Goal: Task Accomplishment & Management: Manage account settings

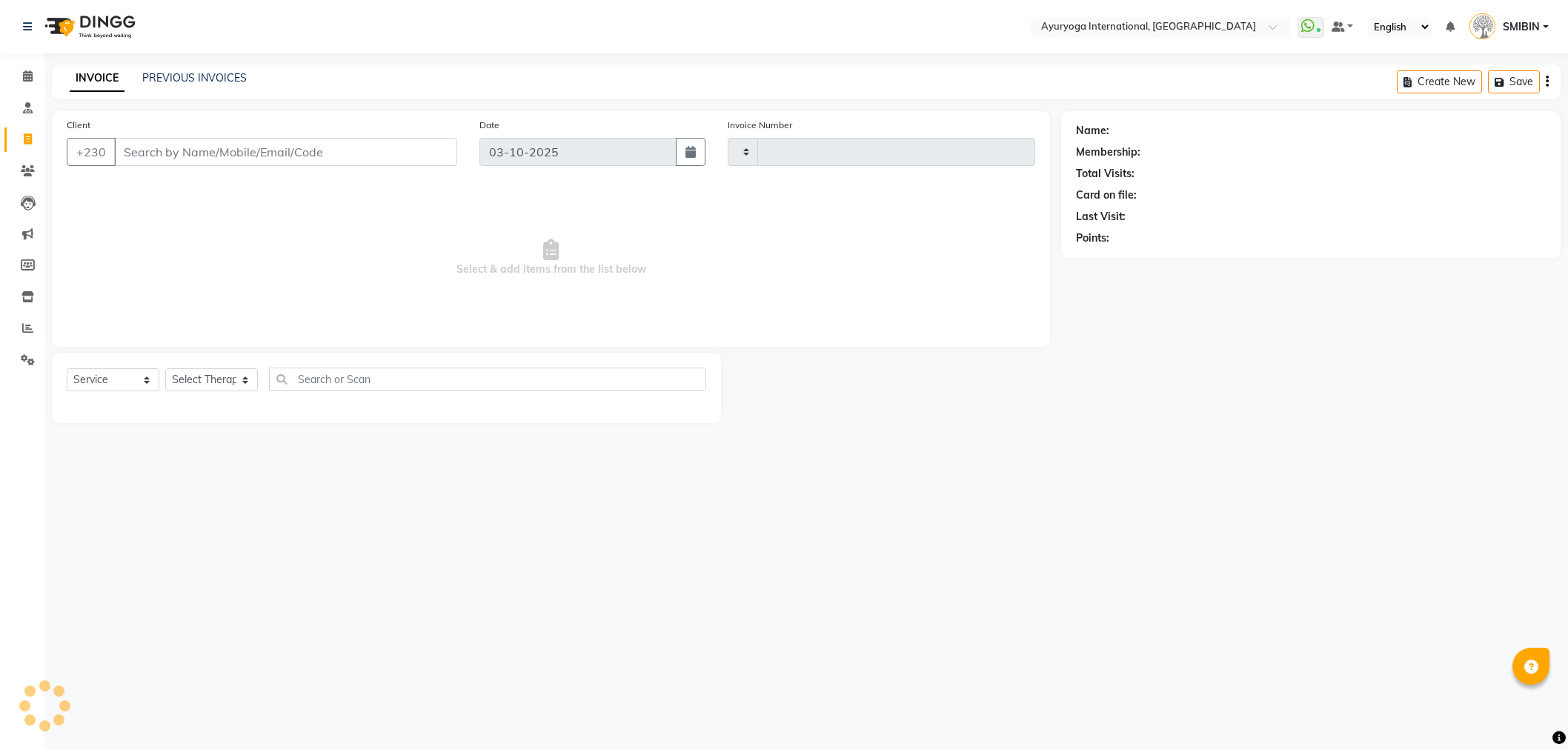
select select "service"
type input "6022"
select select "730"
click at [205, 70] on div "PREVIOUS INVOICES" at bounding box center [194, 78] width 105 height 16
click at [211, 75] on link "PREVIOUS INVOICES" at bounding box center [194, 78] width 105 height 13
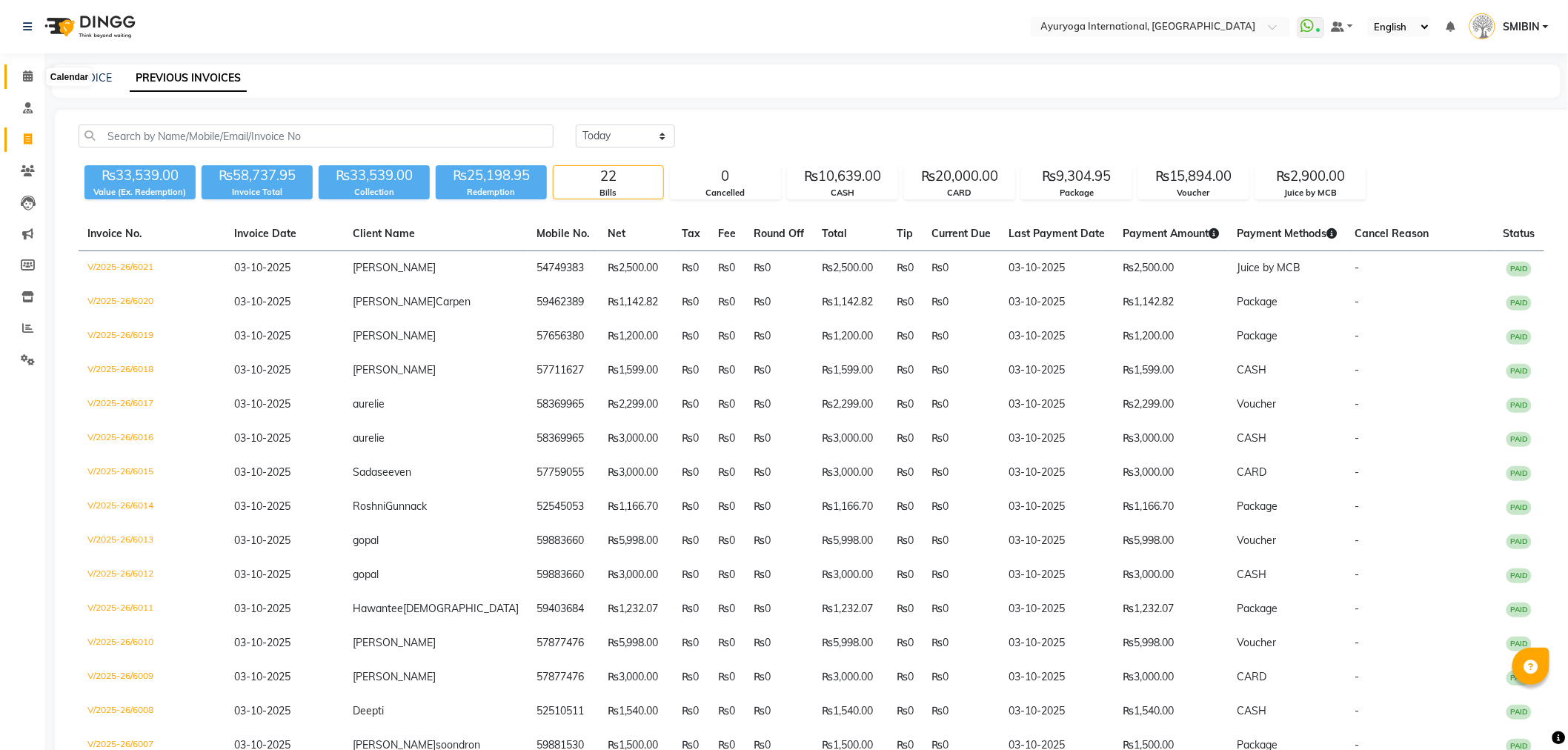
click at [28, 75] on icon at bounding box center [28, 76] width 9 height 11
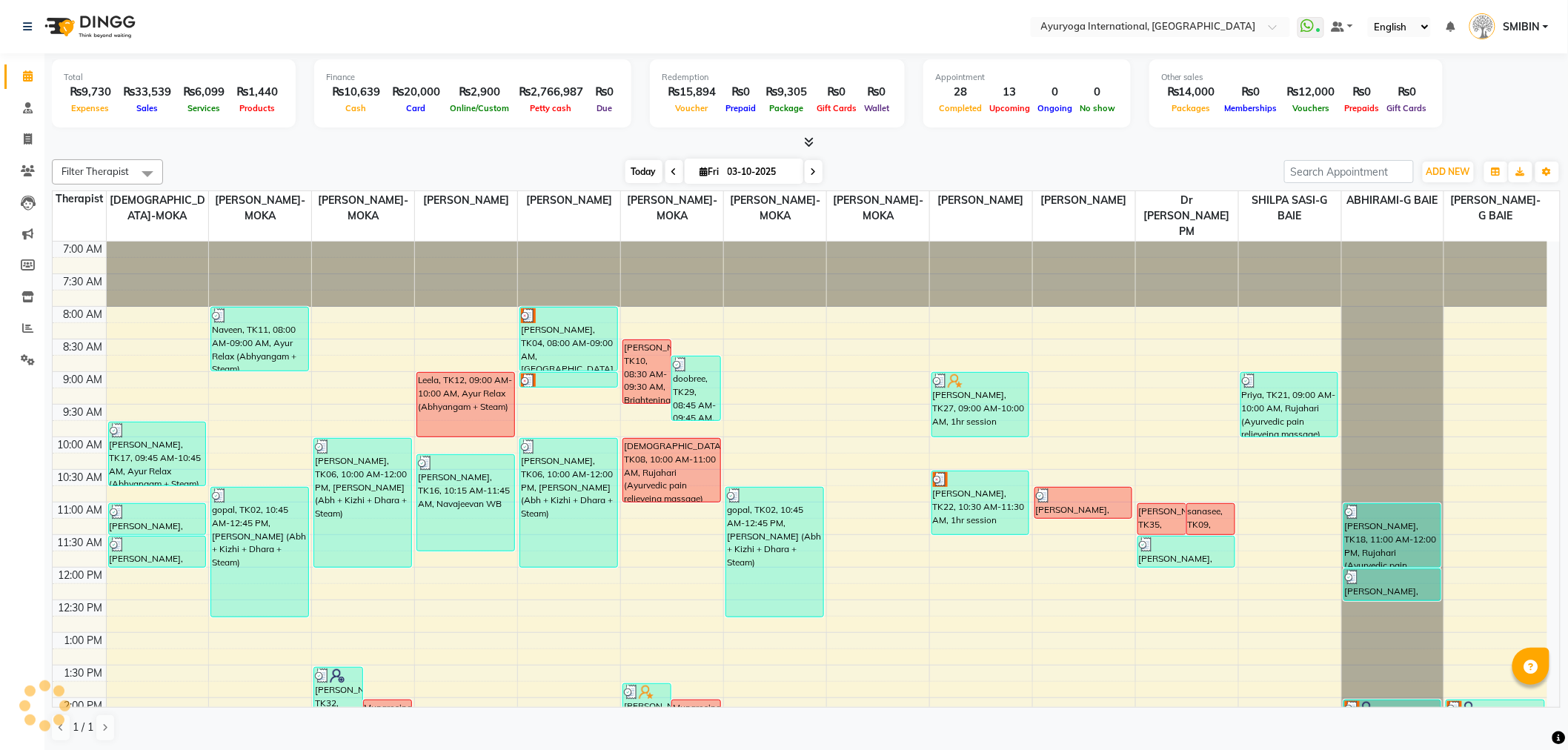
click at [635, 171] on span "Today" at bounding box center [644, 171] width 37 height 23
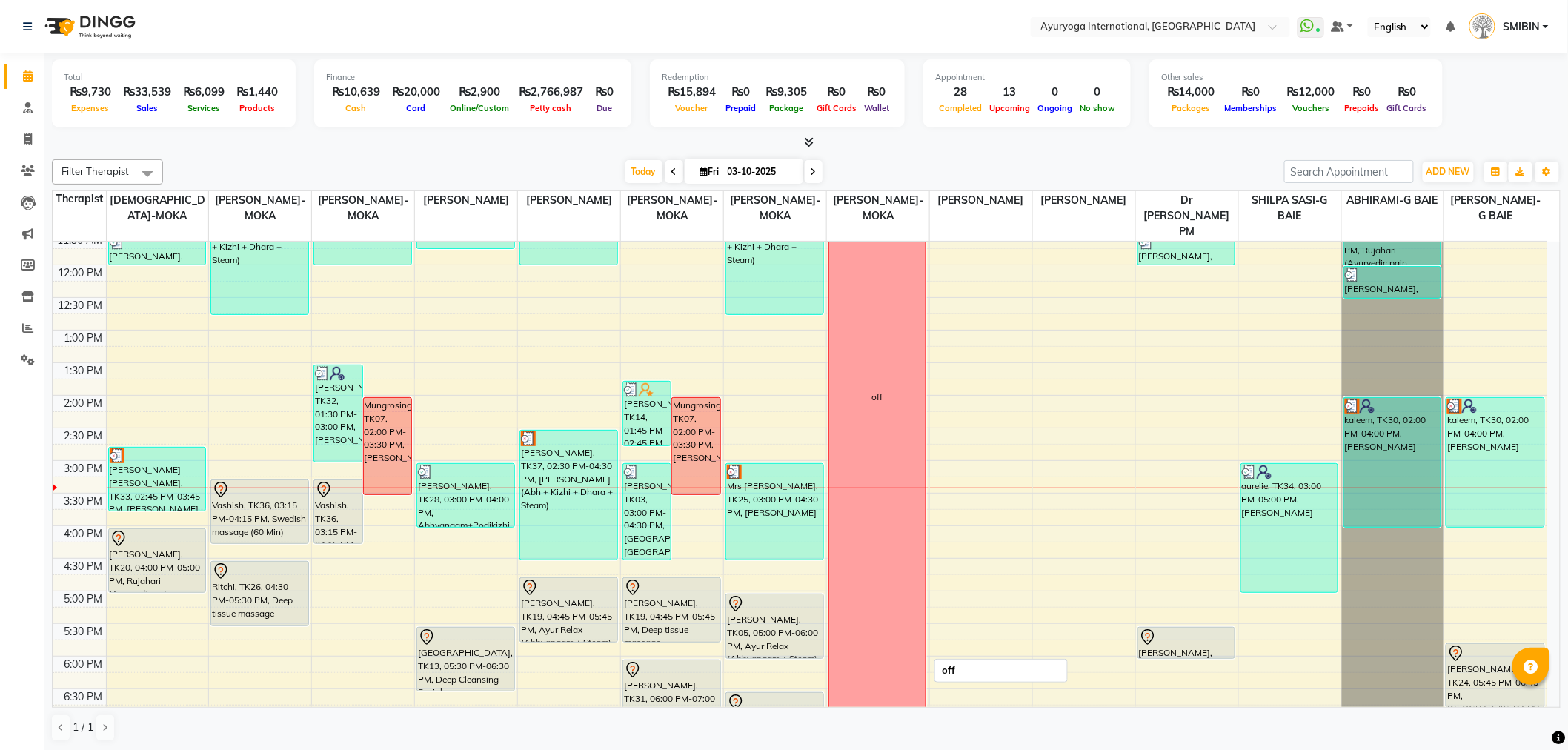
scroll to position [286, 0]
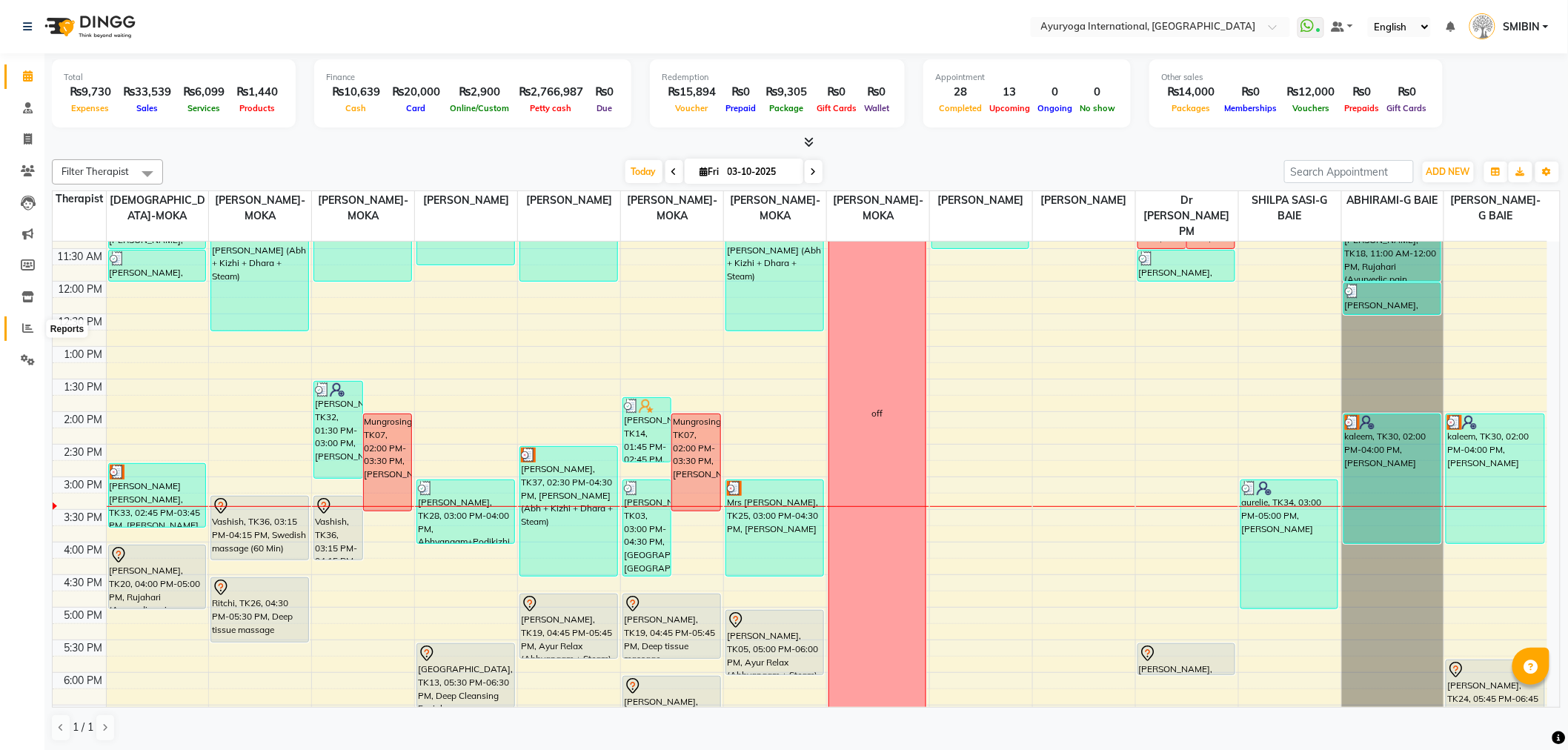
click at [31, 323] on icon at bounding box center [28, 327] width 11 height 11
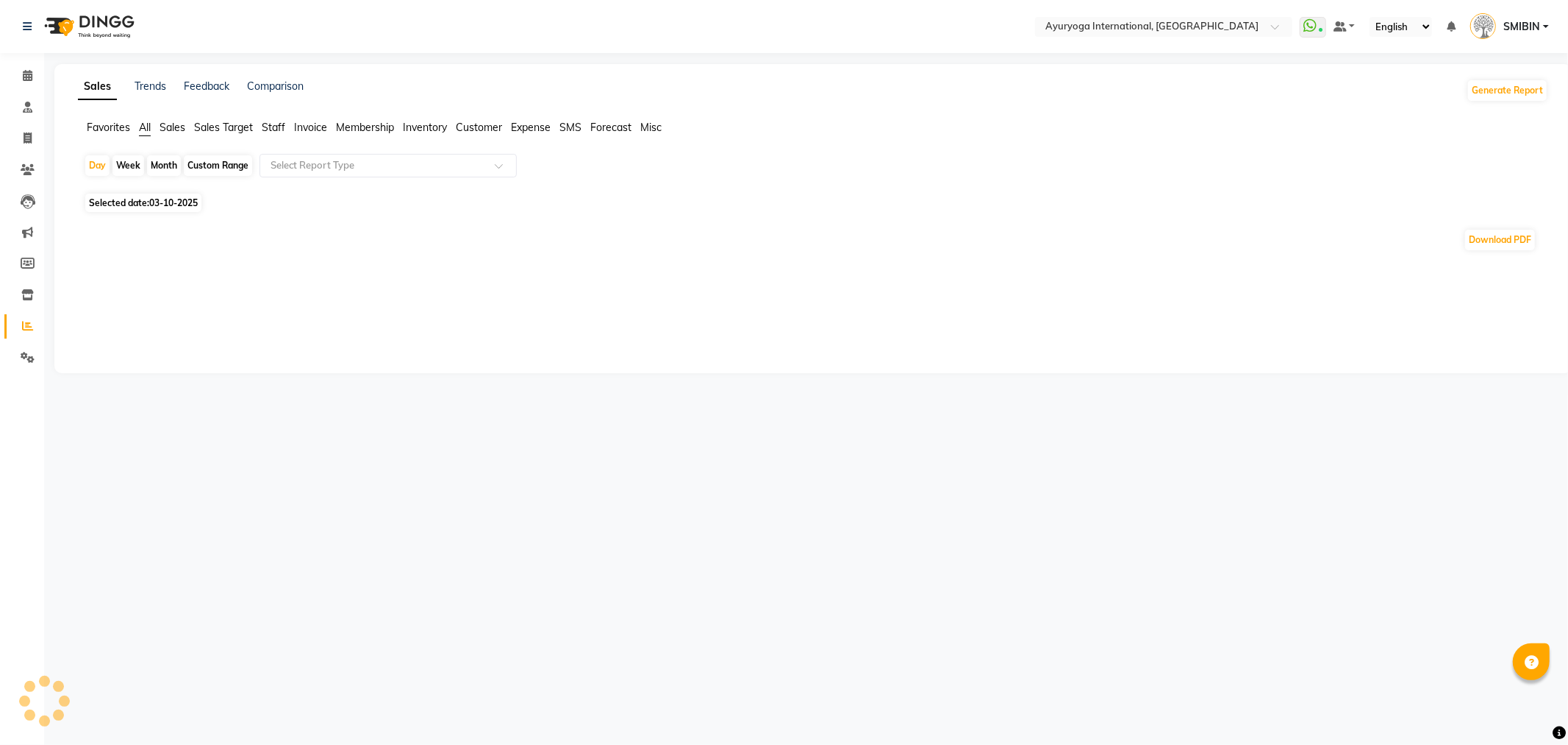
click at [171, 163] on div "Month" at bounding box center [163, 165] width 34 height 20
select select "10"
select select "2025"
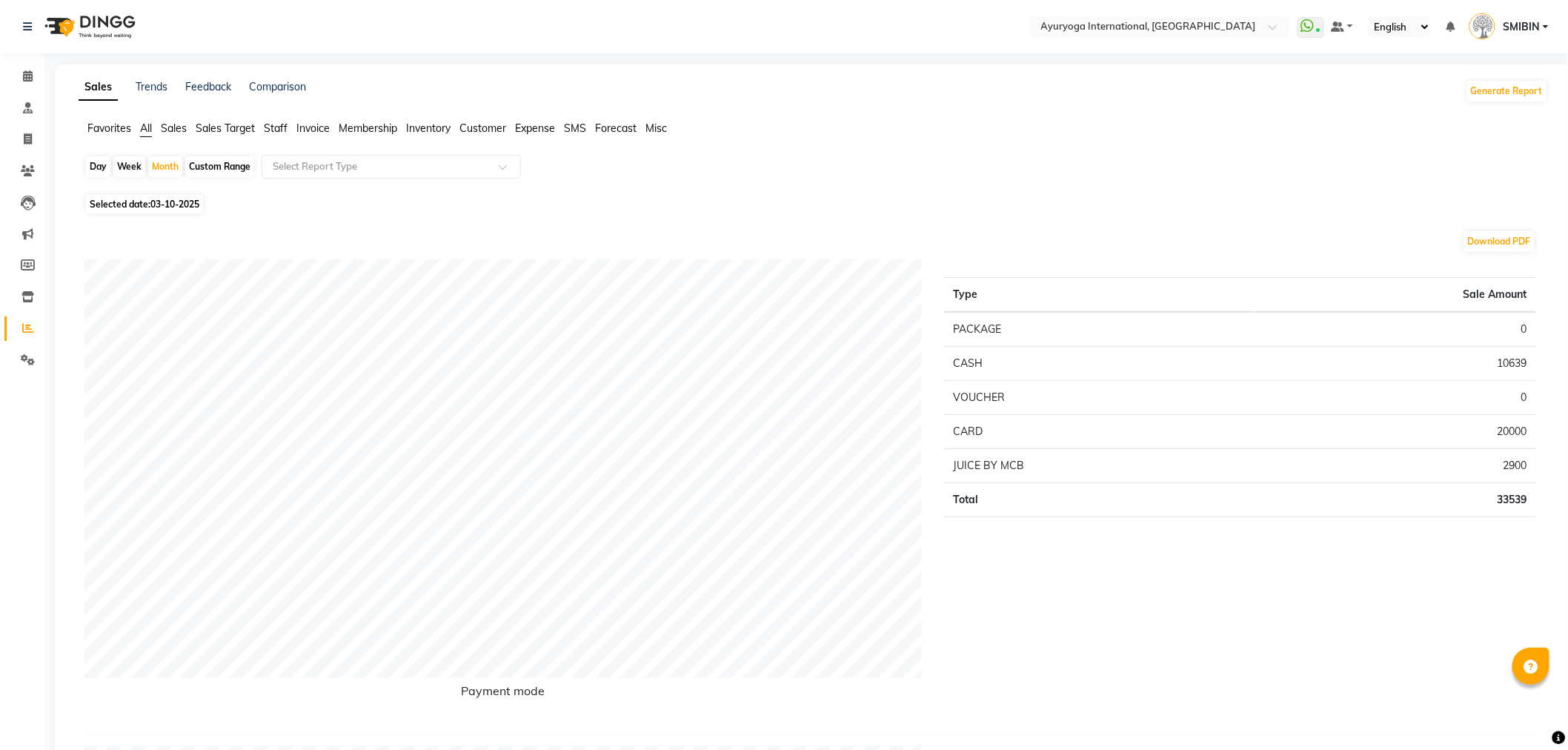
click at [213, 164] on div "Custom Range" at bounding box center [219, 166] width 68 height 20
select select "10"
select select "2025"
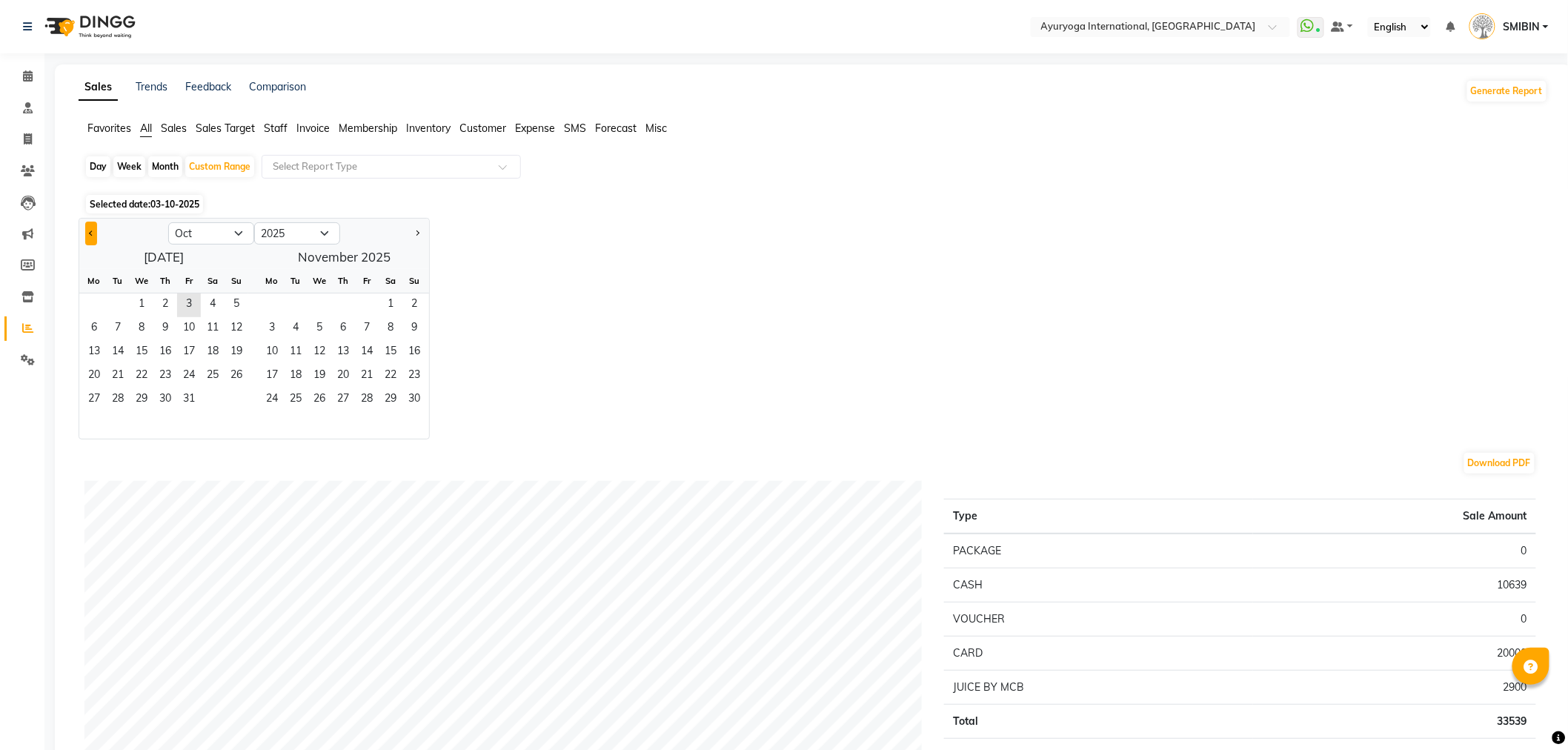
click at [93, 233] on span "Previous month" at bounding box center [92, 232] width 6 height 6
select select "9"
click at [27, 81] on icon at bounding box center [28, 76] width 9 height 11
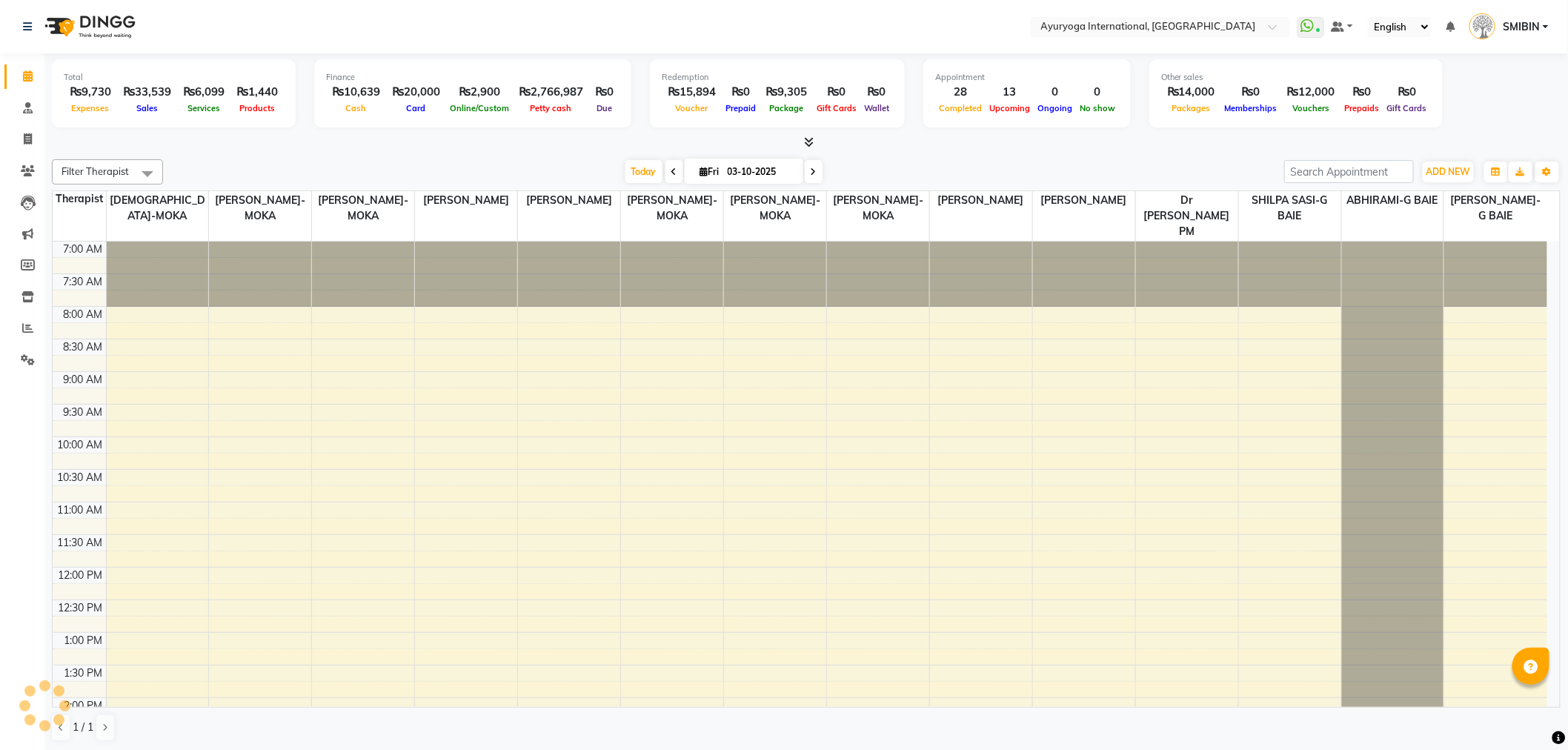
scroll to position [423, 0]
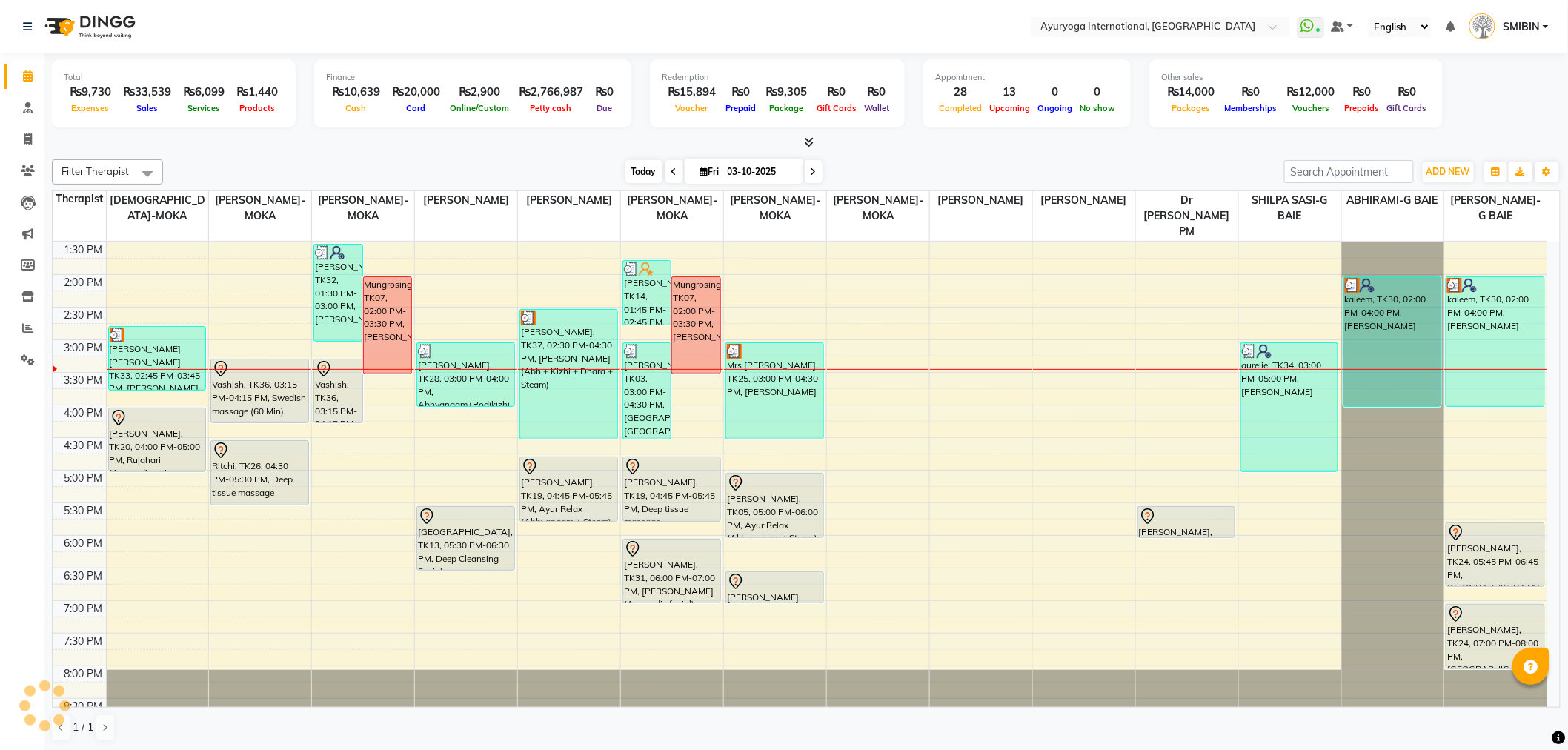
click at [637, 176] on span "Today" at bounding box center [644, 171] width 37 height 23
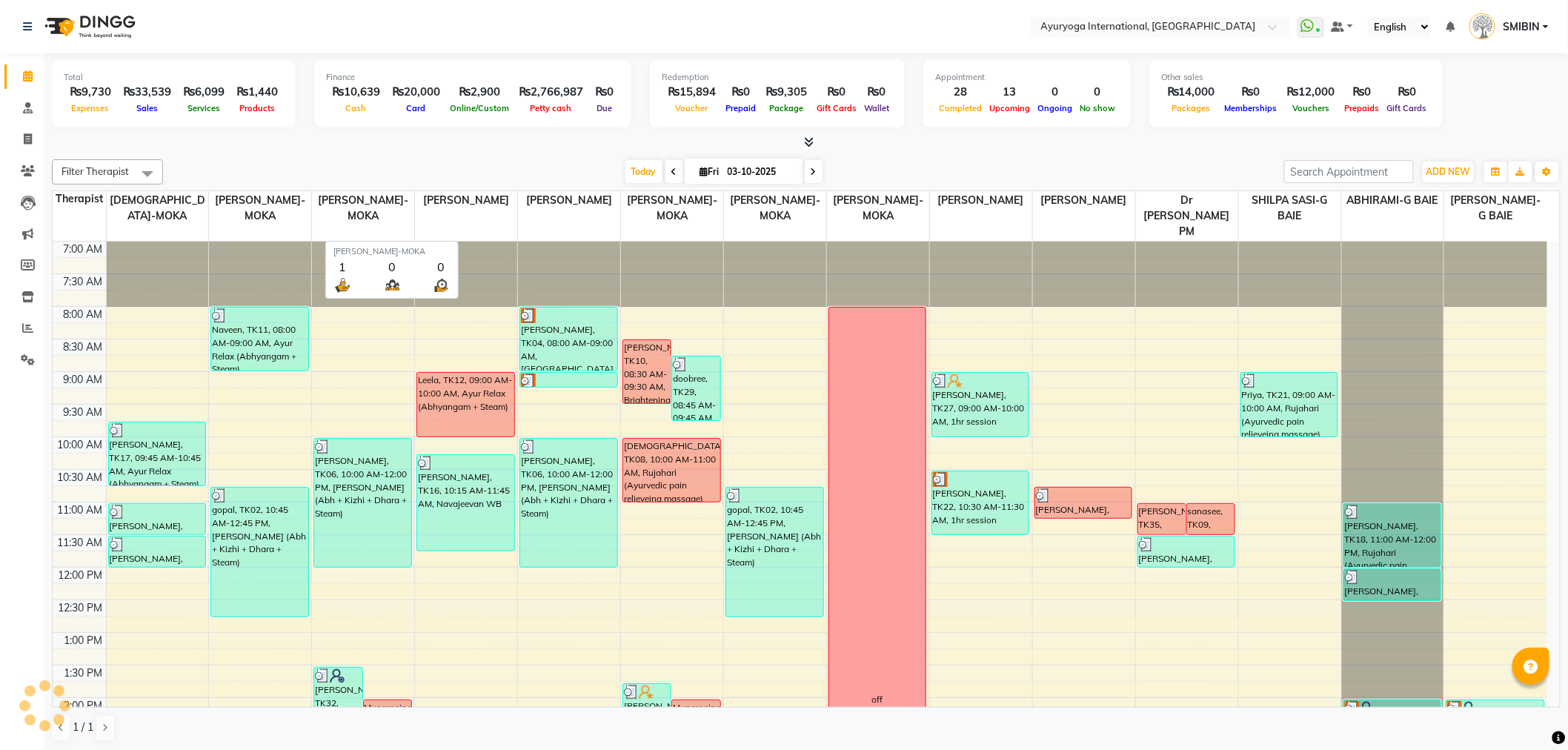
scroll to position [450, 0]
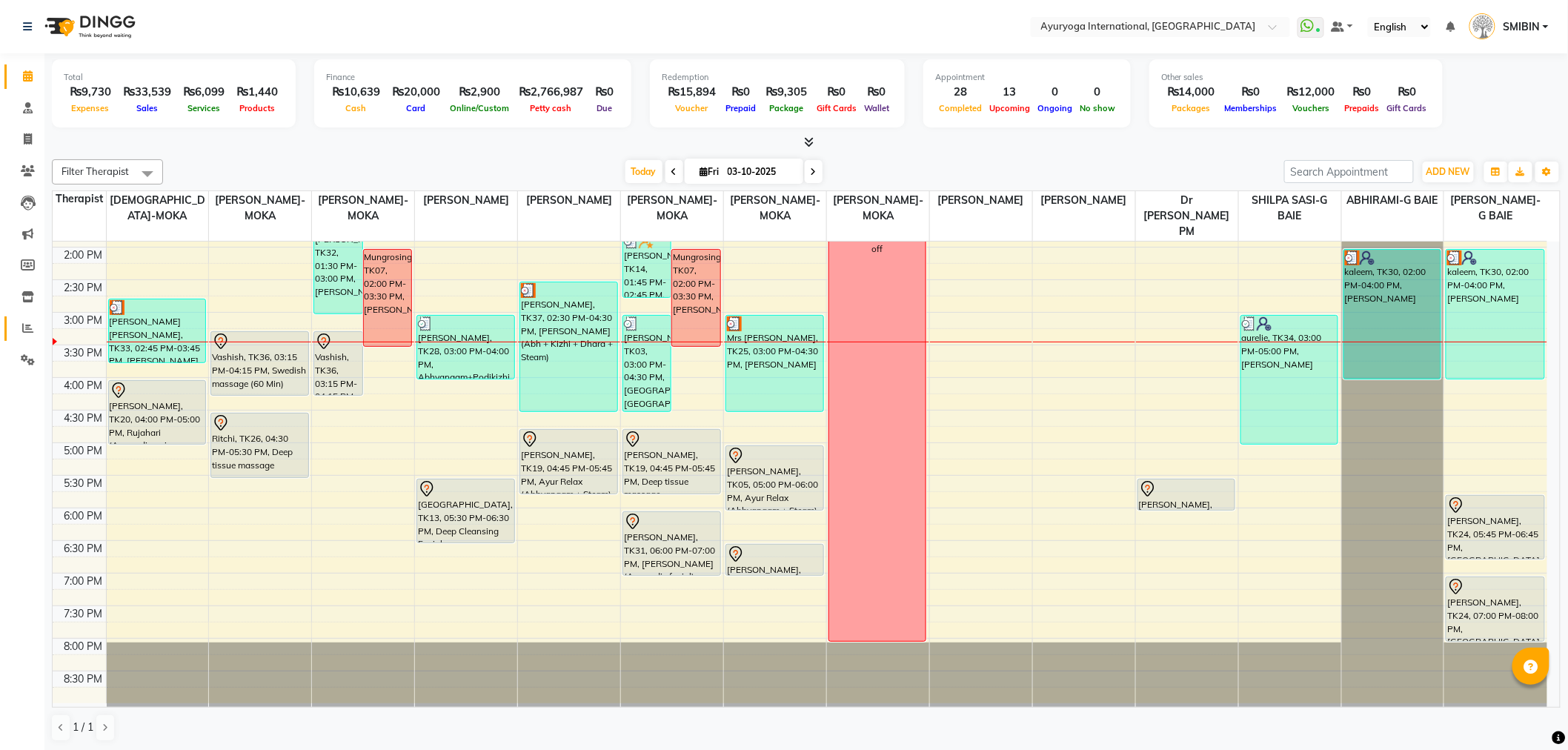
click at [27, 319] on link "Reports" at bounding box center [22, 328] width 35 height 24
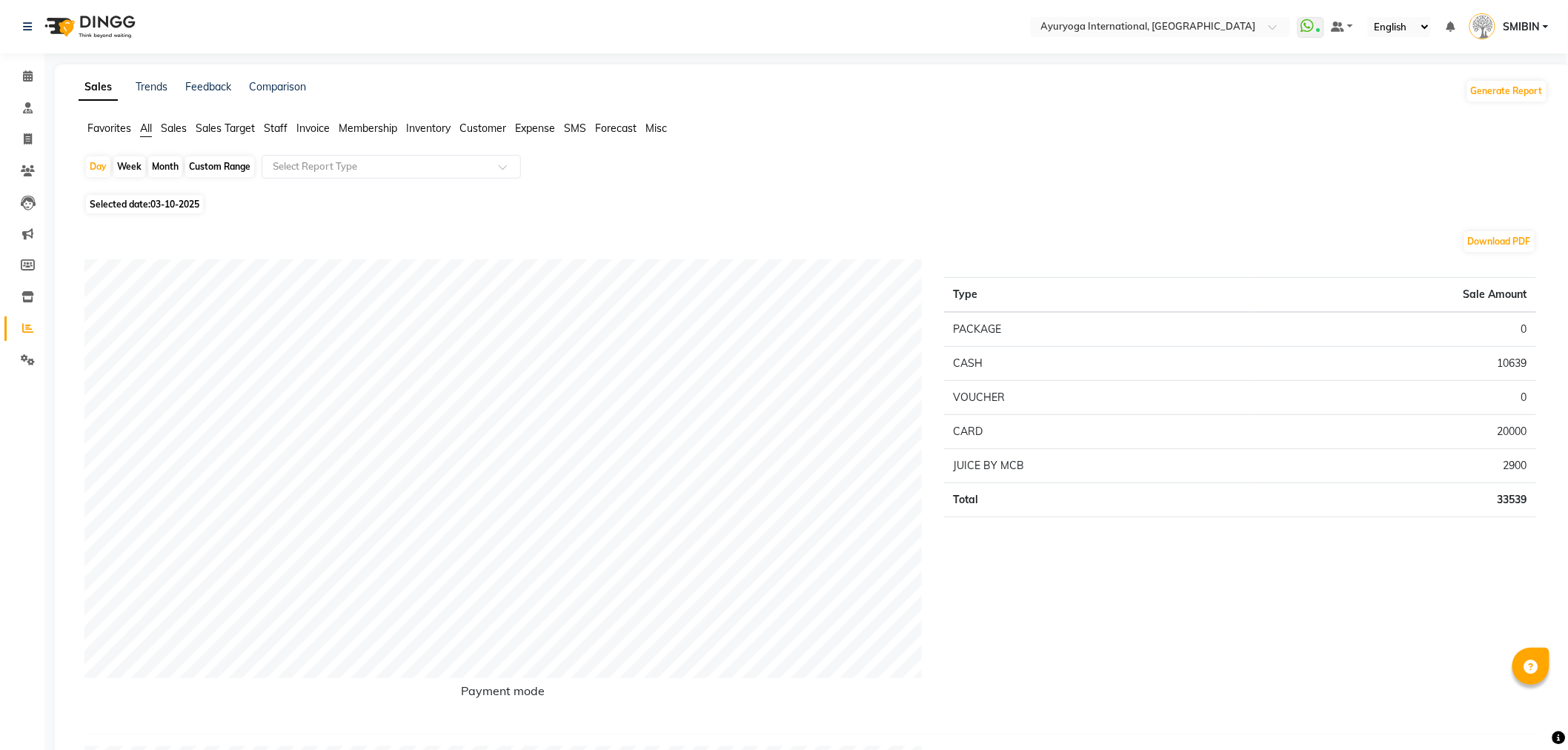
click at [209, 166] on div "Custom Range" at bounding box center [219, 166] width 68 height 20
select select "10"
select select "2025"
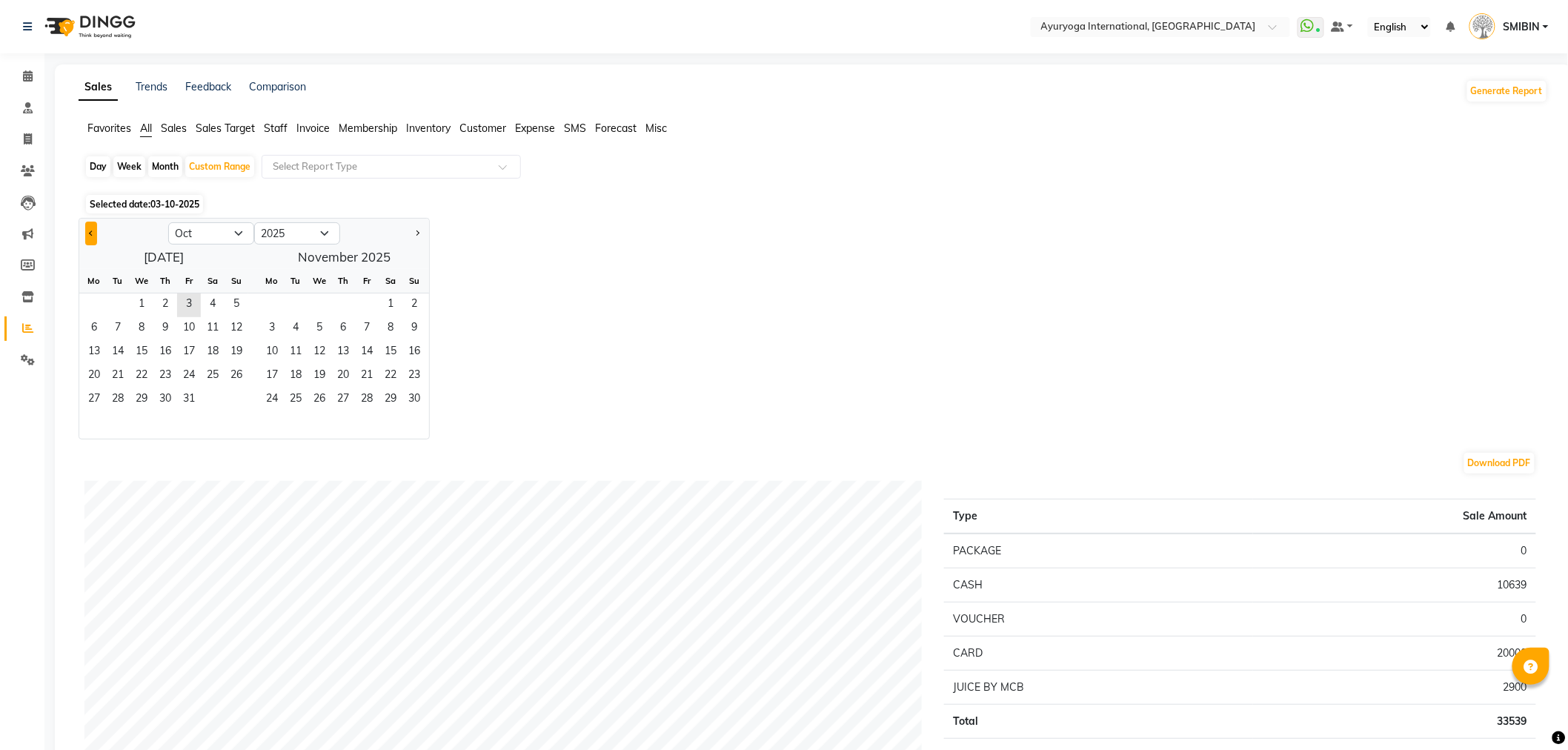
click at [93, 233] on span "Previous month" at bounding box center [92, 232] width 6 height 6
select select "9"
click at [23, 74] on icon at bounding box center [28, 76] width 9 height 11
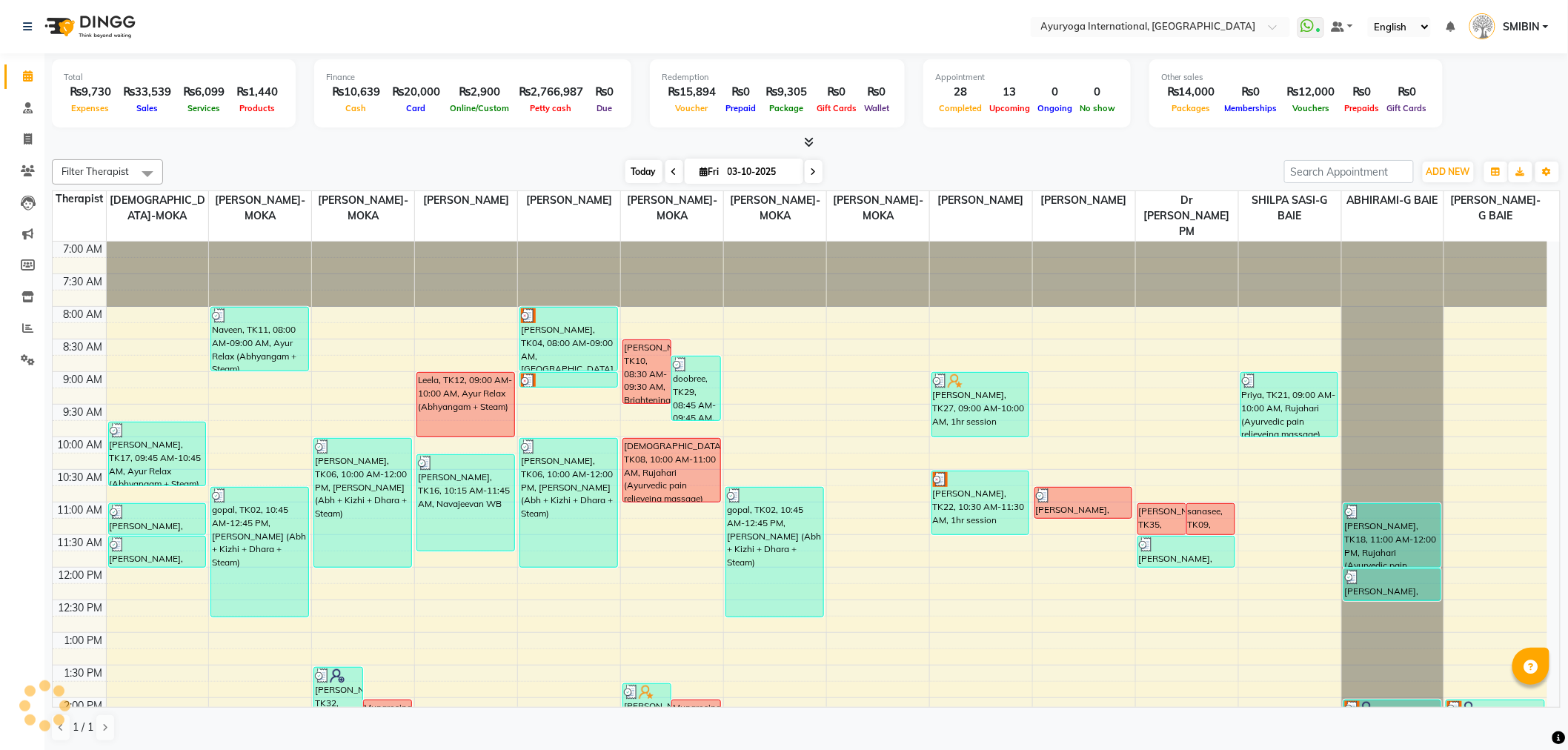
click at [642, 166] on span "Today" at bounding box center [644, 171] width 37 height 23
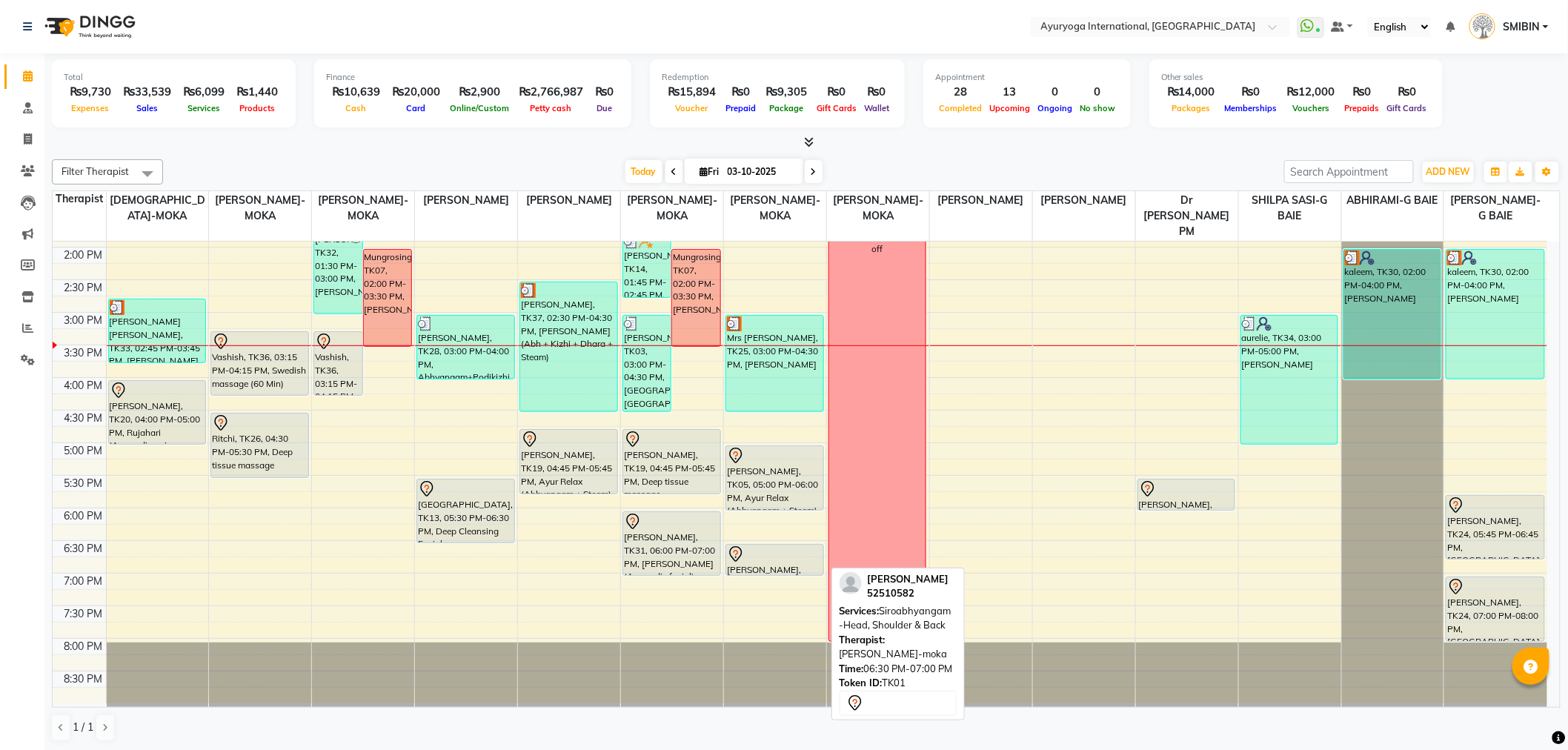
scroll to position [1, 0]
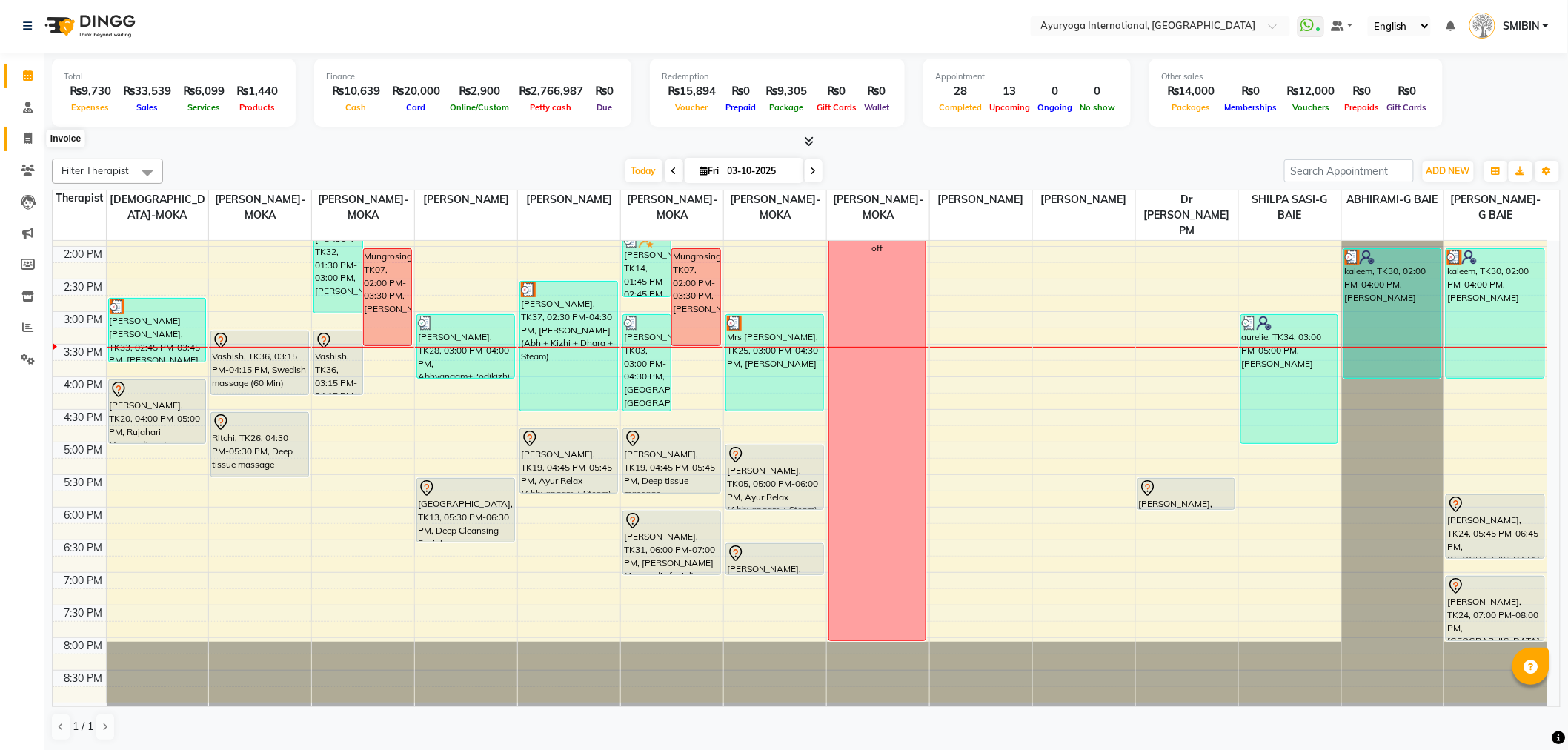
click at [30, 137] on icon at bounding box center [28, 138] width 8 height 11
select select "service"
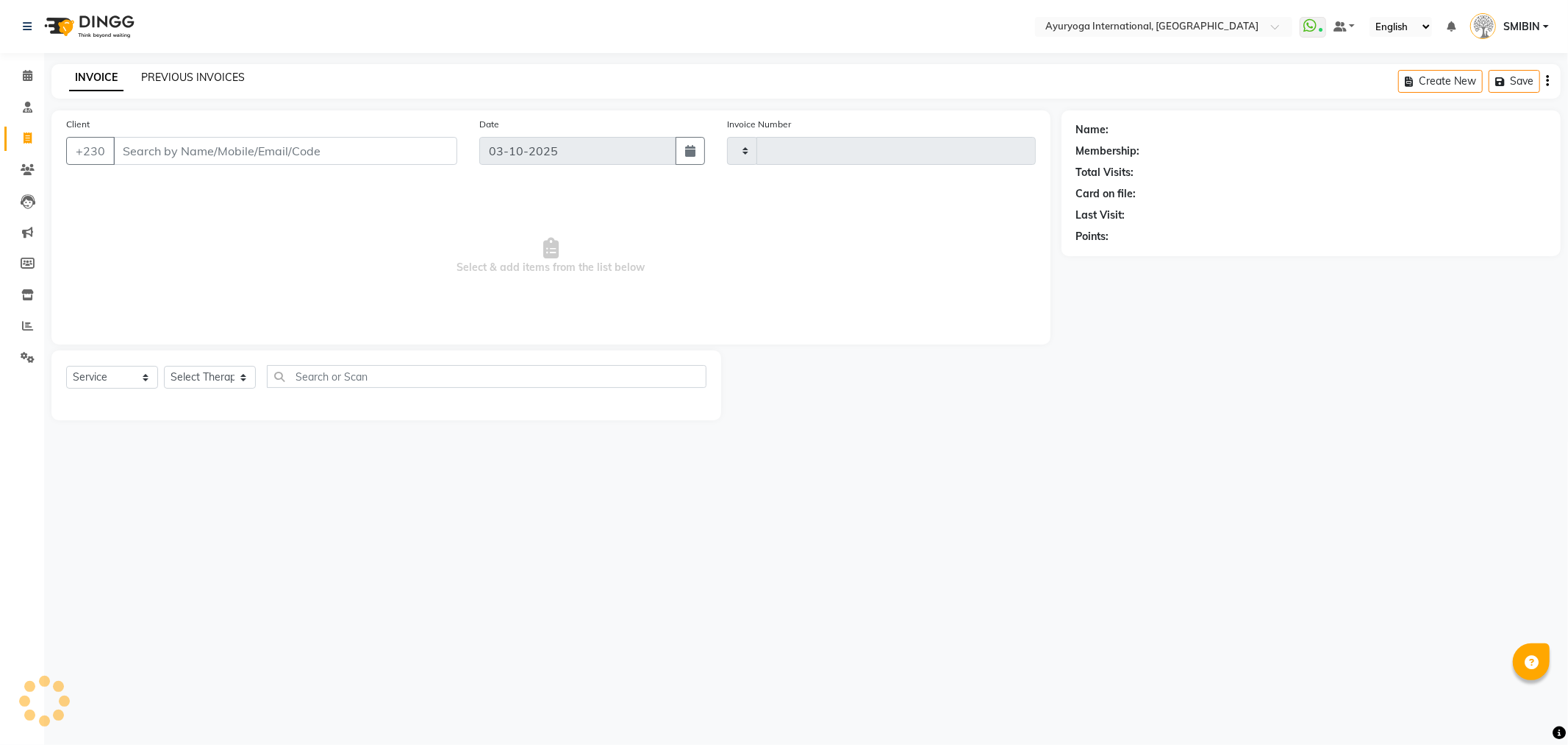
click at [192, 73] on link "PREVIOUS INVOICES" at bounding box center [193, 77] width 104 height 13
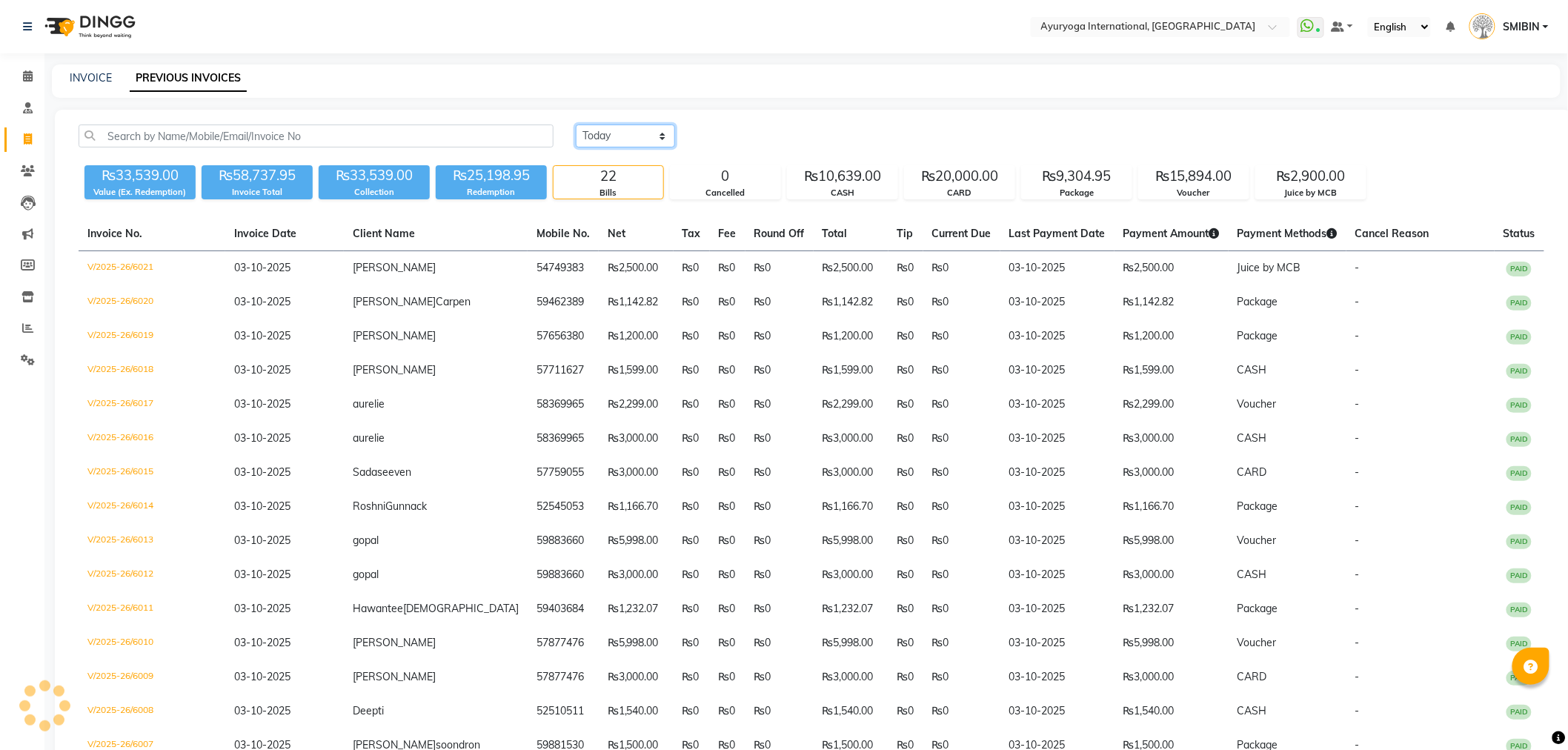
click at [627, 134] on select "Today Yesterday Custom Range" at bounding box center [624, 136] width 99 height 23
select select "range"
click at [575, 125] on select "Today Yesterday Custom Range" at bounding box center [624, 136] width 99 height 23
click at [750, 135] on input "03-10-2025" at bounding box center [747, 136] width 104 height 20
select select "10"
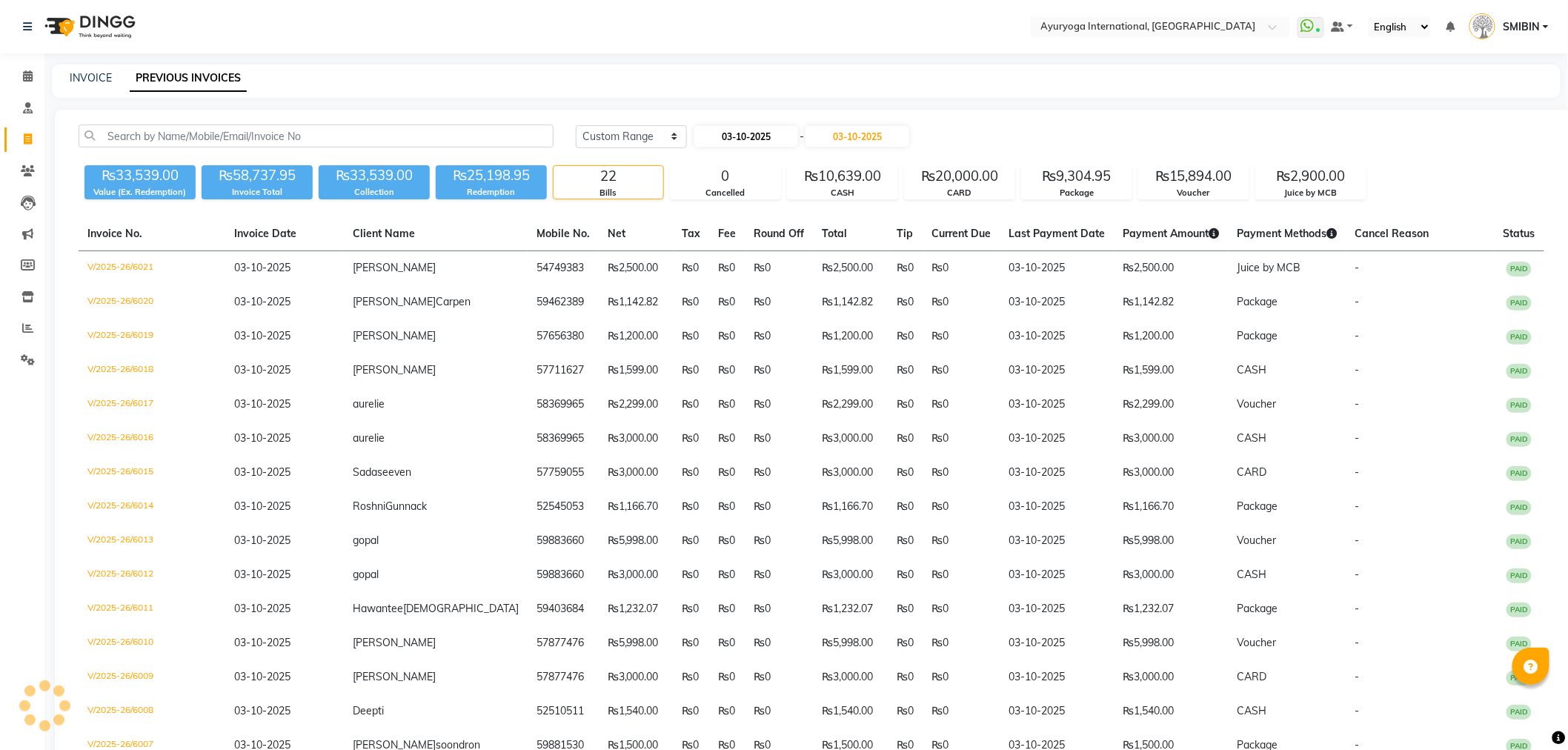
select select "2025"
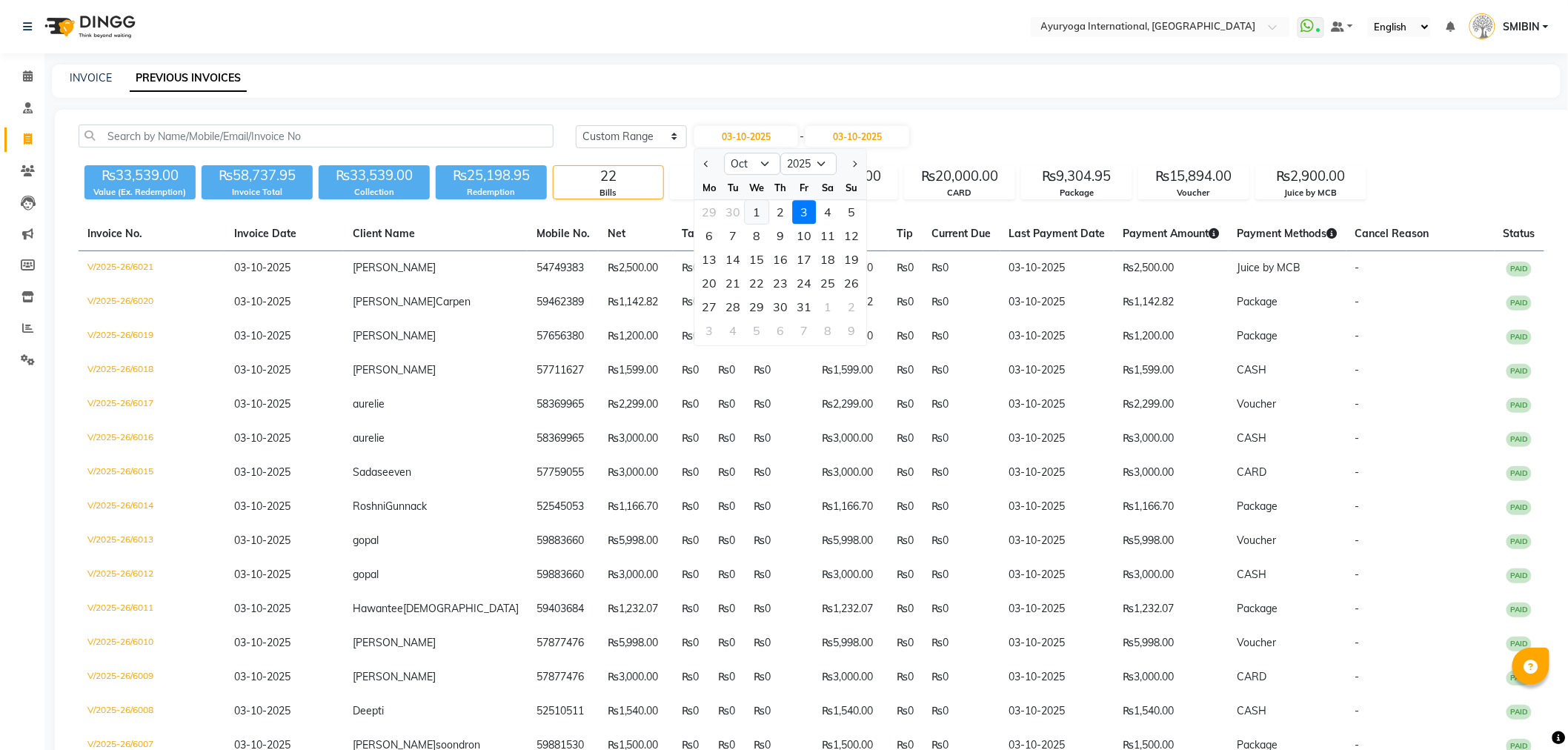
click at [764, 216] on div "1" at bounding box center [757, 212] width 24 height 24
type input "01-10-2025"
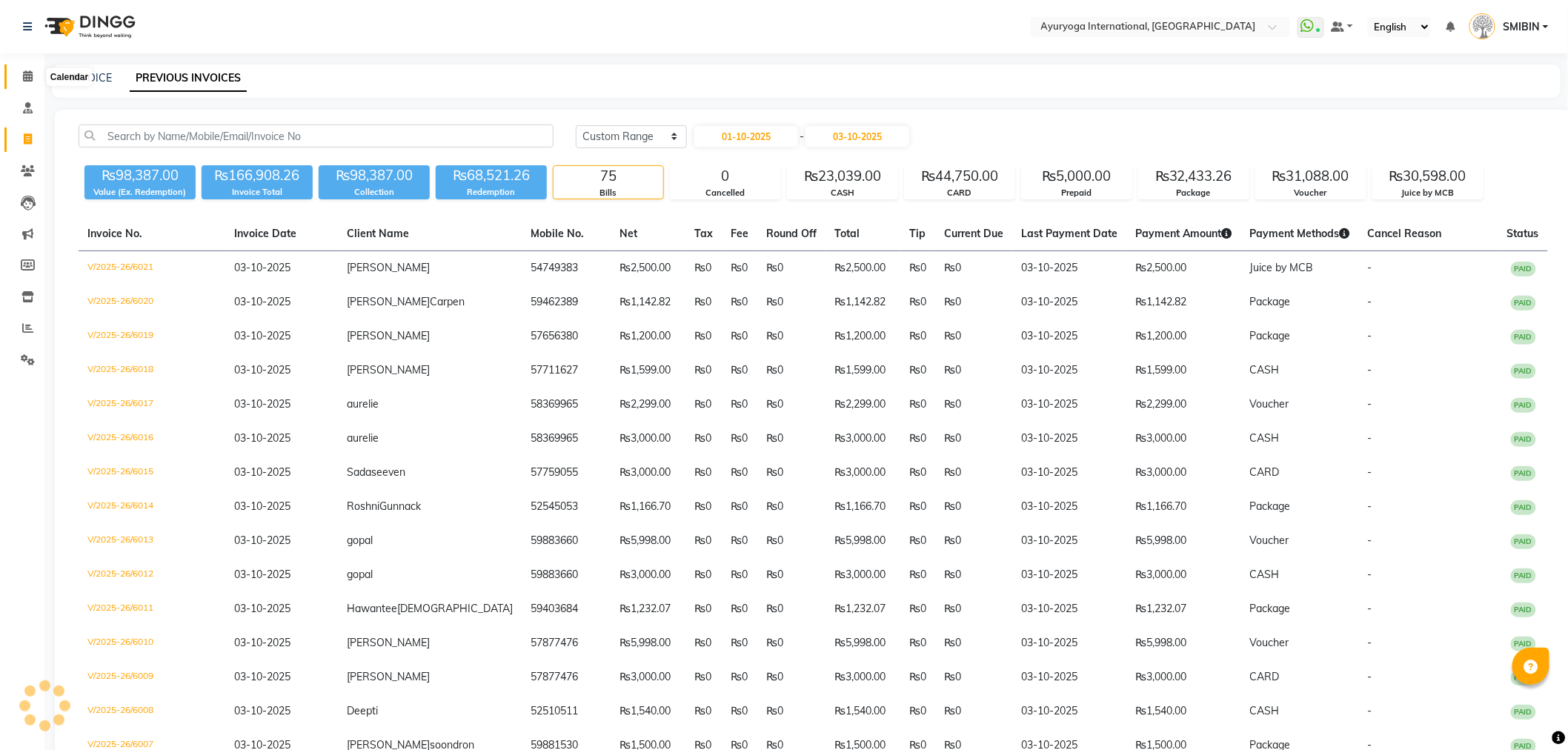
click at [27, 72] on icon at bounding box center [28, 76] width 9 height 11
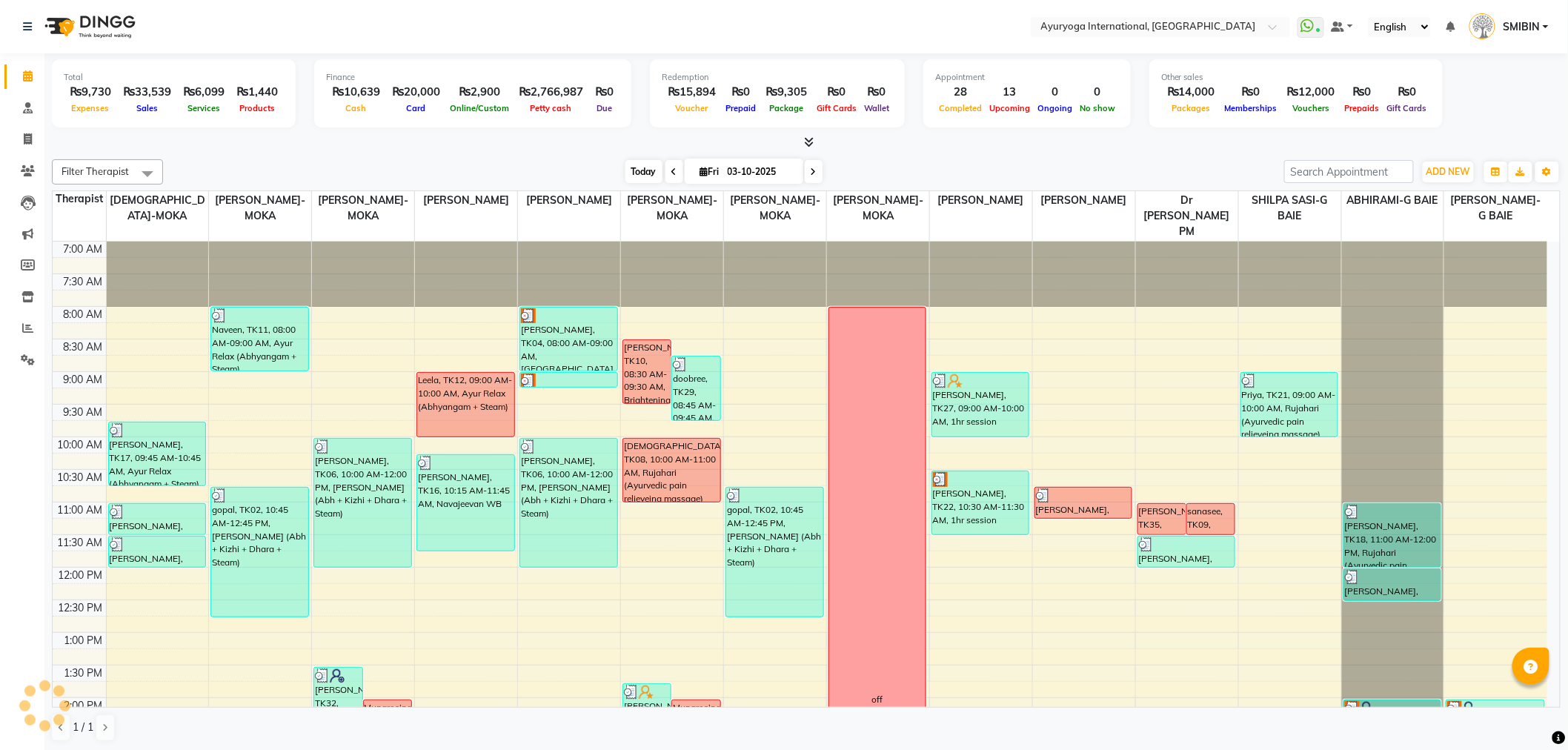
click at [637, 172] on span "Today" at bounding box center [644, 171] width 37 height 23
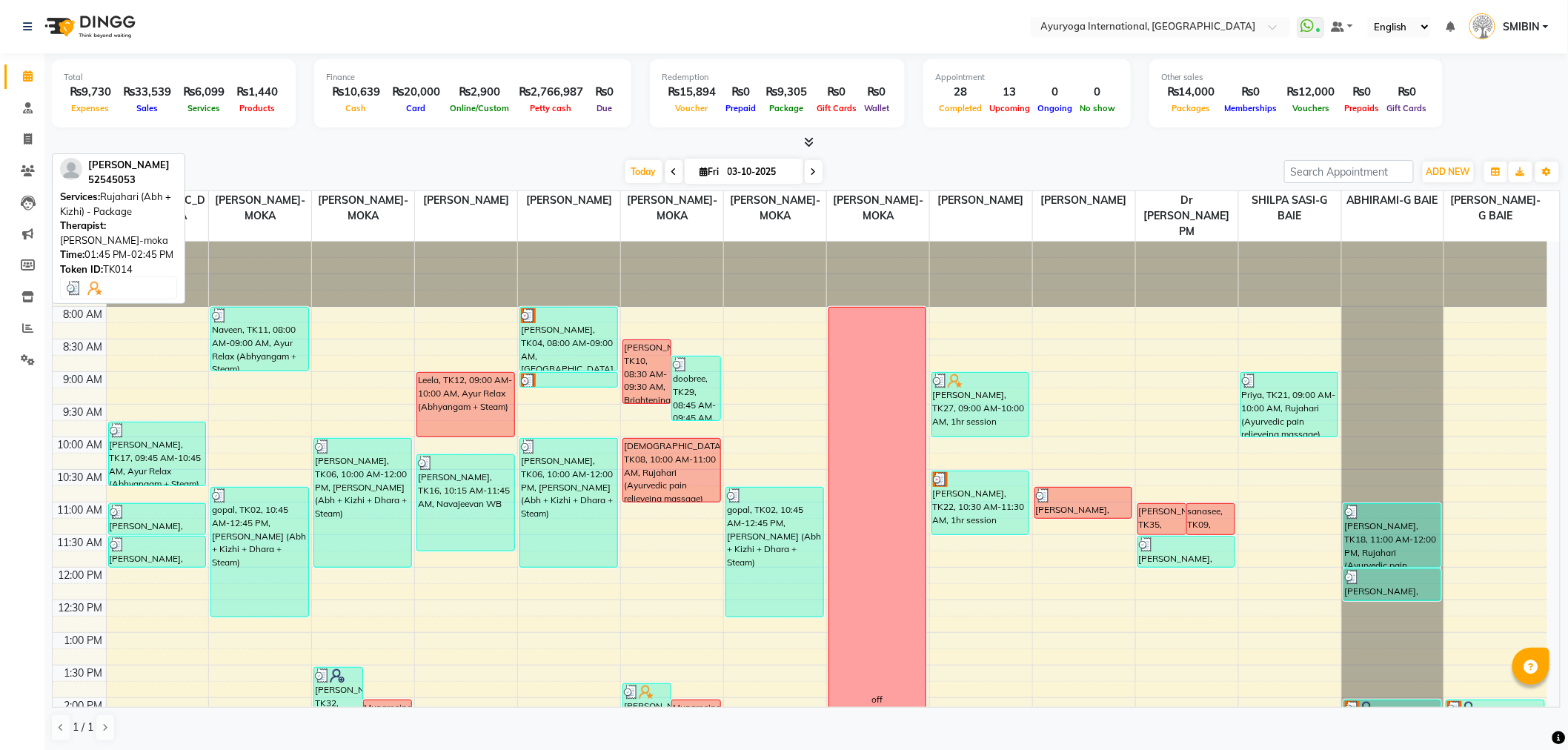
scroll to position [450, 0]
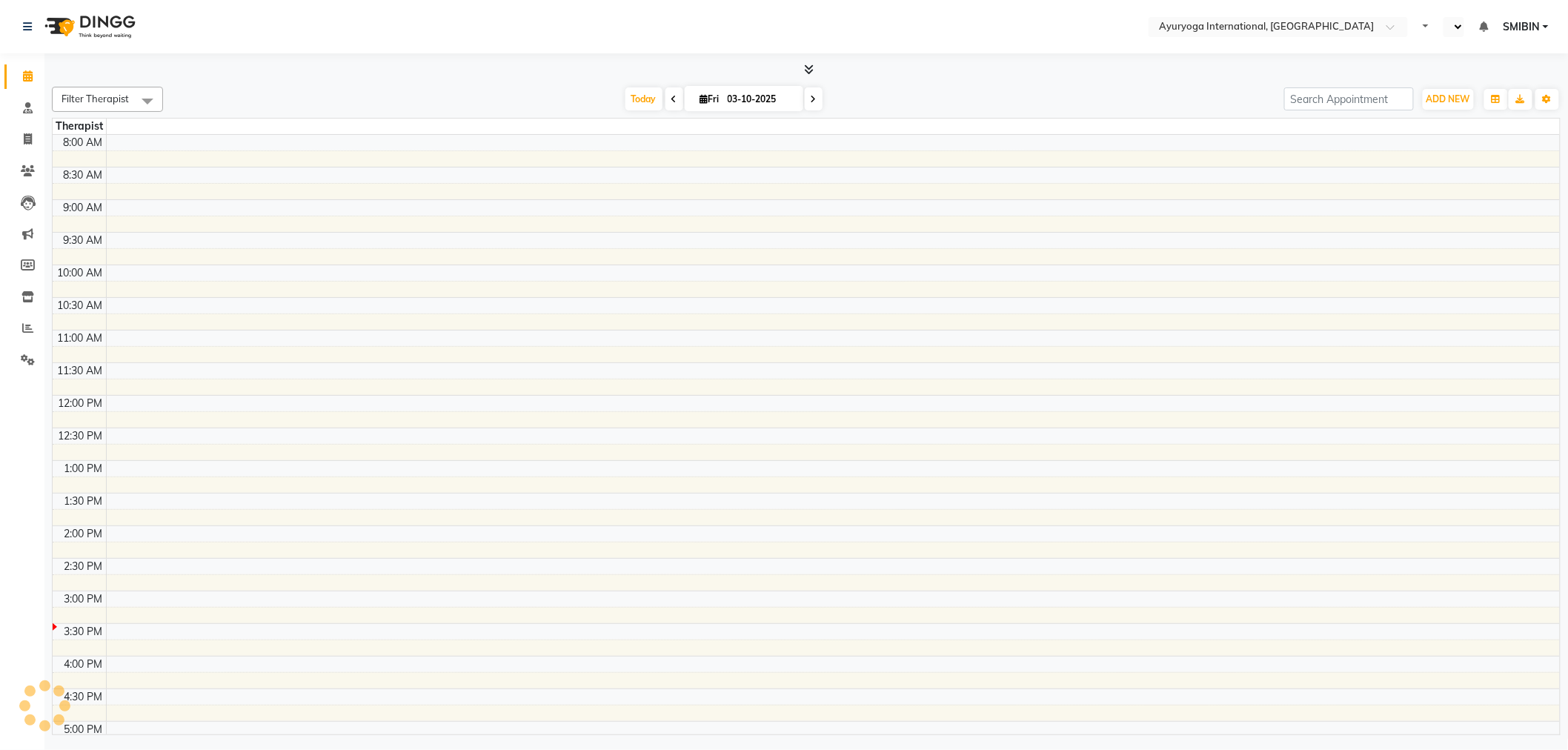
select select "en"
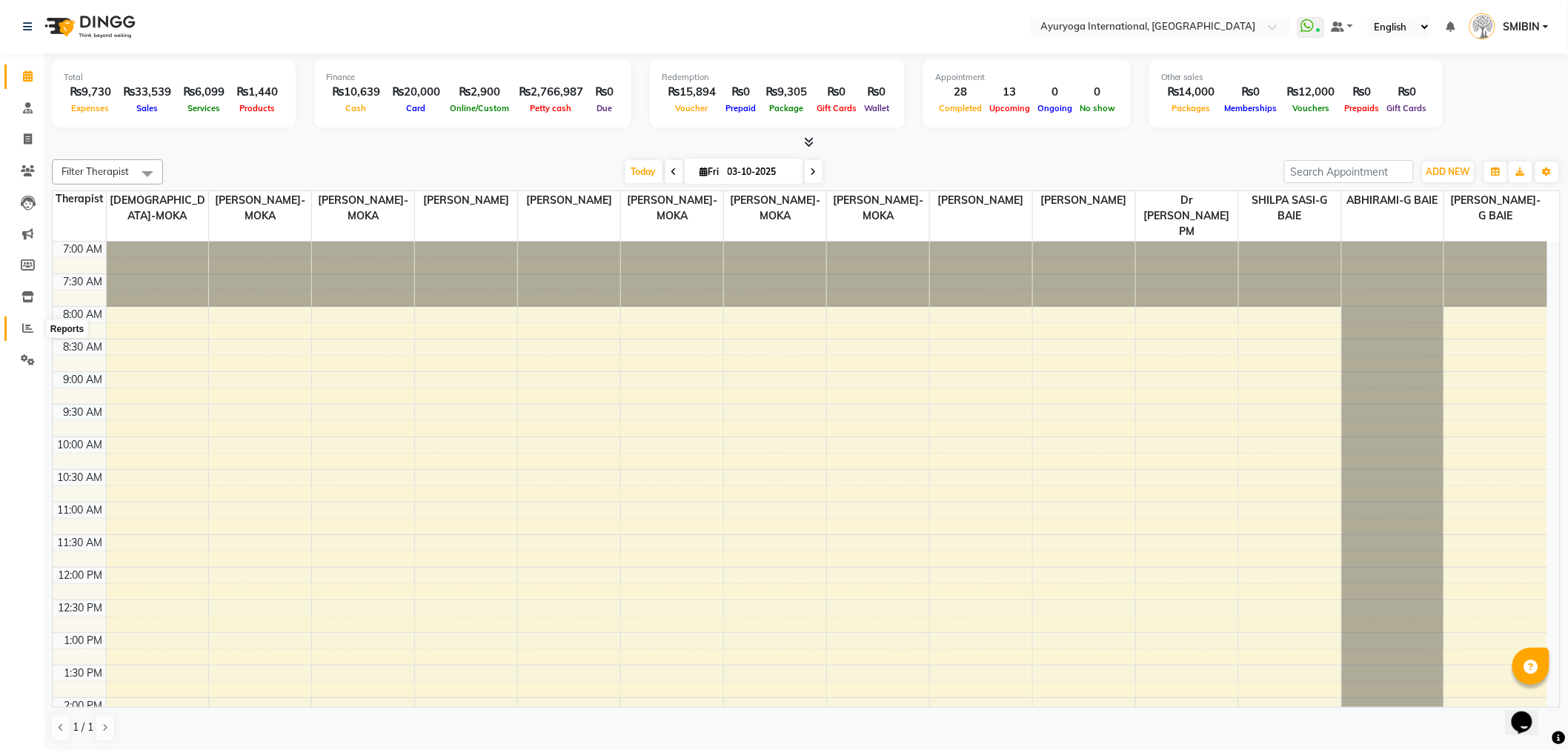
click at [20, 326] on span at bounding box center [28, 328] width 26 height 17
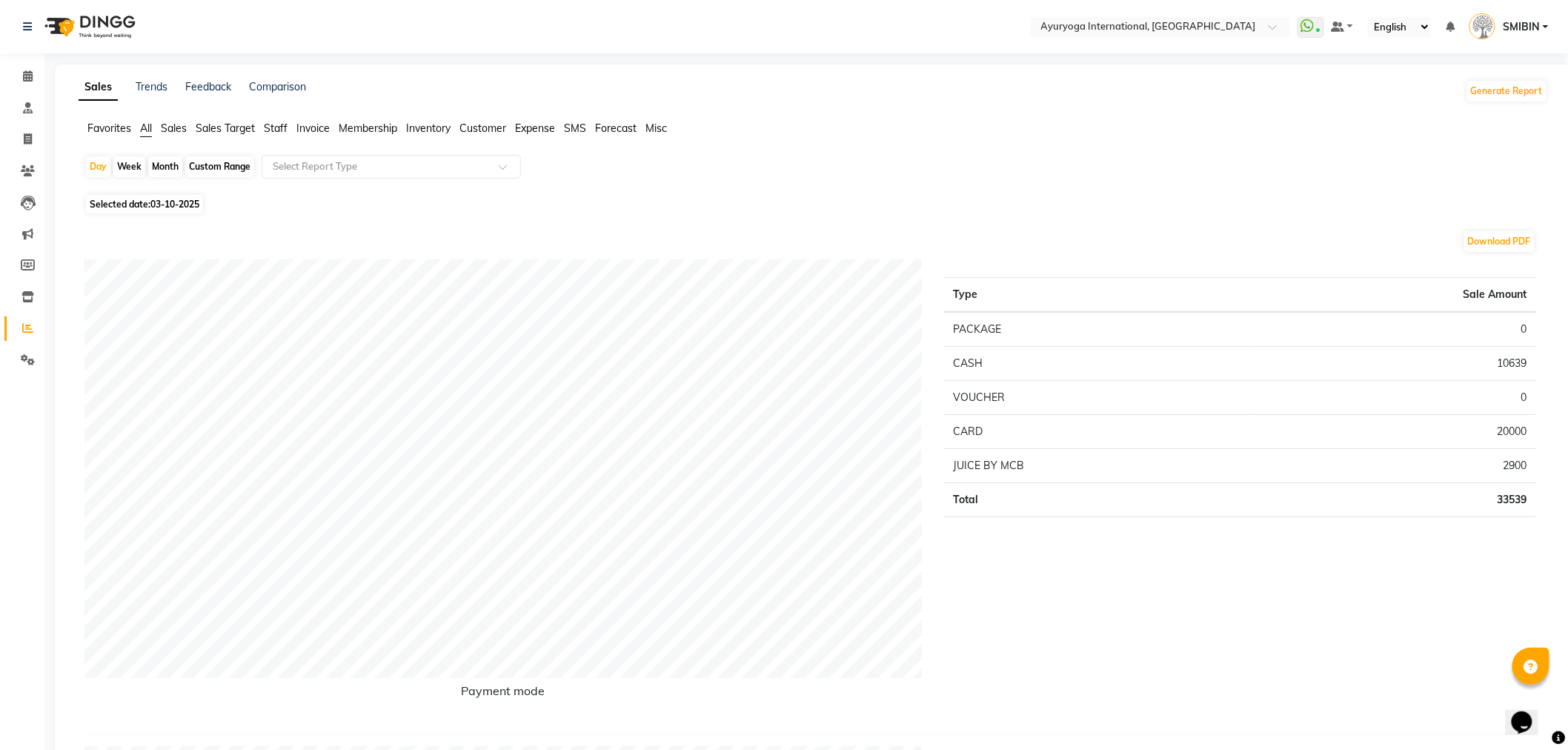
click at [234, 158] on div "Custom Range" at bounding box center [219, 166] width 68 height 20
select select "10"
select select "2025"
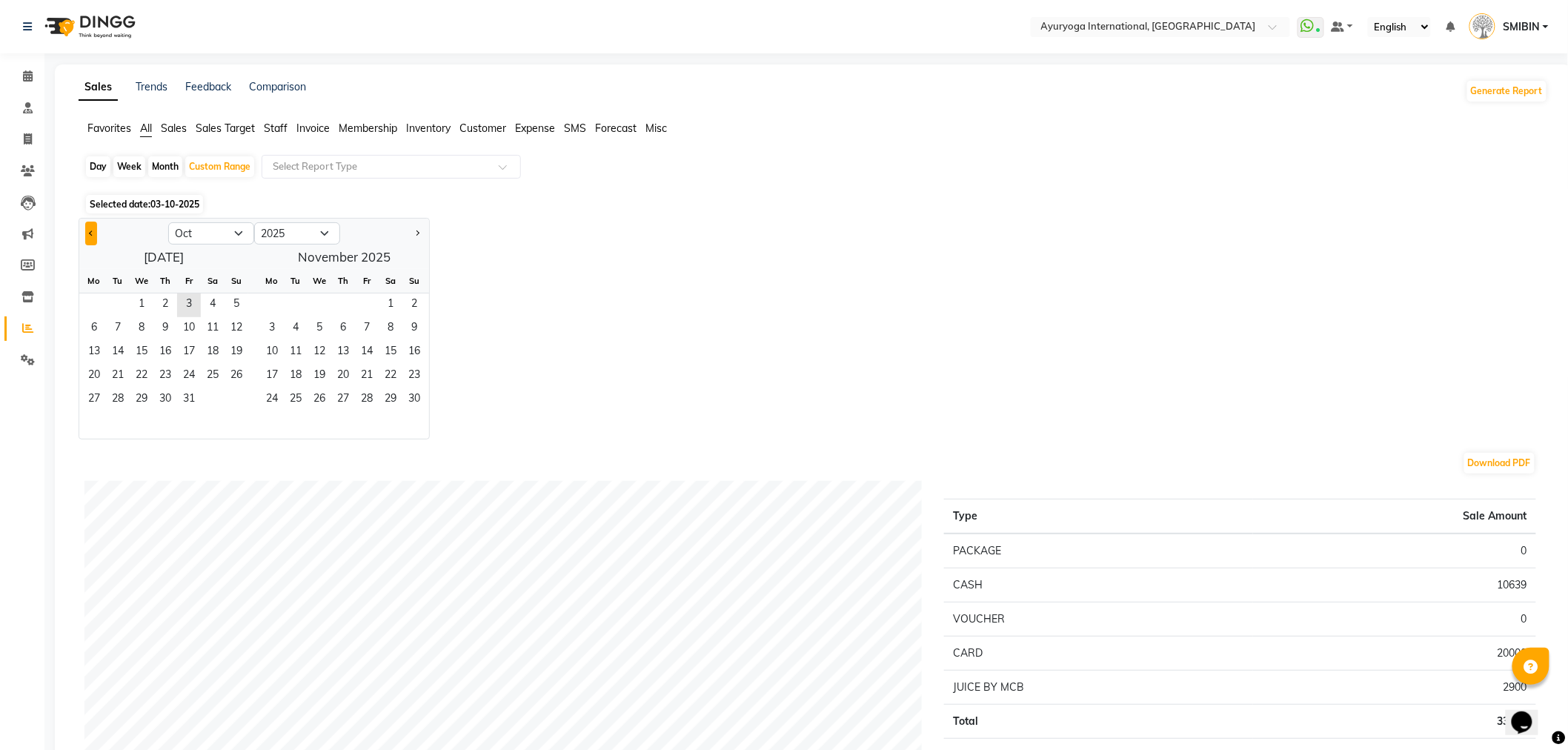
click at [89, 229] on button "Previous month" at bounding box center [91, 233] width 12 height 24
select select "9"
click at [142, 307] on span "3" at bounding box center [142, 305] width 24 height 24
click at [337, 303] on span "2" at bounding box center [343, 305] width 24 height 24
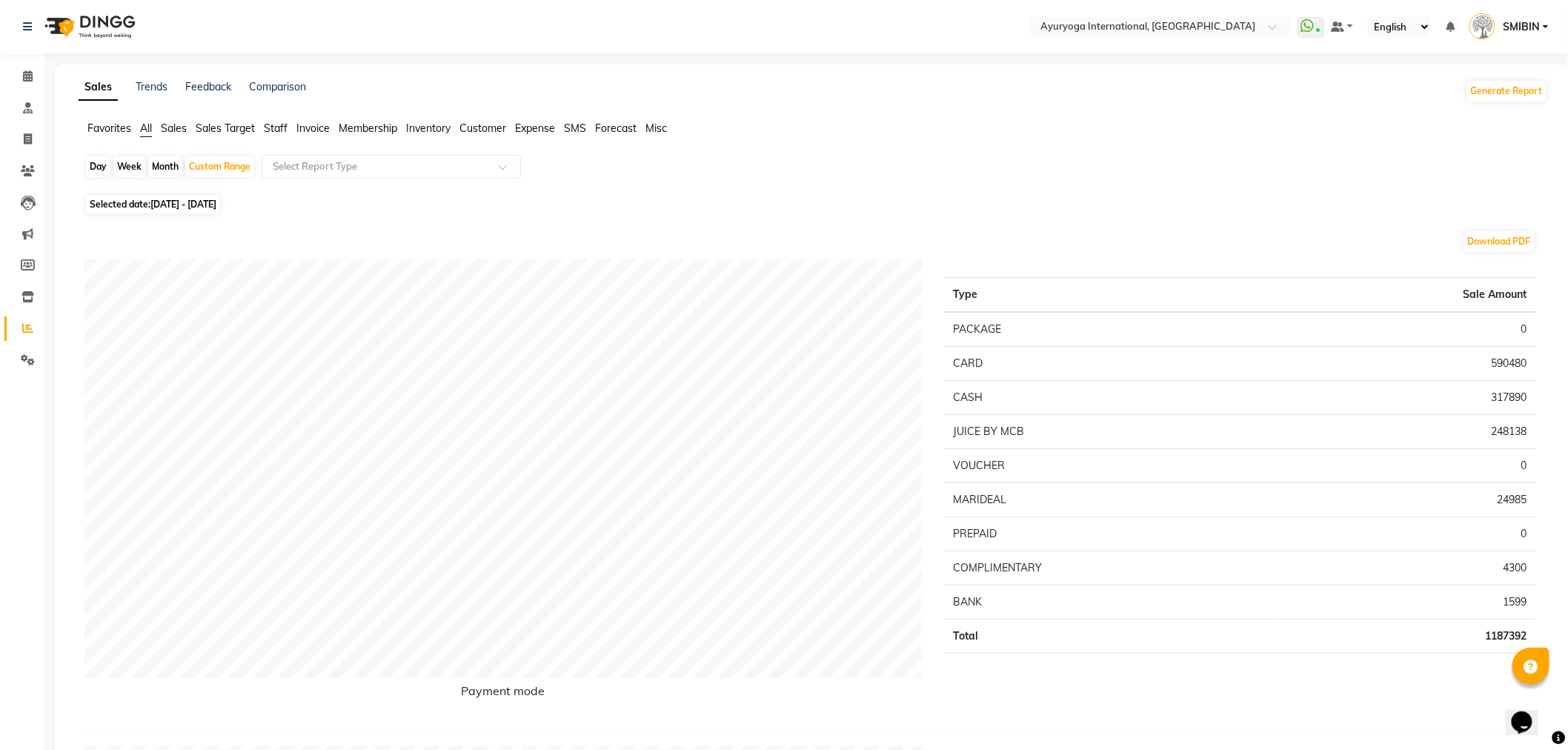
click at [169, 129] on span "Sales" at bounding box center [174, 128] width 26 height 13
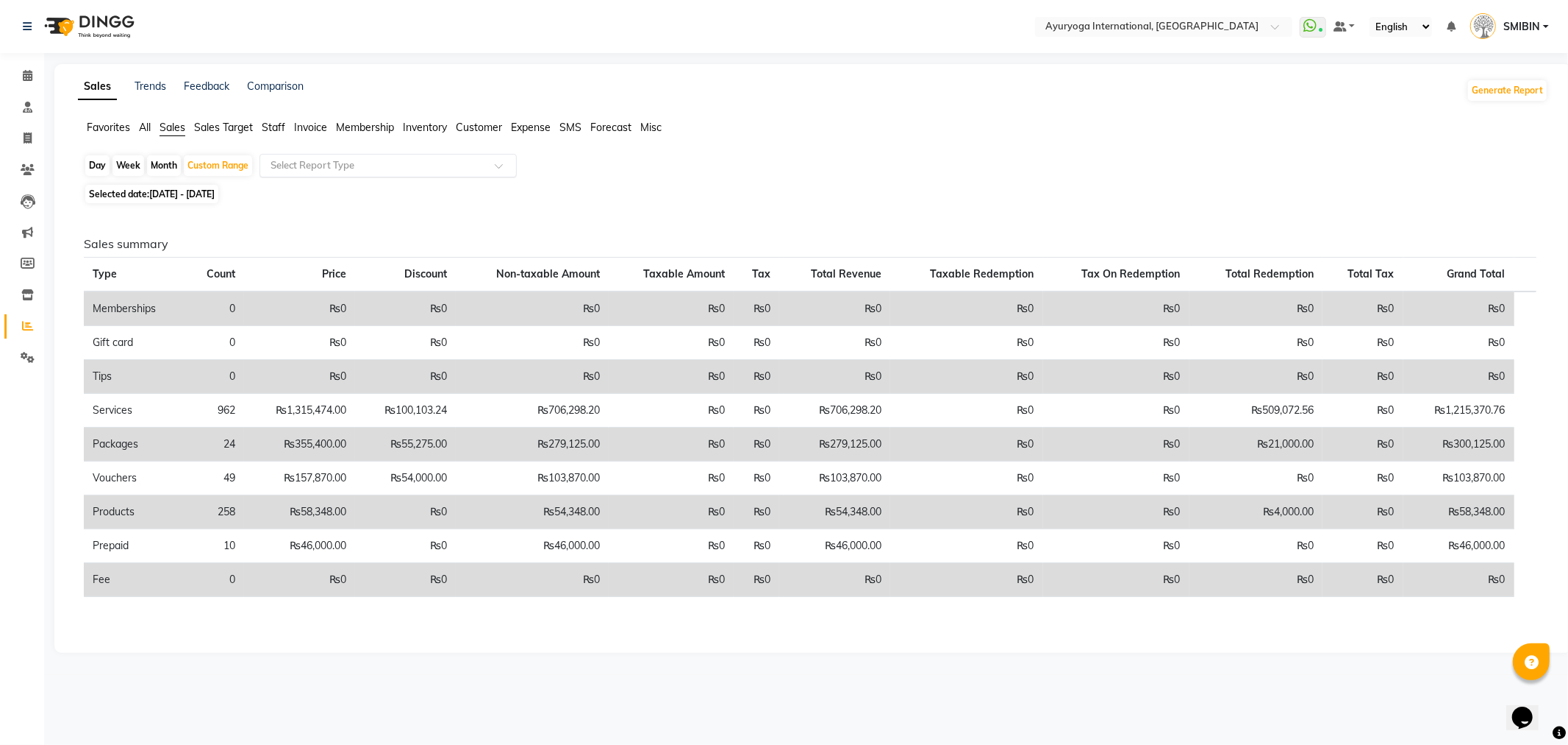
click at [319, 166] on input "text" at bounding box center [374, 165] width 212 height 15
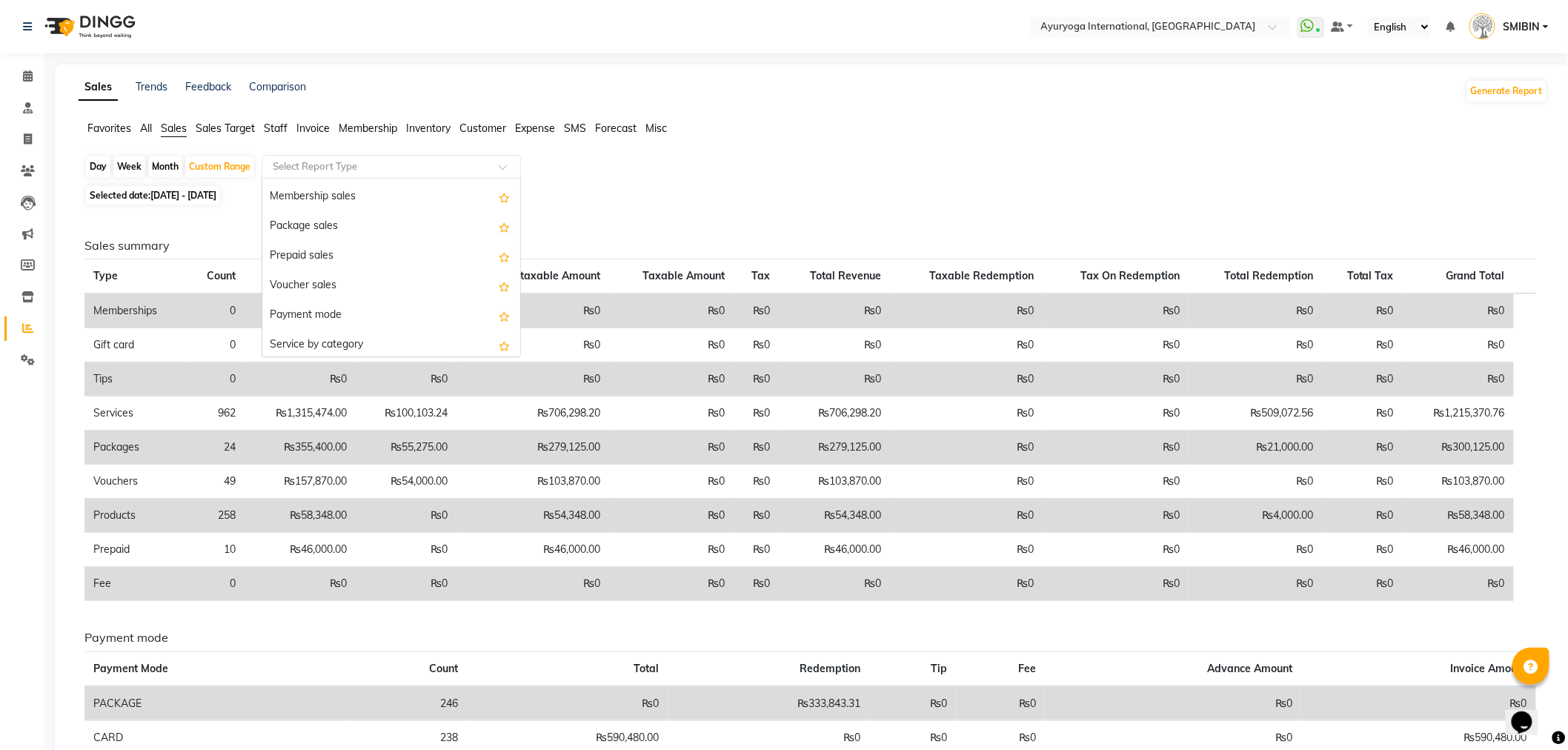
scroll to position [131, 0]
click at [374, 314] on div "Payment mode" at bounding box center [391, 329] width 258 height 30
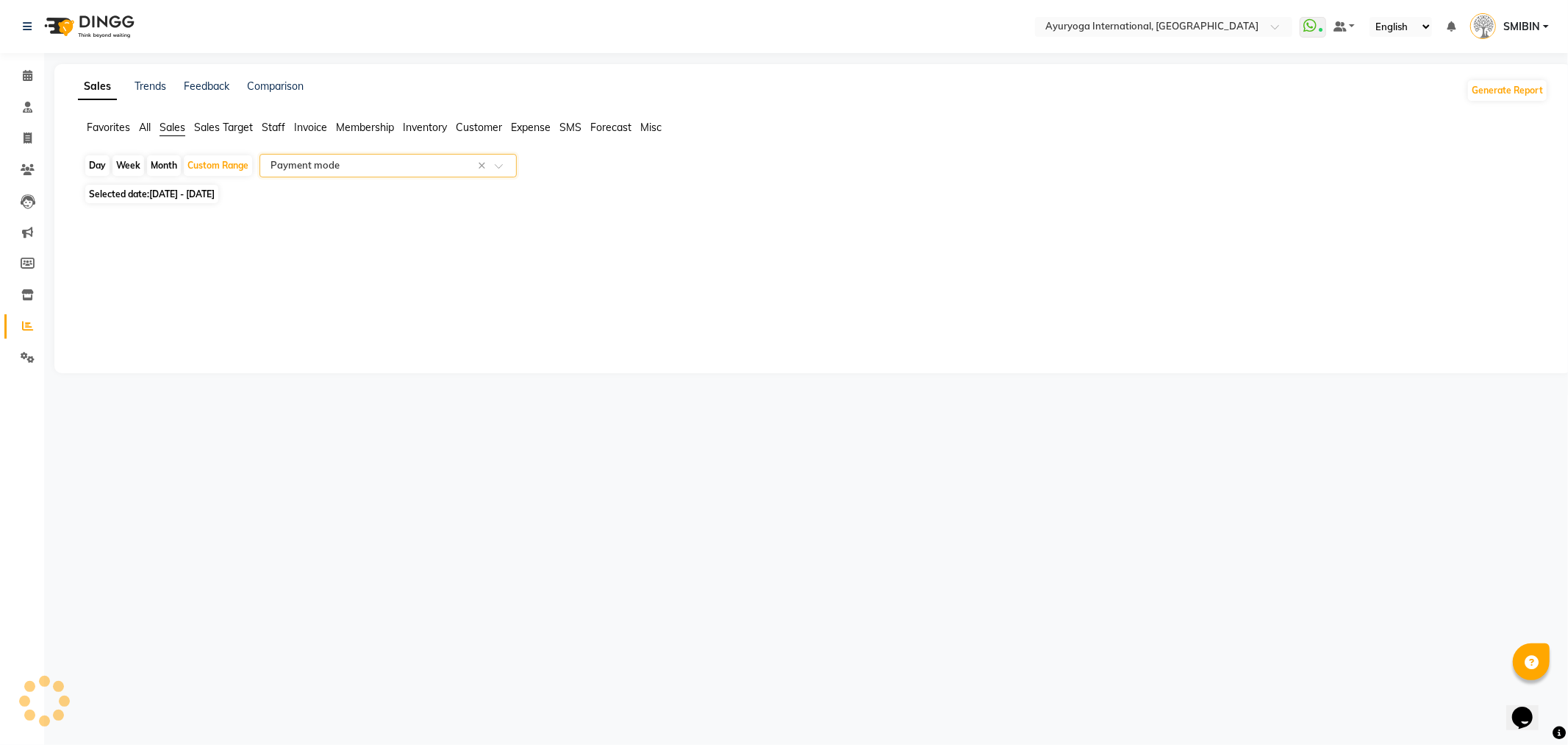
select select "full_report"
select select "csv"
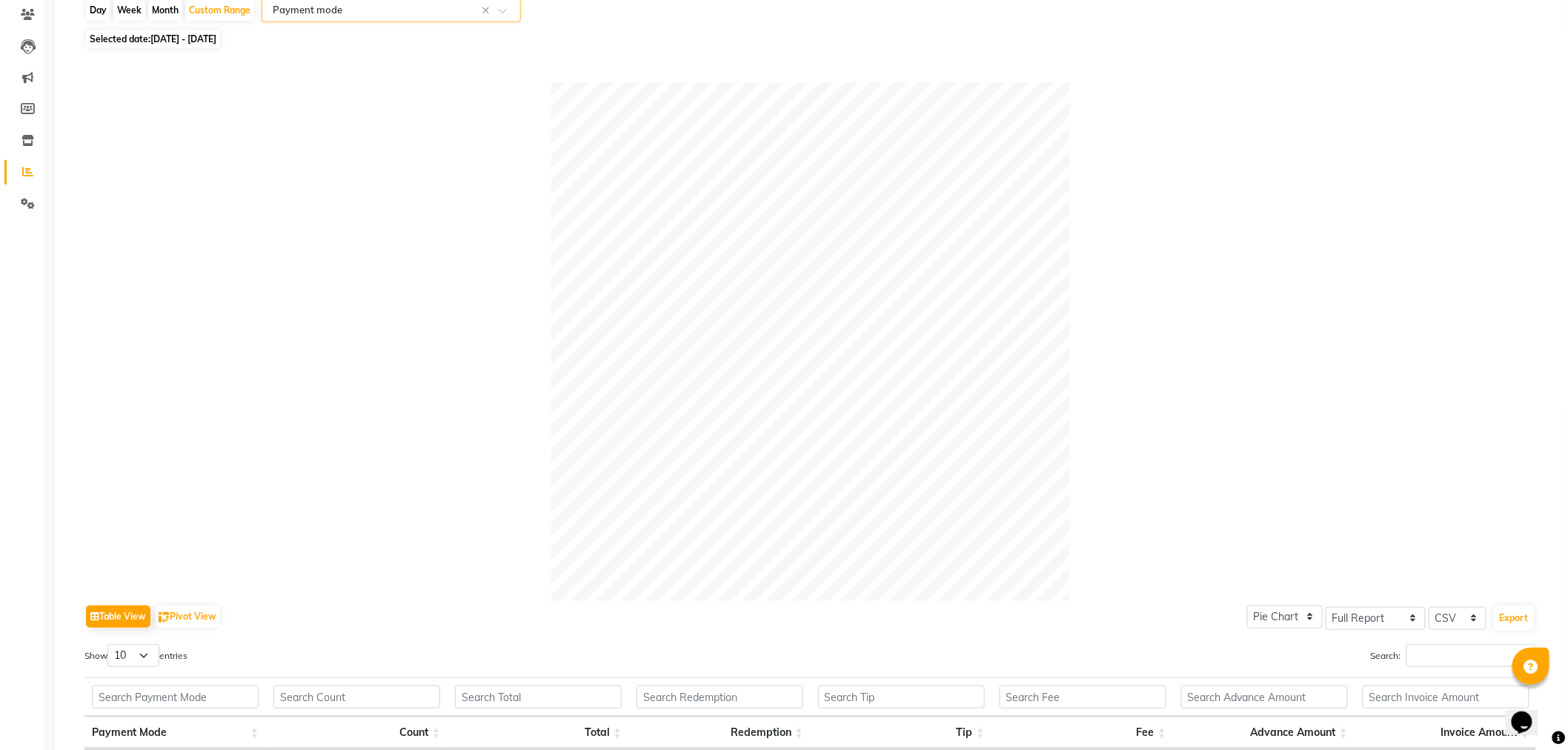
scroll to position [0, 0]
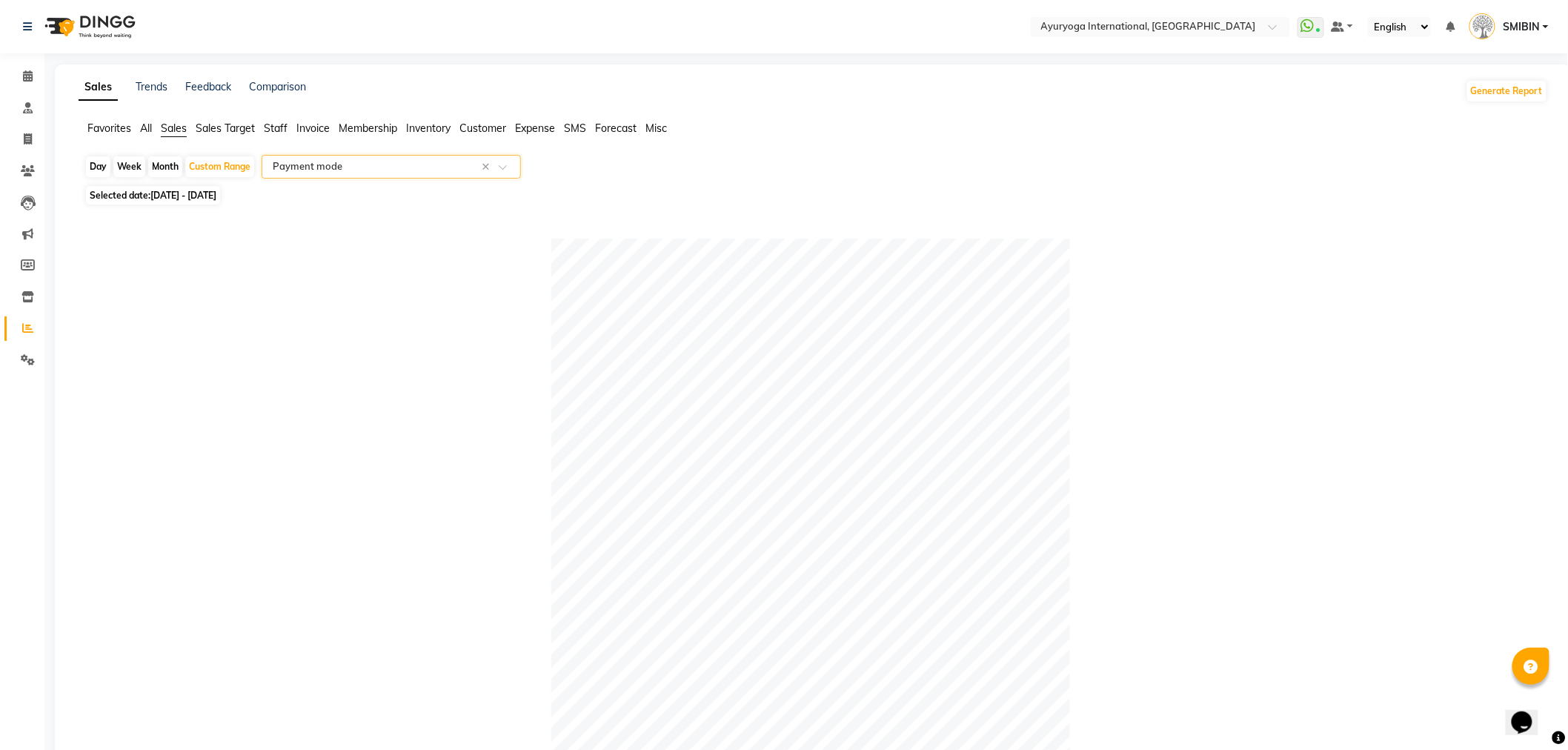
click at [538, 131] on span "Expense" at bounding box center [535, 128] width 40 height 13
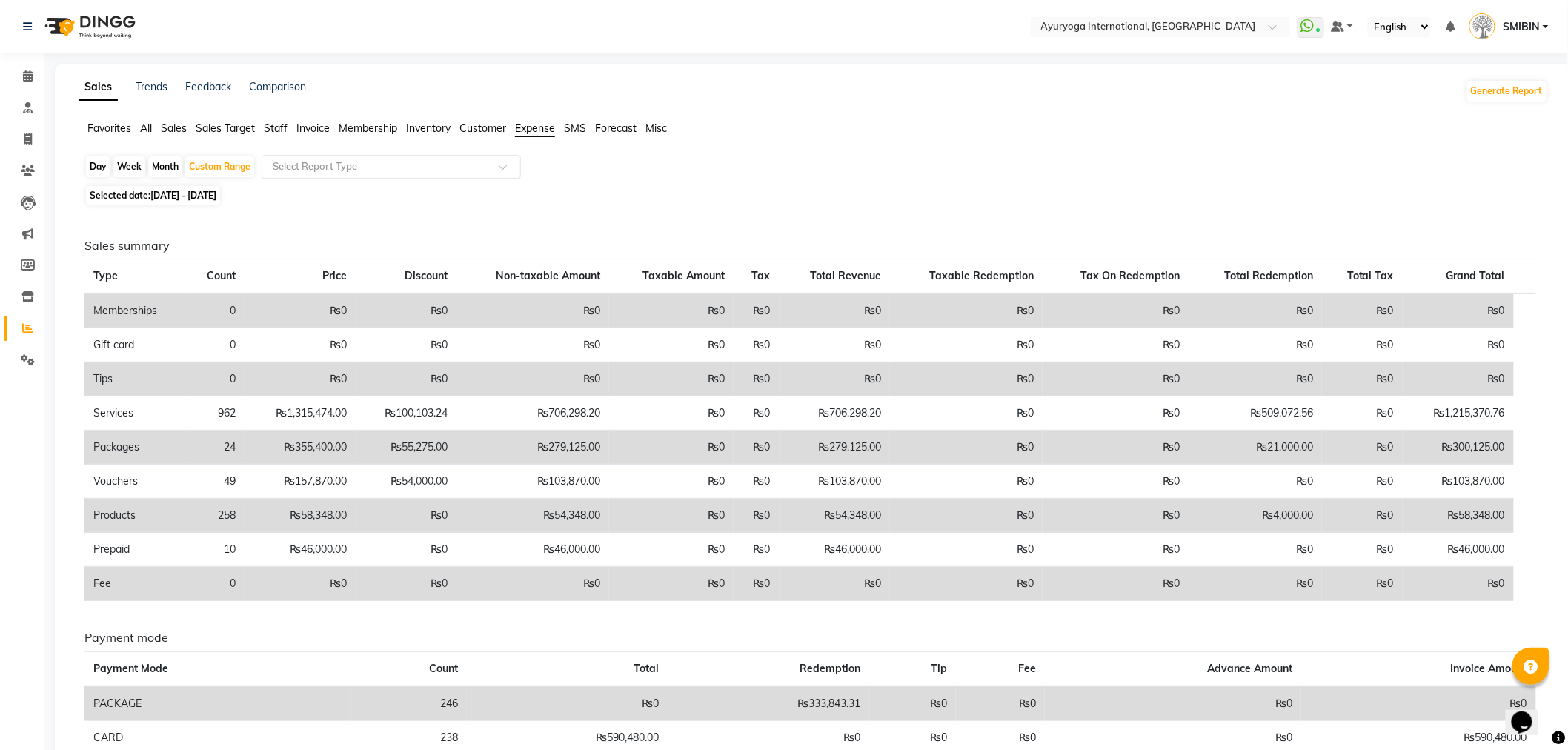
click at [451, 169] on input "text" at bounding box center [377, 166] width 214 height 15
click at [415, 217] on div "Expense" at bounding box center [391, 223] width 258 height 30
select select "full_report"
select select "csv"
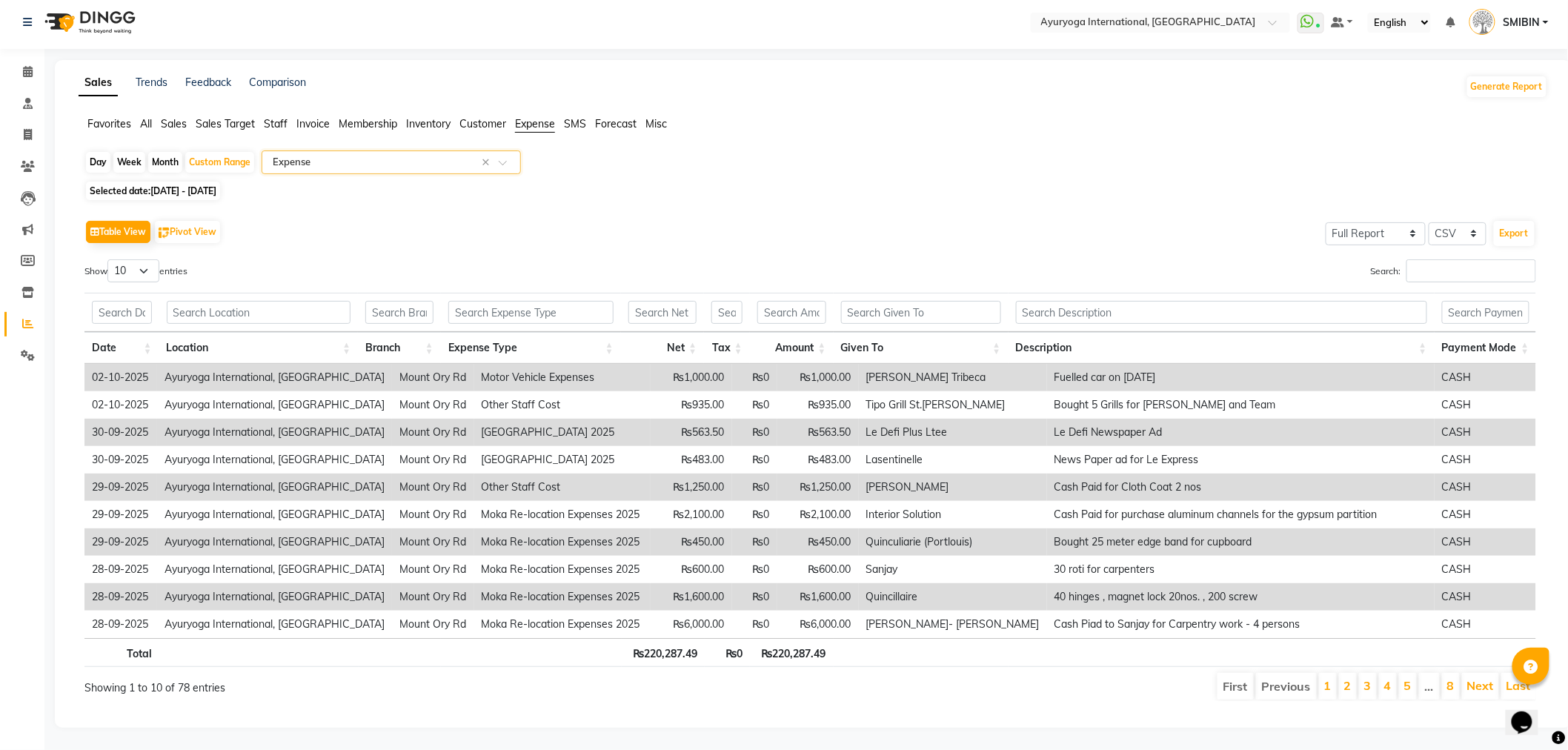
scroll to position [17, 0]
click at [130, 264] on select "10 25 50 100" at bounding box center [133, 270] width 52 height 23
select select "100"
click at [110, 259] on select "10 25 50 100" at bounding box center [133, 270] width 52 height 23
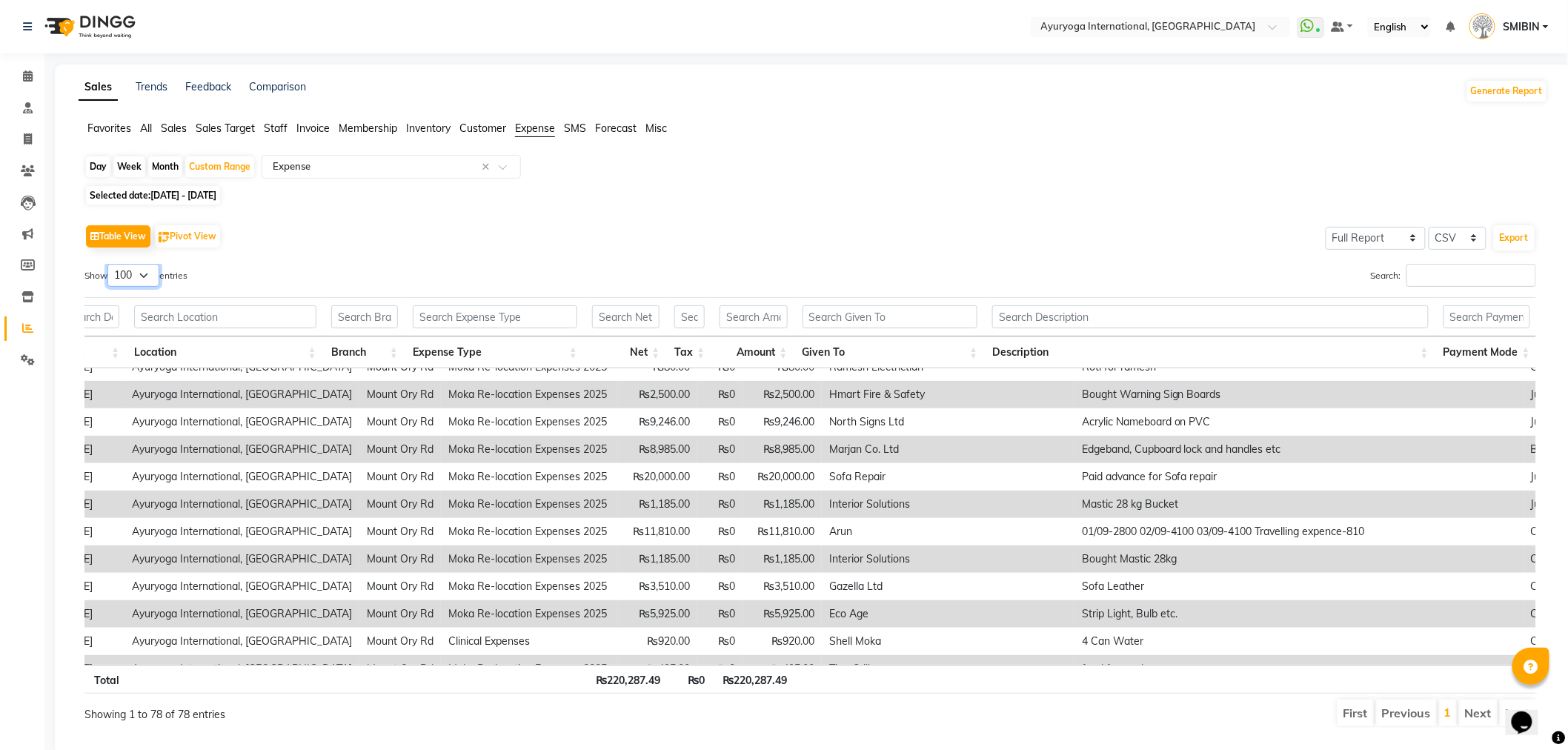
scroll to position [0, 44]
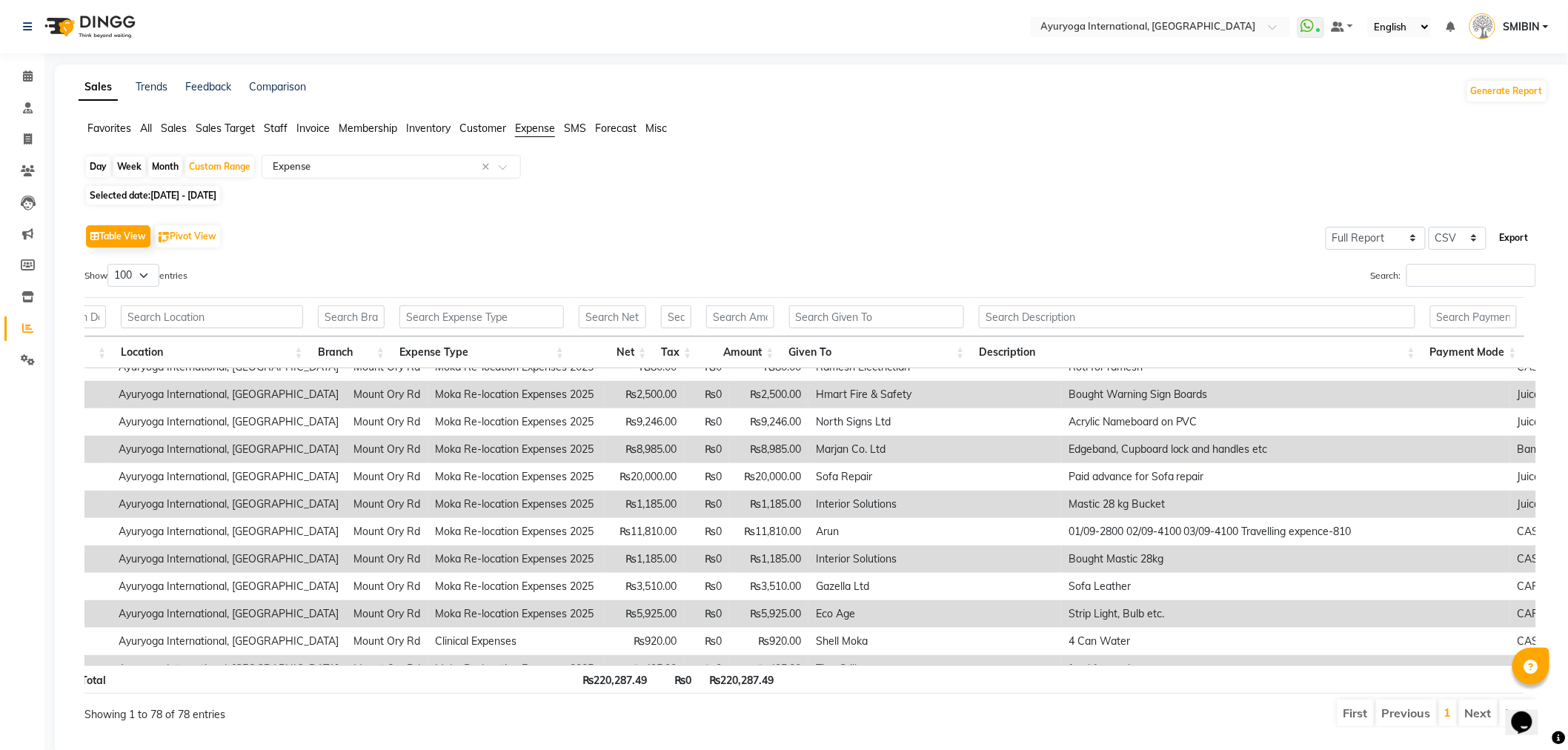
click at [1521, 239] on button "Export" at bounding box center [1514, 237] width 41 height 25
click at [235, 166] on div "Custom Range" at bounding box center [219, 166] width 68 height 20
select select "9"
select select "2025"
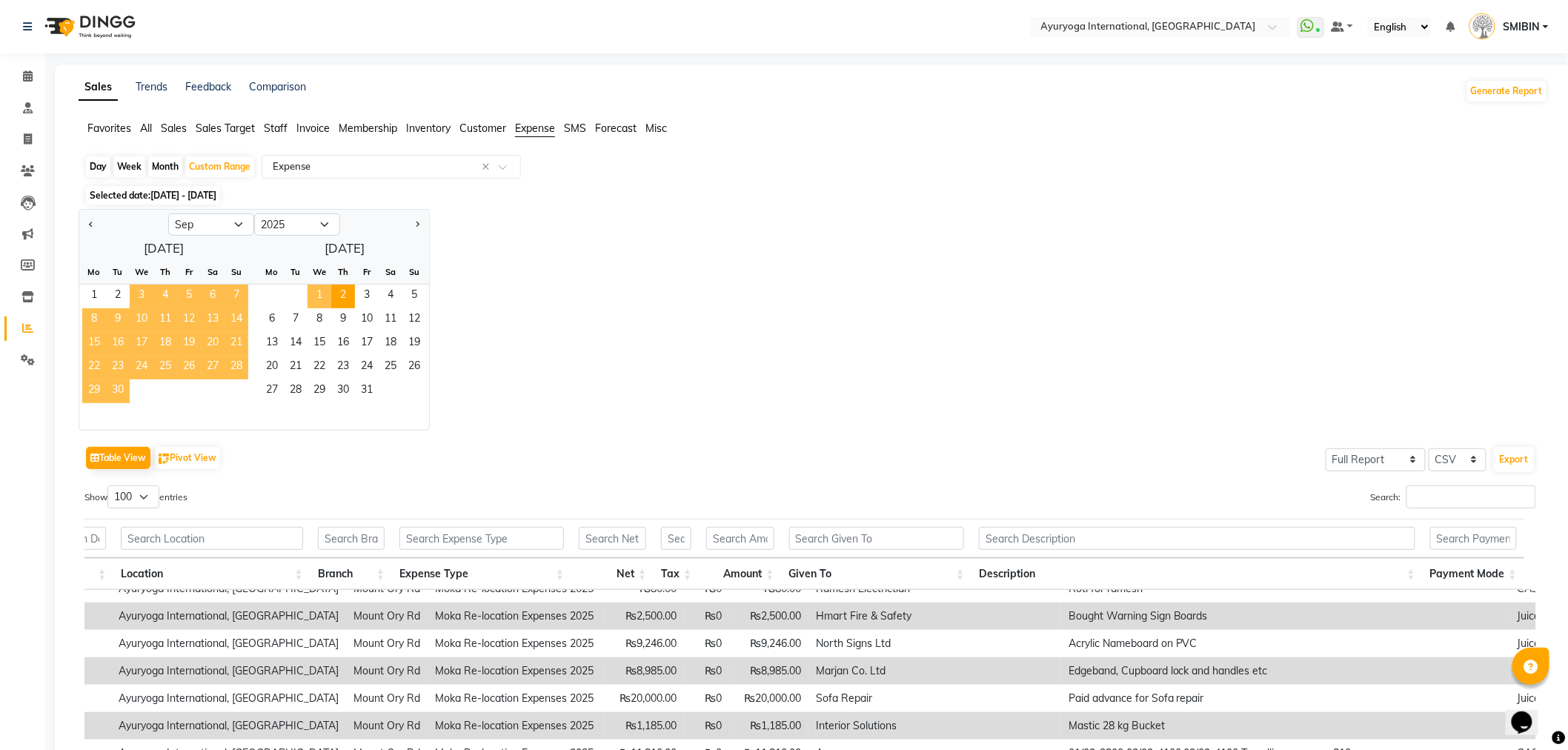
click at [141, 291] on span "3" at bounding box center [142, 297] width 24 height 24
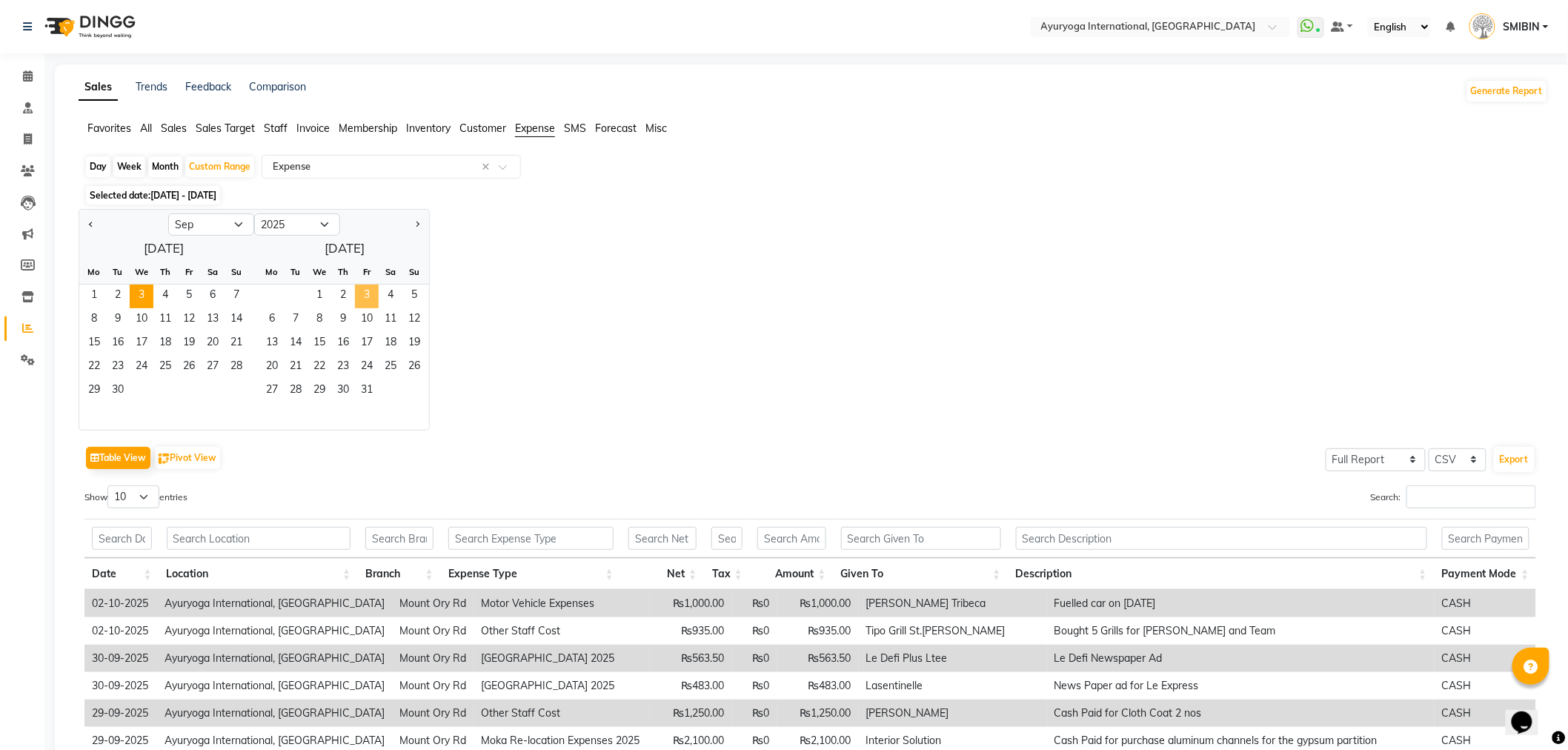
click at [371, 295] on span "3" at bounding box center [367, 297] width 24 height 24
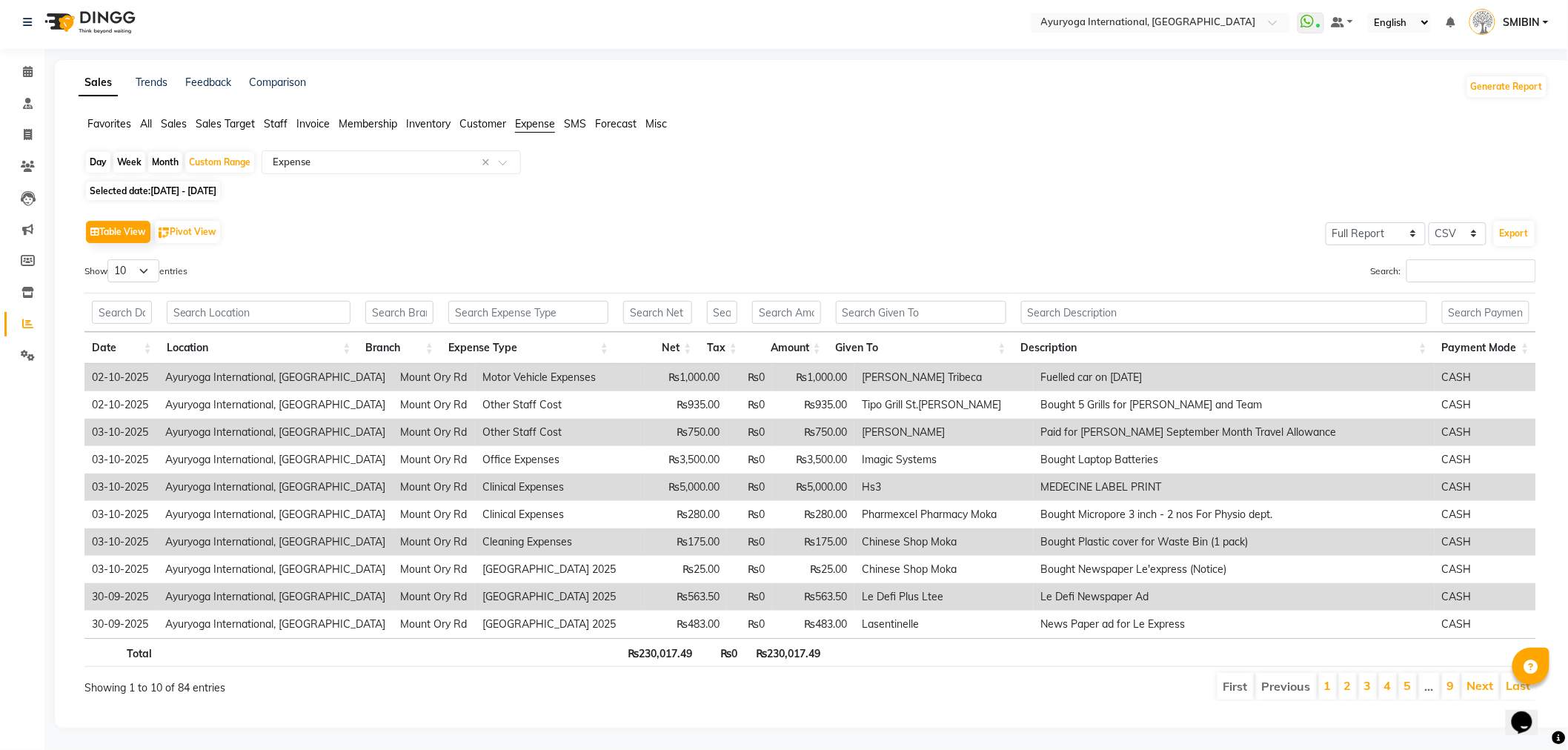
scroll to position [17, 0]
click at [1509, 222] on button "Export" at bounding box center [1514, 233] width 41 height 25
click at [23, 66] on icon at bounding box center [28, 71] width 9 height 11
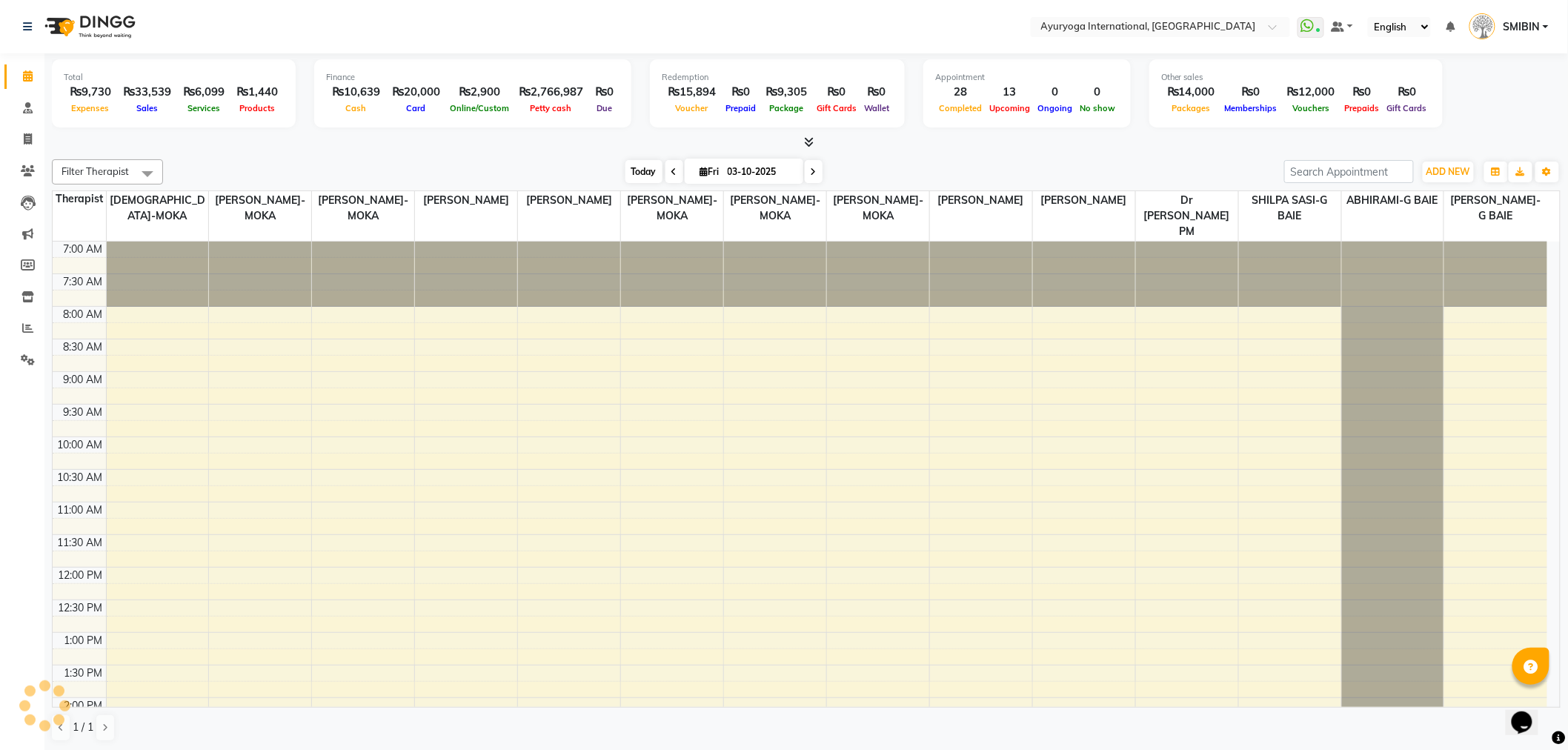
click at [655, 171] on span "Today" at bounding box center [644, 171] width 37 height 23
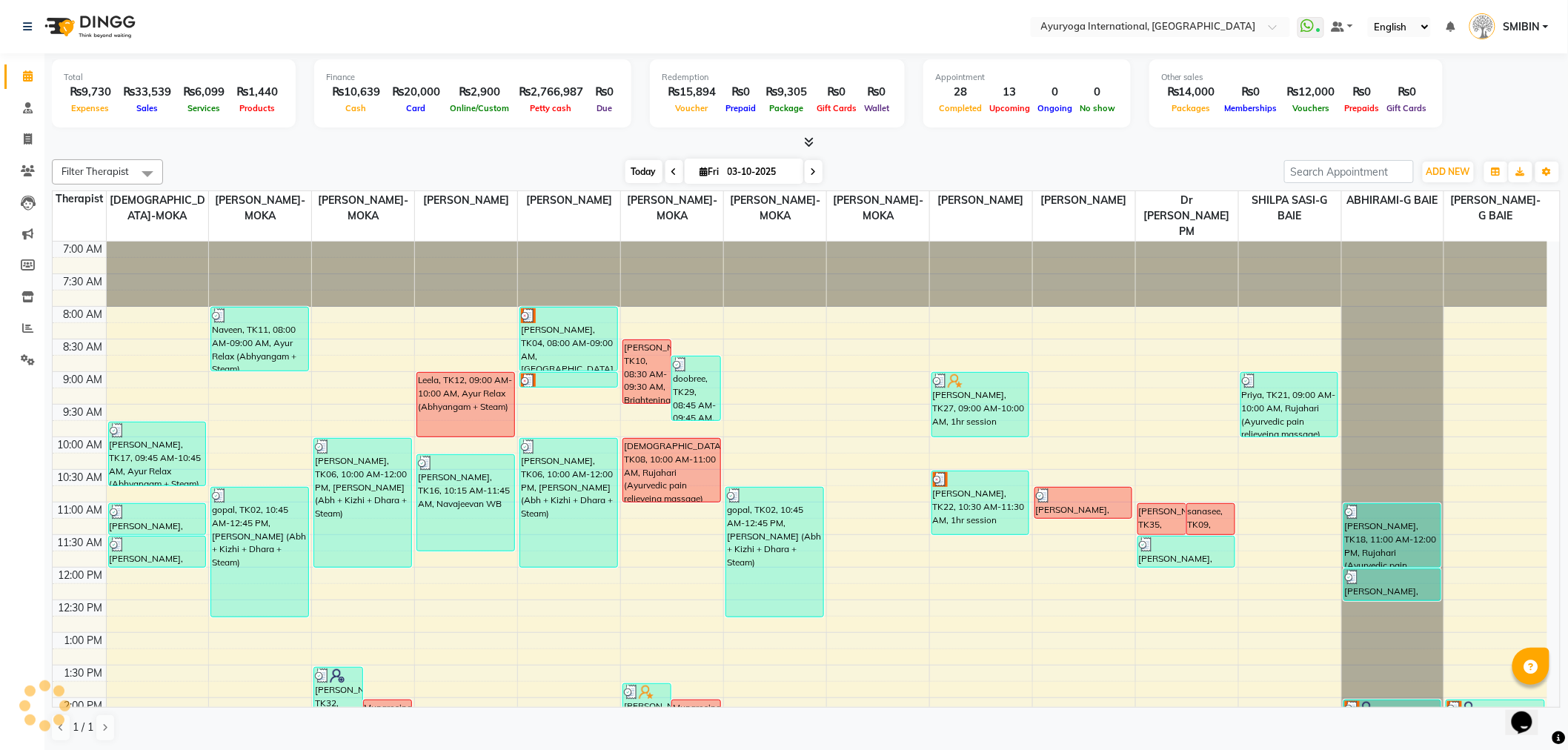
scroll to position [450, 0]
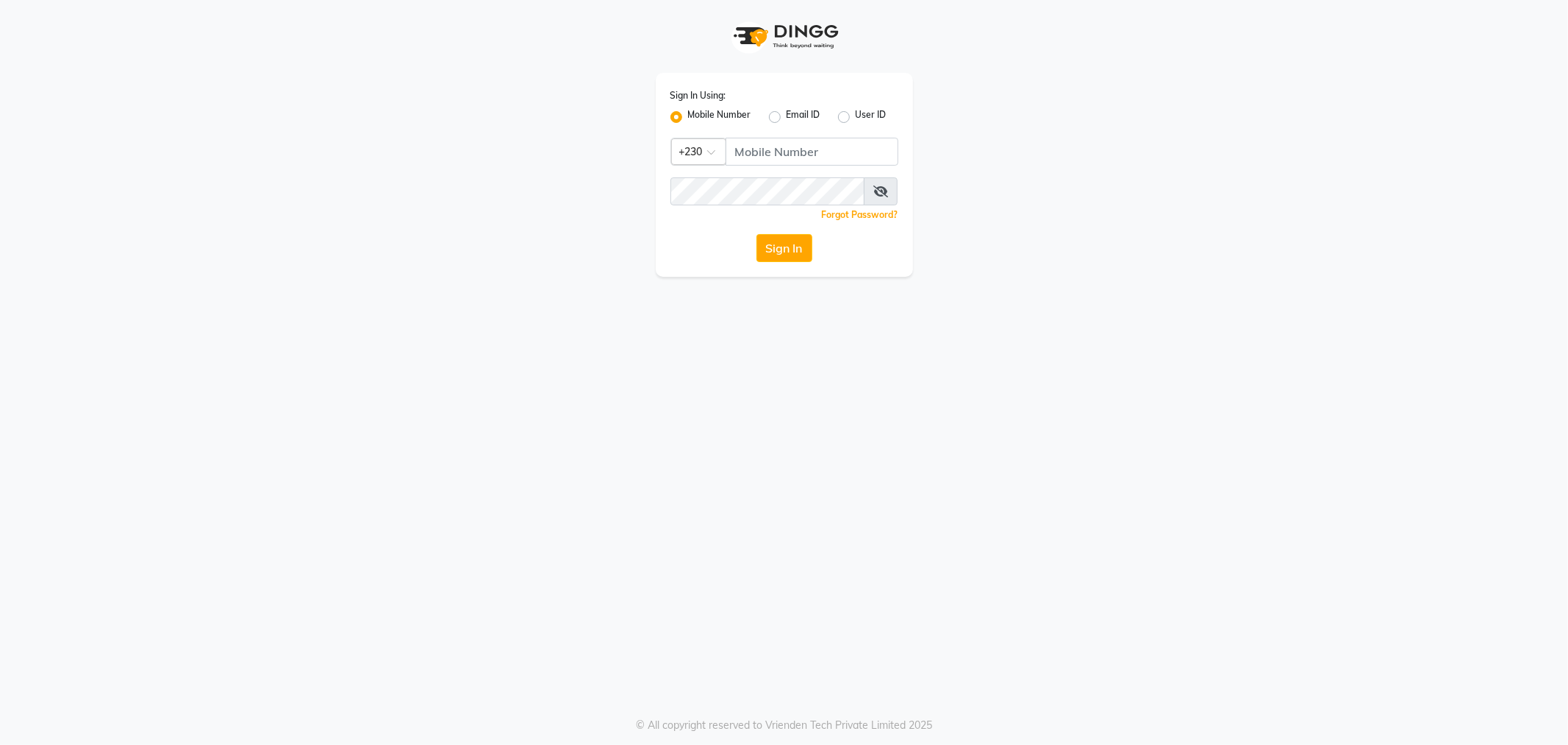
click at [713, 149] on span at bounding box center [717, 156] width 18 height 16
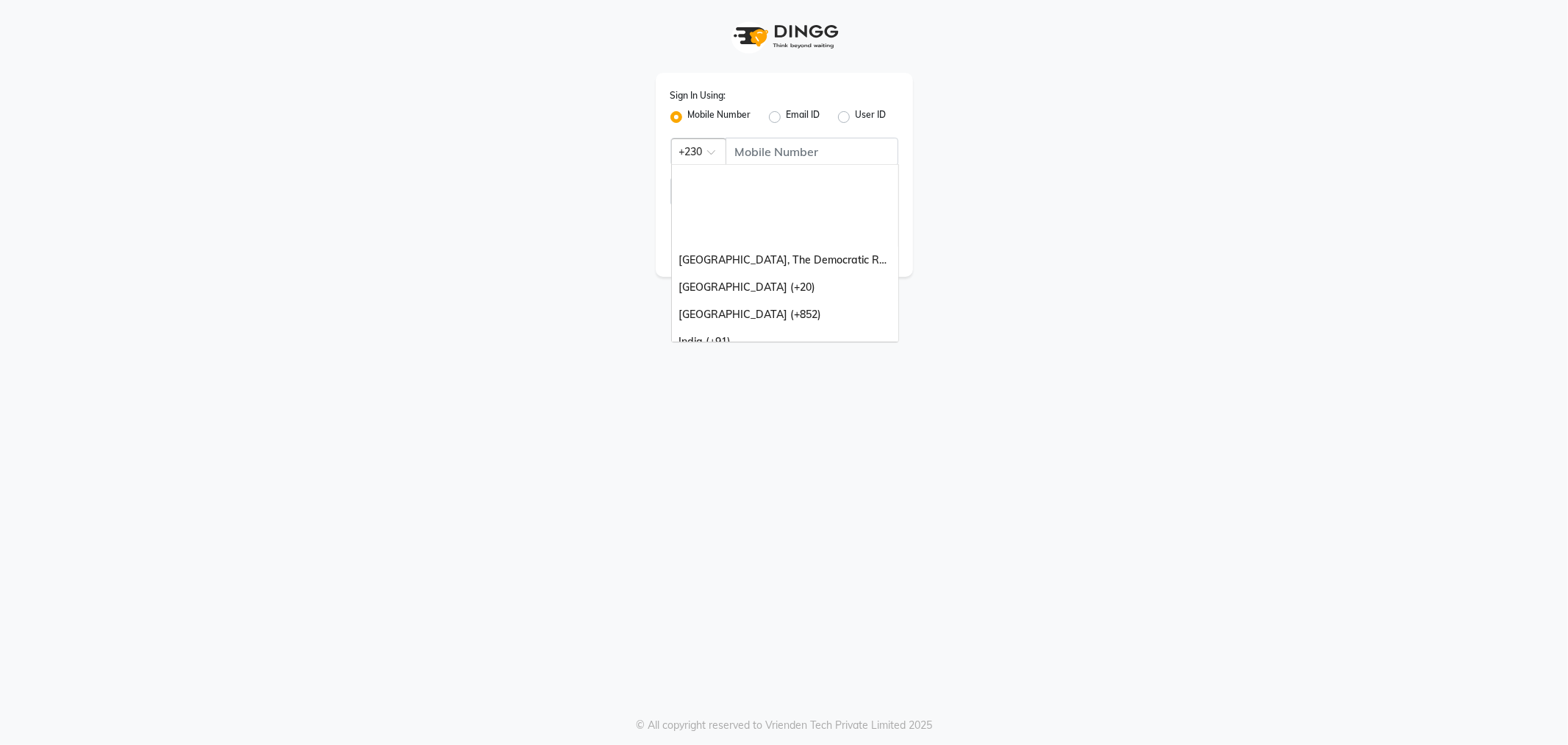
scroll to position [217, 0]
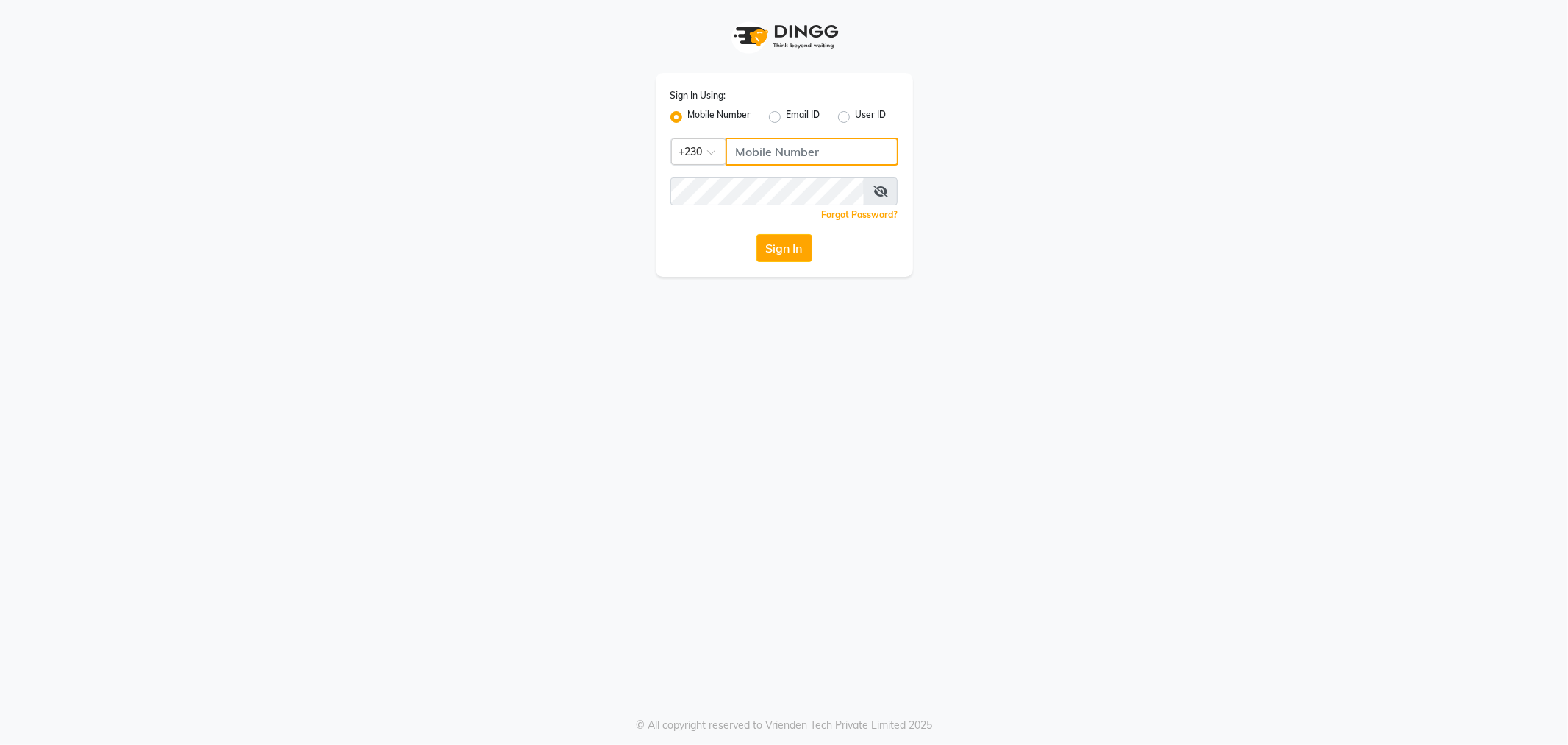
click at [780, 141] on input "Username" at bounding box center [812, 152] width 173 height 28
click at [745, 159] on input "Username" at bounding box center [784, 152] width 228 height 28
type input "[EMAIL_ADDRESS][DOMAIN_NAME]"
click at [798, 246] on button "Sign In" at bounding box center [784, 248] width 56 height 28
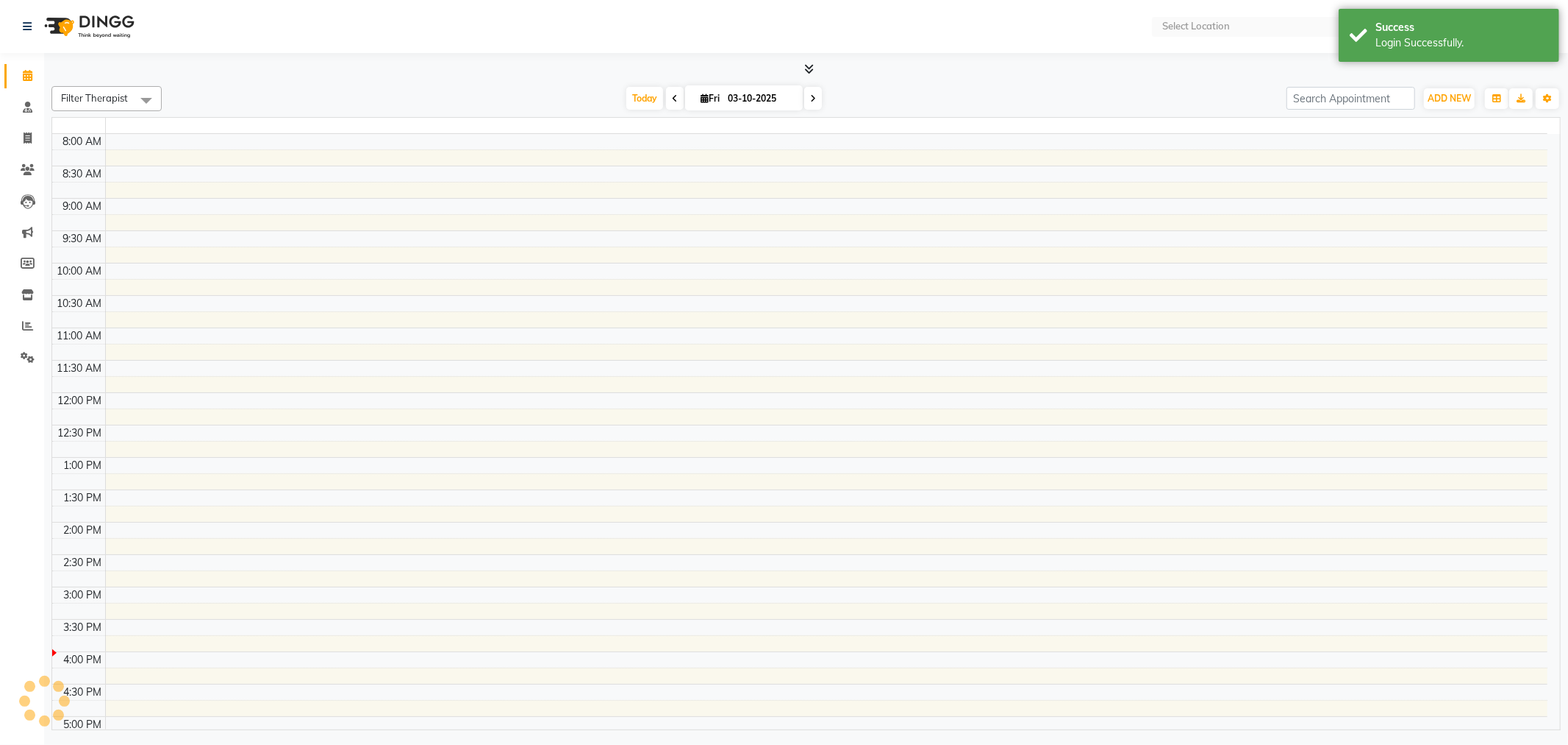
select select "en"
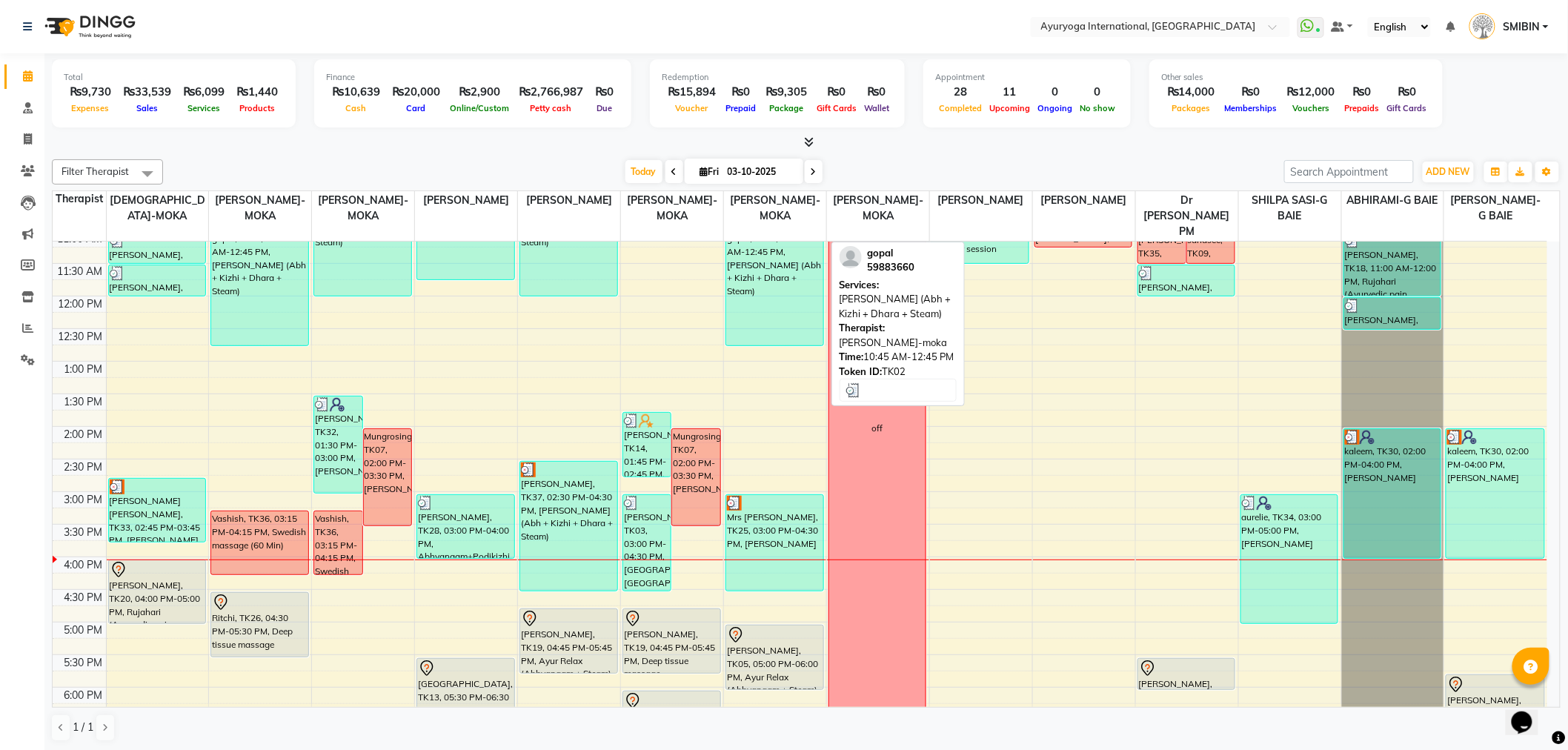
scroll to position [412, 0]
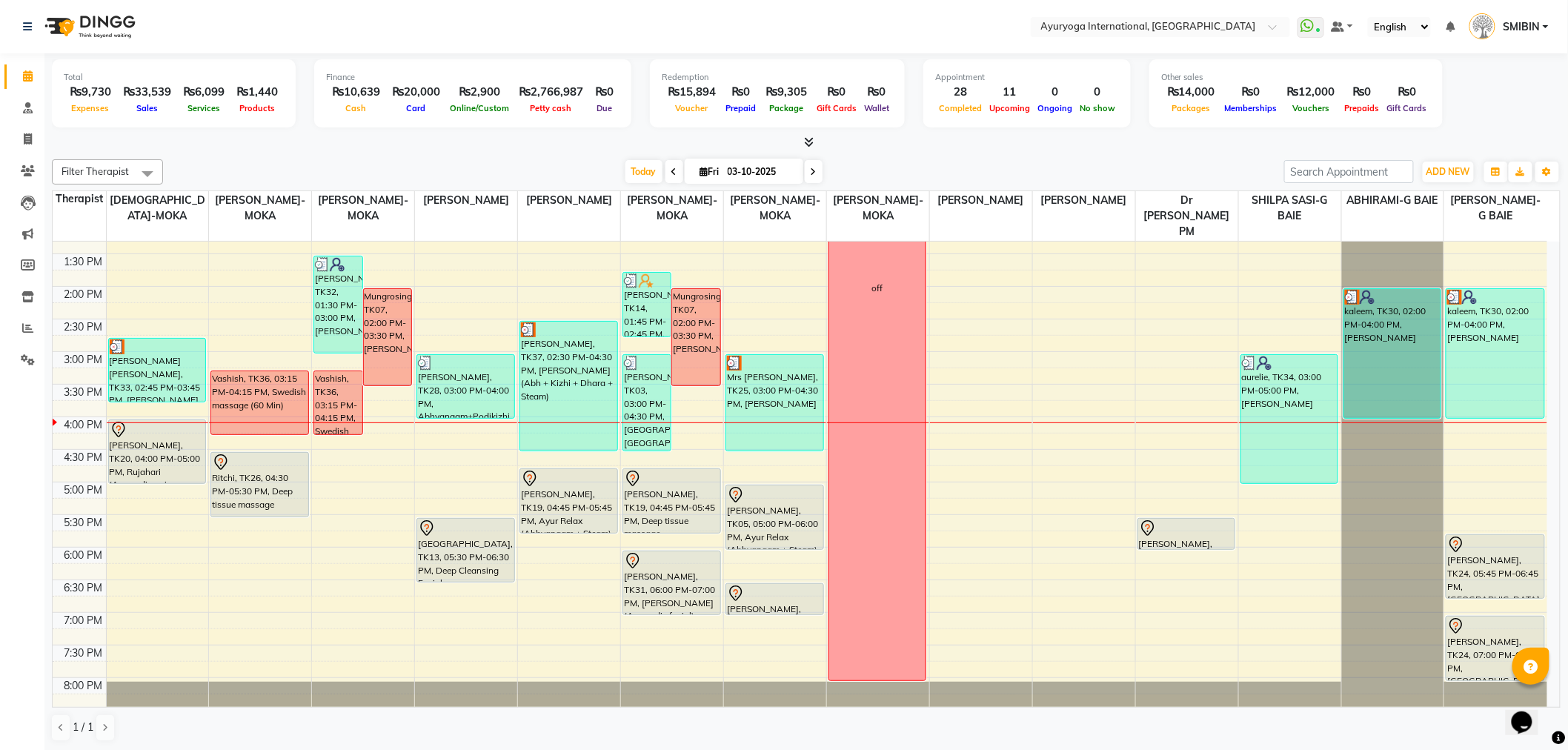
click at [1154, 356] on div "7:00 AM 7:30 AM 8:00 AM 8:30 AM 9:00 AM 9:30 AM 10:00 AM 10:30 AM 11:00 AM 11:3…" at bounding box center [800, 287] width 1495 height 912
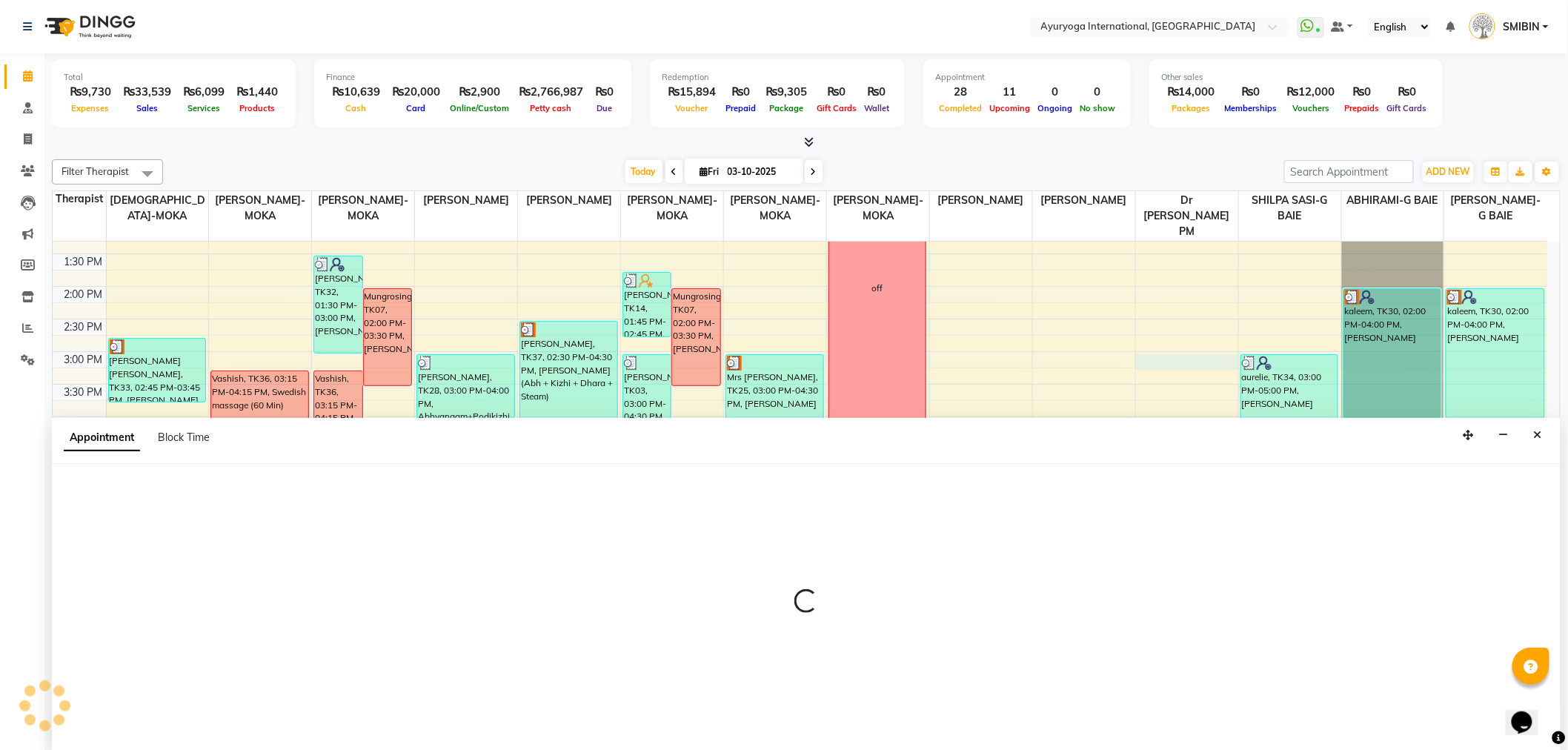
scroll to position [1, 0]
select select "92659"
select select "900"
select select "tentative"
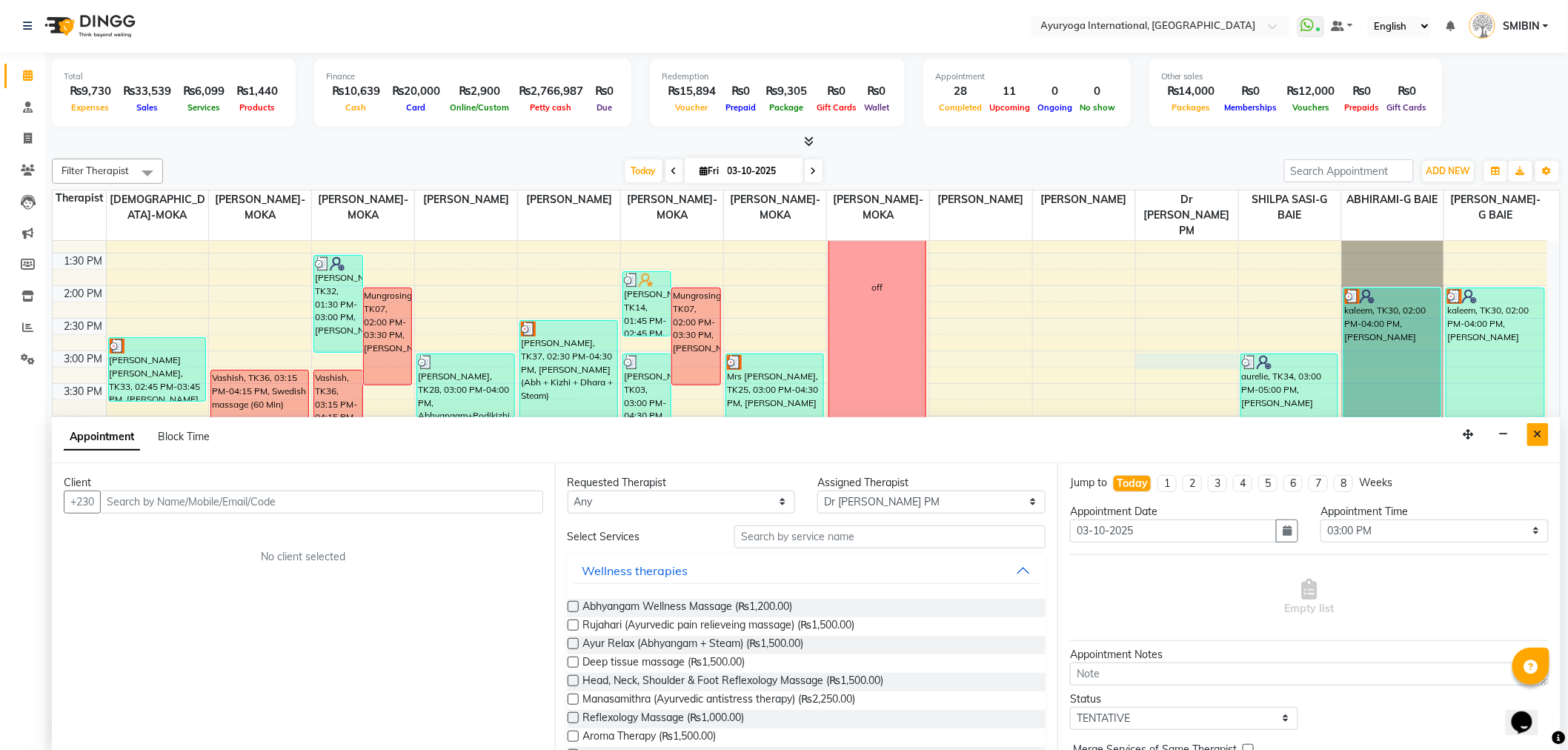
click at [1535, 430] on icon "Close" at bounding box center [1537, 434] width 8 height 10
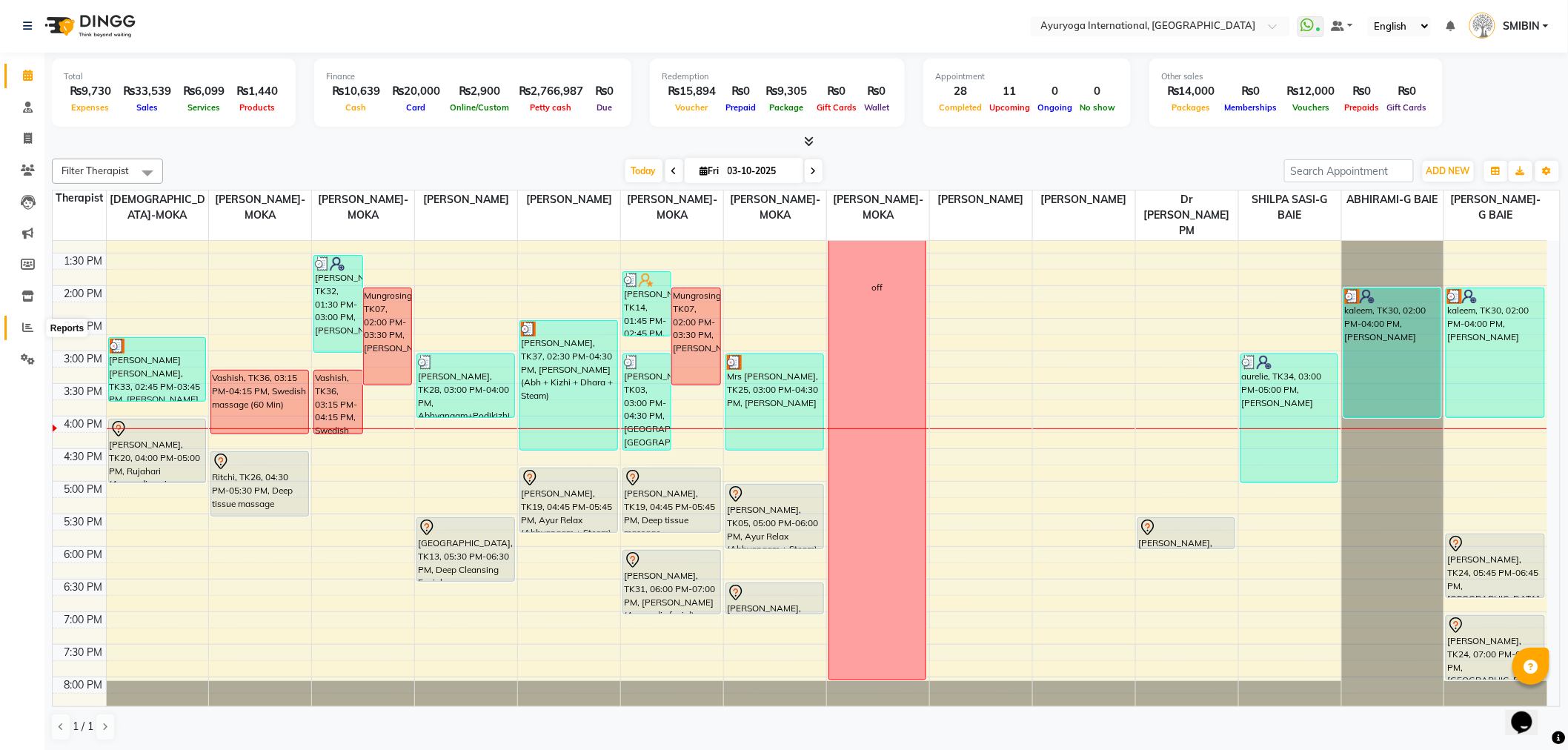
click at [26, 329] on icon at bounding box center [28, 327] width 11 height 11
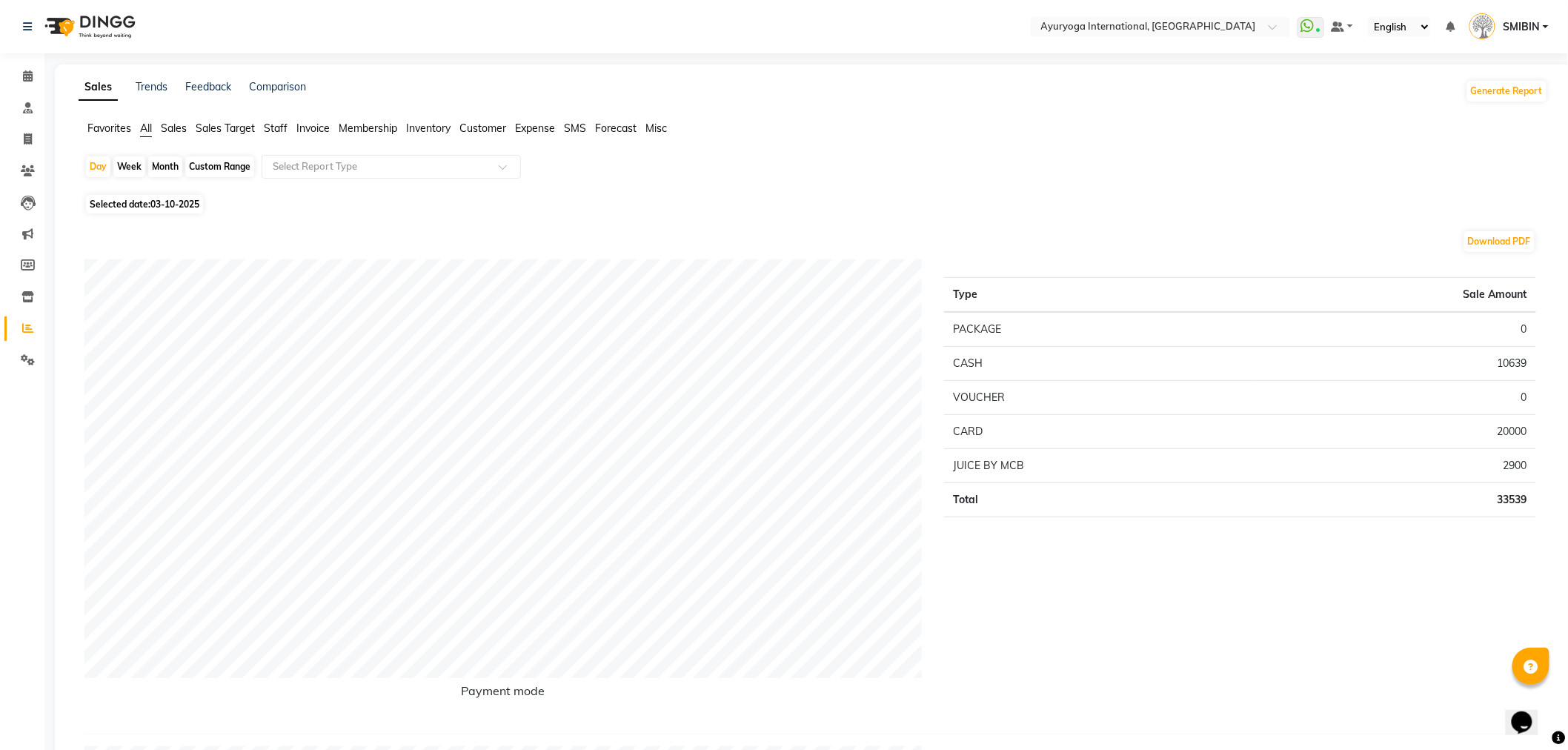
click at [544, 126] on span "Expense" at bounding box center [535, 128] width 40 height 13
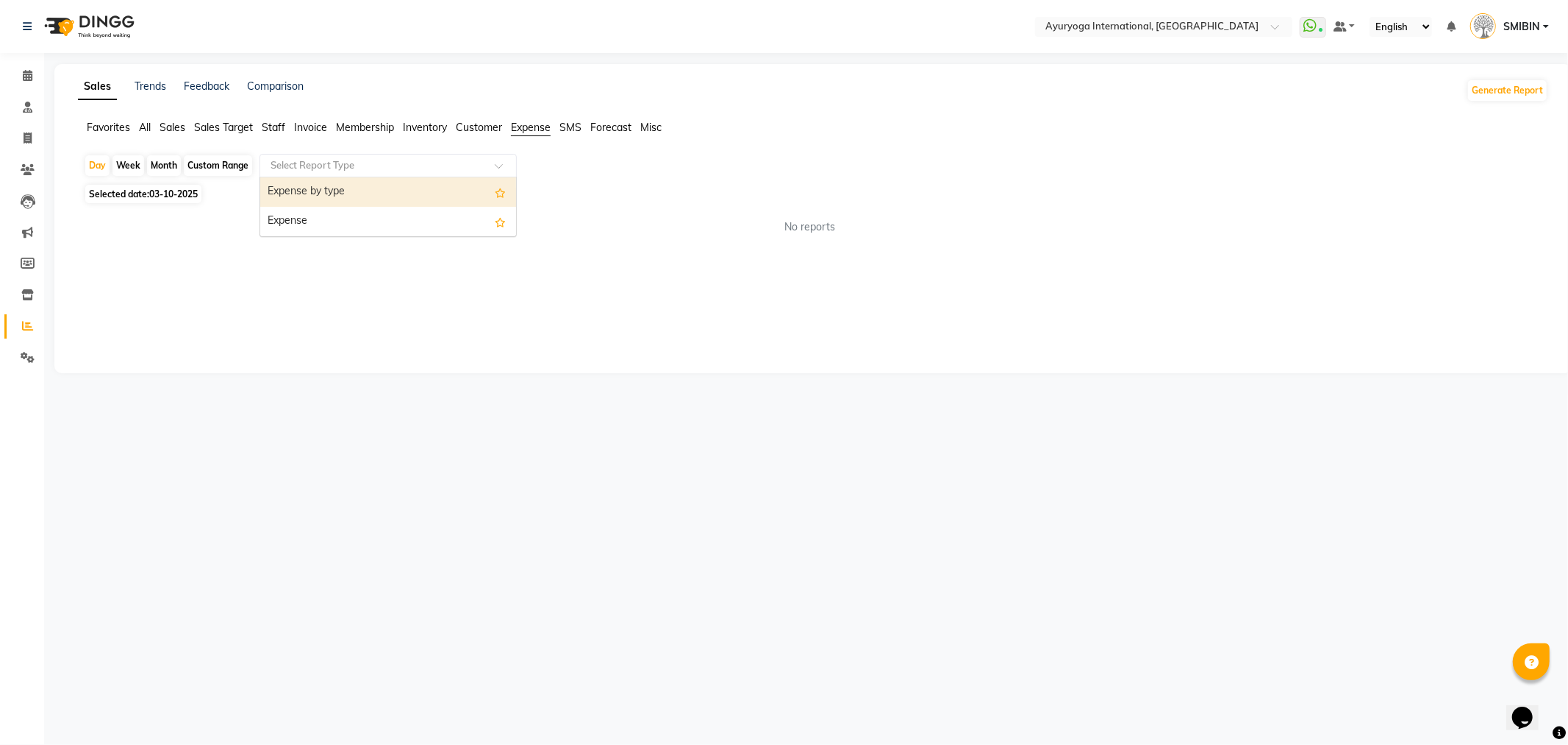
click at [444, 165] on input "text" at bounding box center [374, 165] width 212 height 15
click at [412, 231] on div "Expense" at bounding box center [388, 221] width 256 height 29
select select "full_report"
select select "csv"
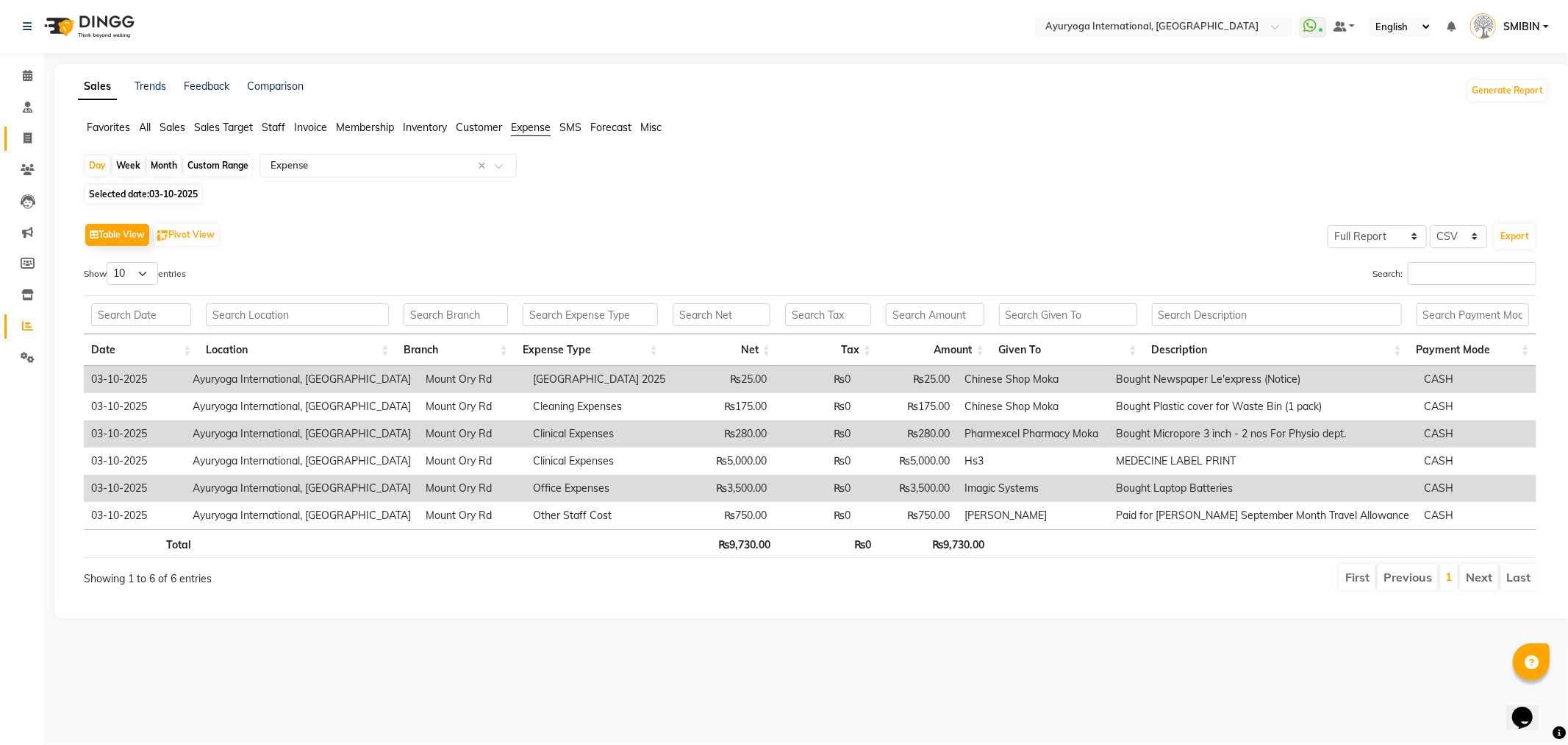
click at [25, 127] on link "Invoice" at bounding box center [22, 139] width 35 height 24
select select "service"
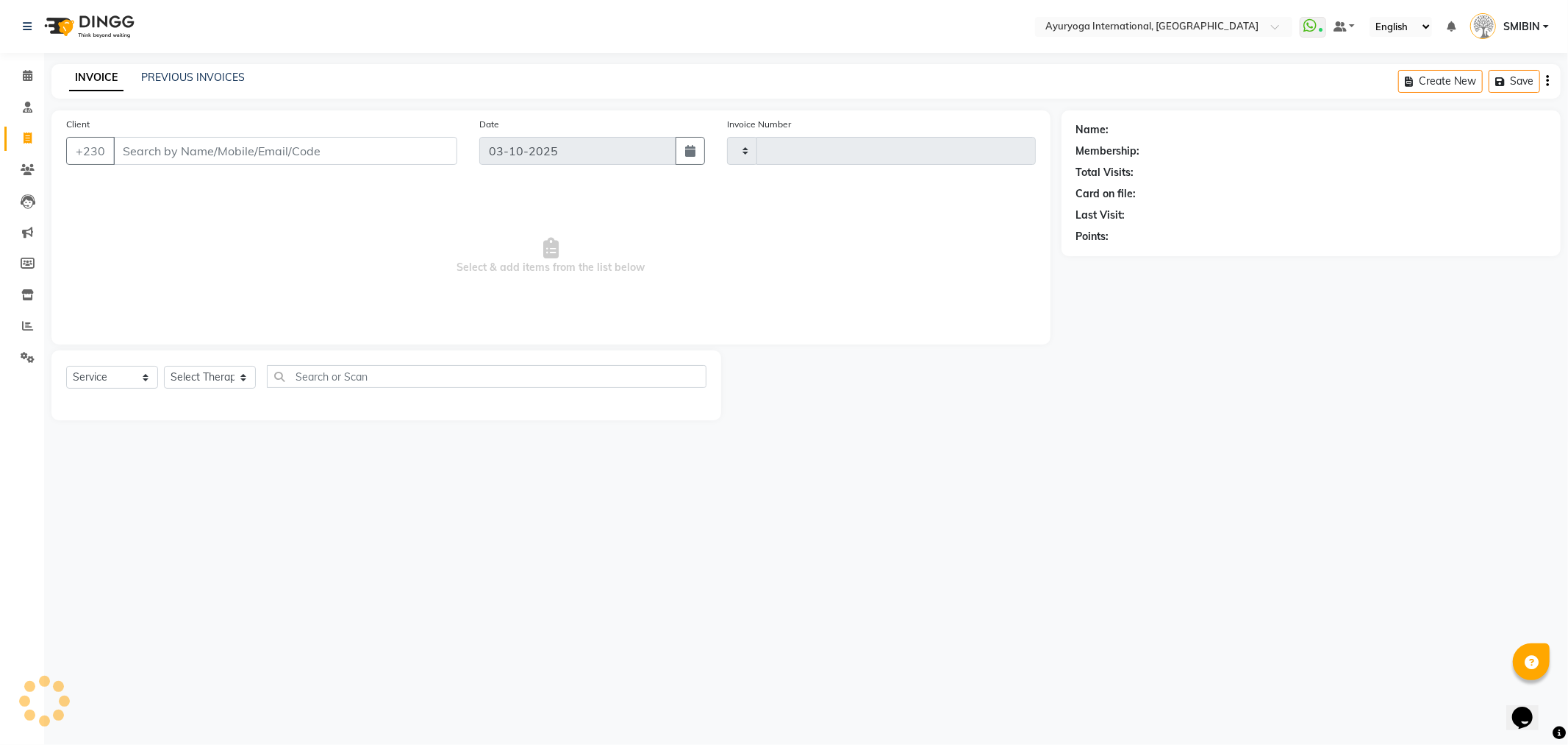
type input "6022"
select select "730"
click at [28, 76] on icon at bounding box center [28, 75] width 9 height 11
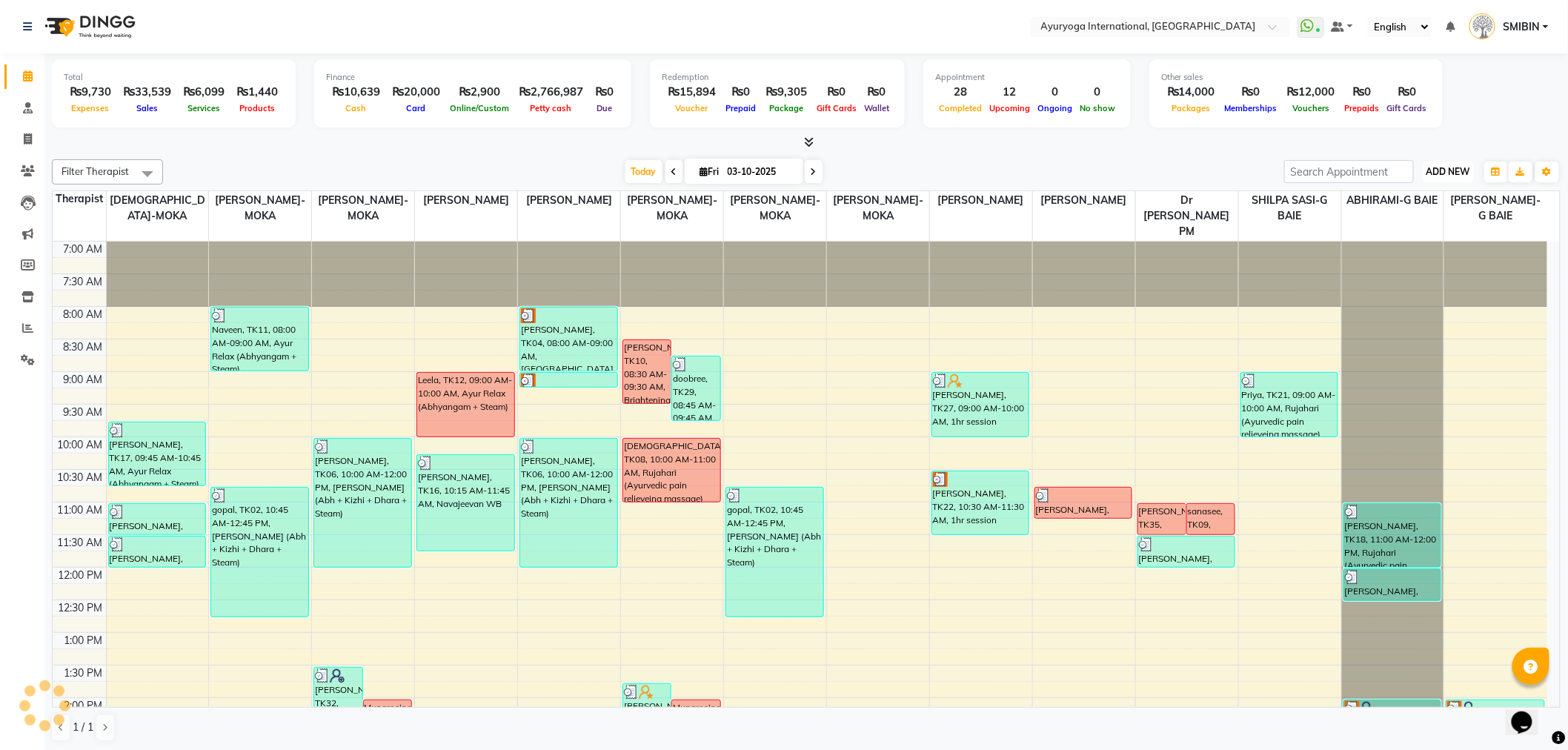
click at [1447, 168] on span "ADD NEW" at bounding box center [1448, 171] width 43 height 11
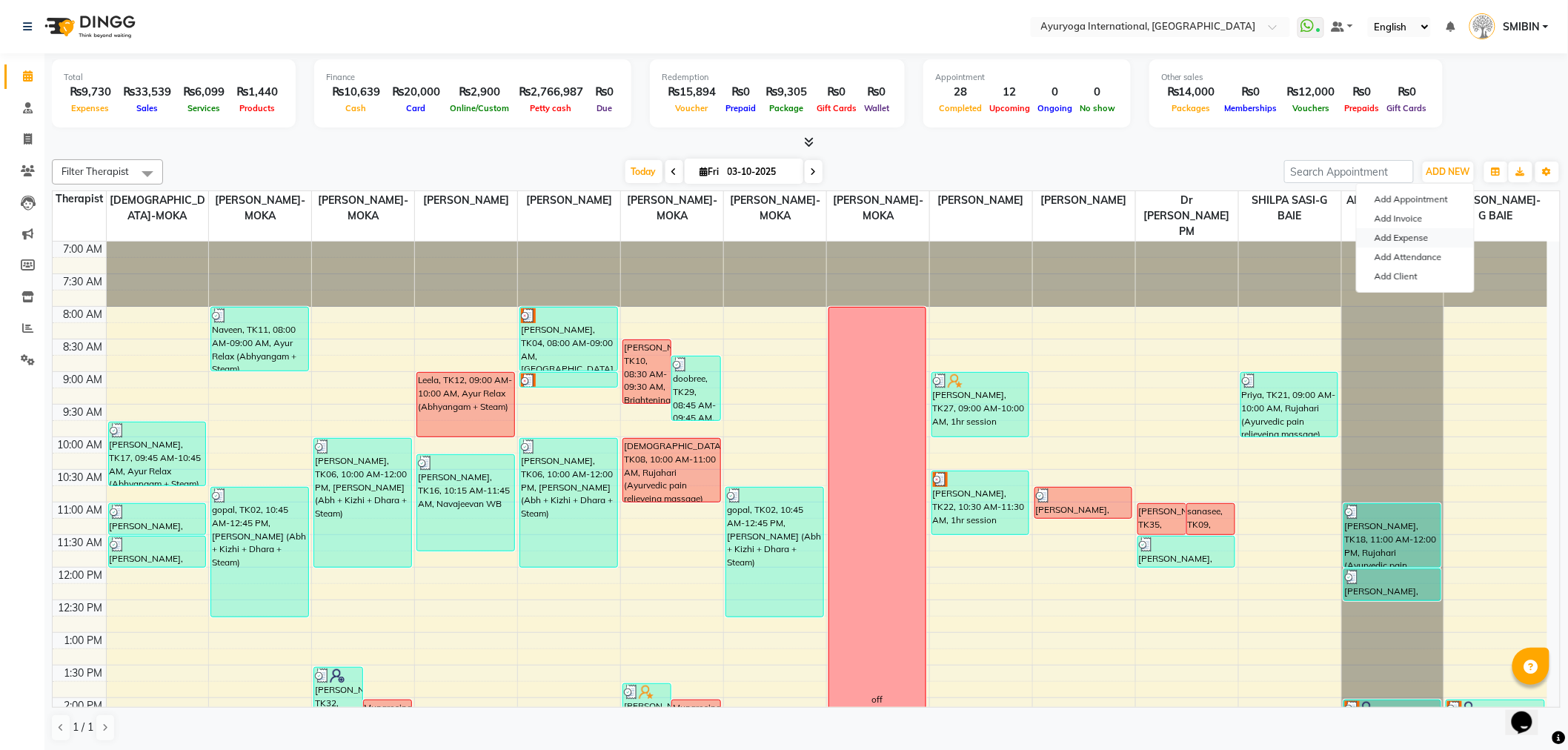
click at [1420, 238] on link "Add Expense" at bounding box center [1415, 238] width 117 height 19
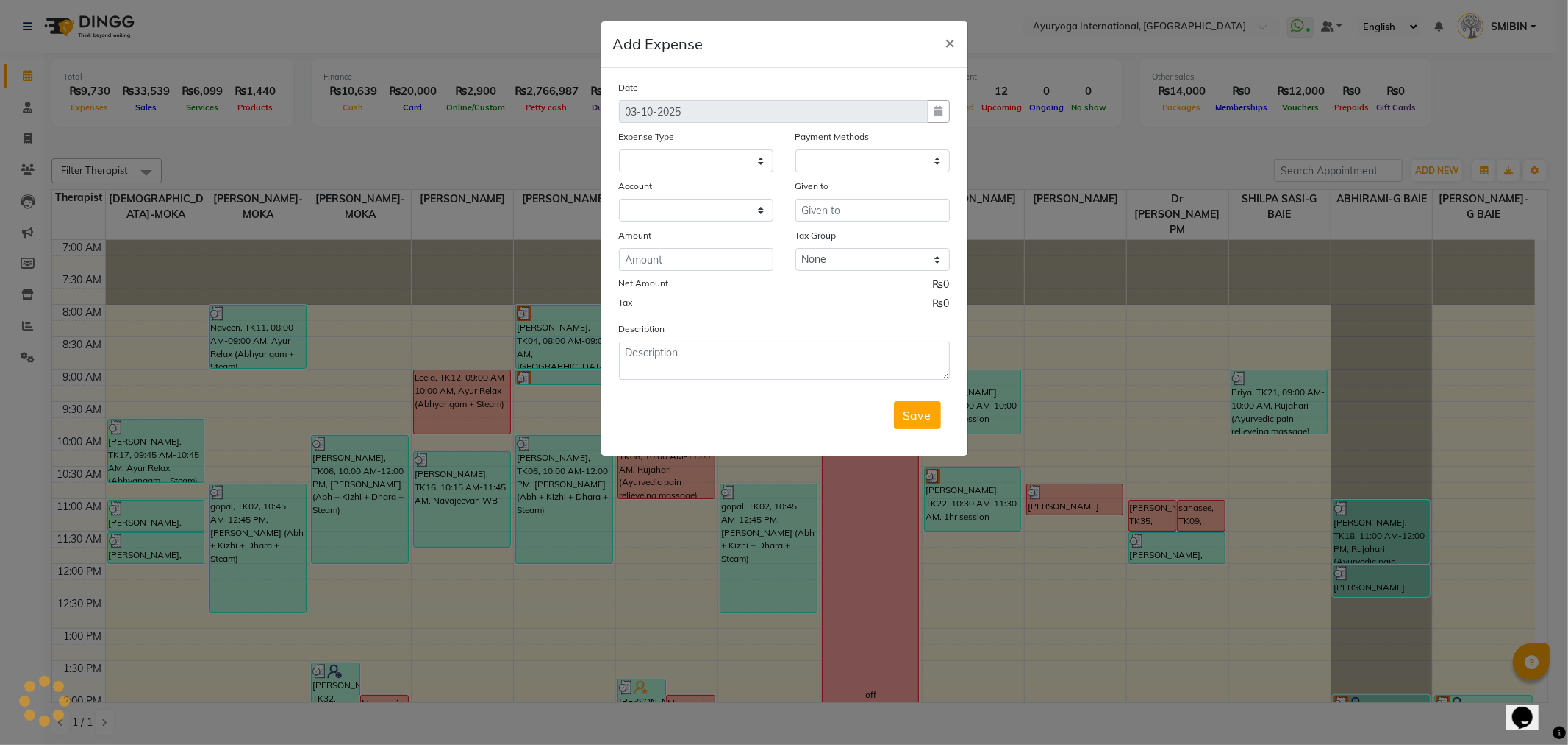
select select "815"
select select "1"
select select "2477"
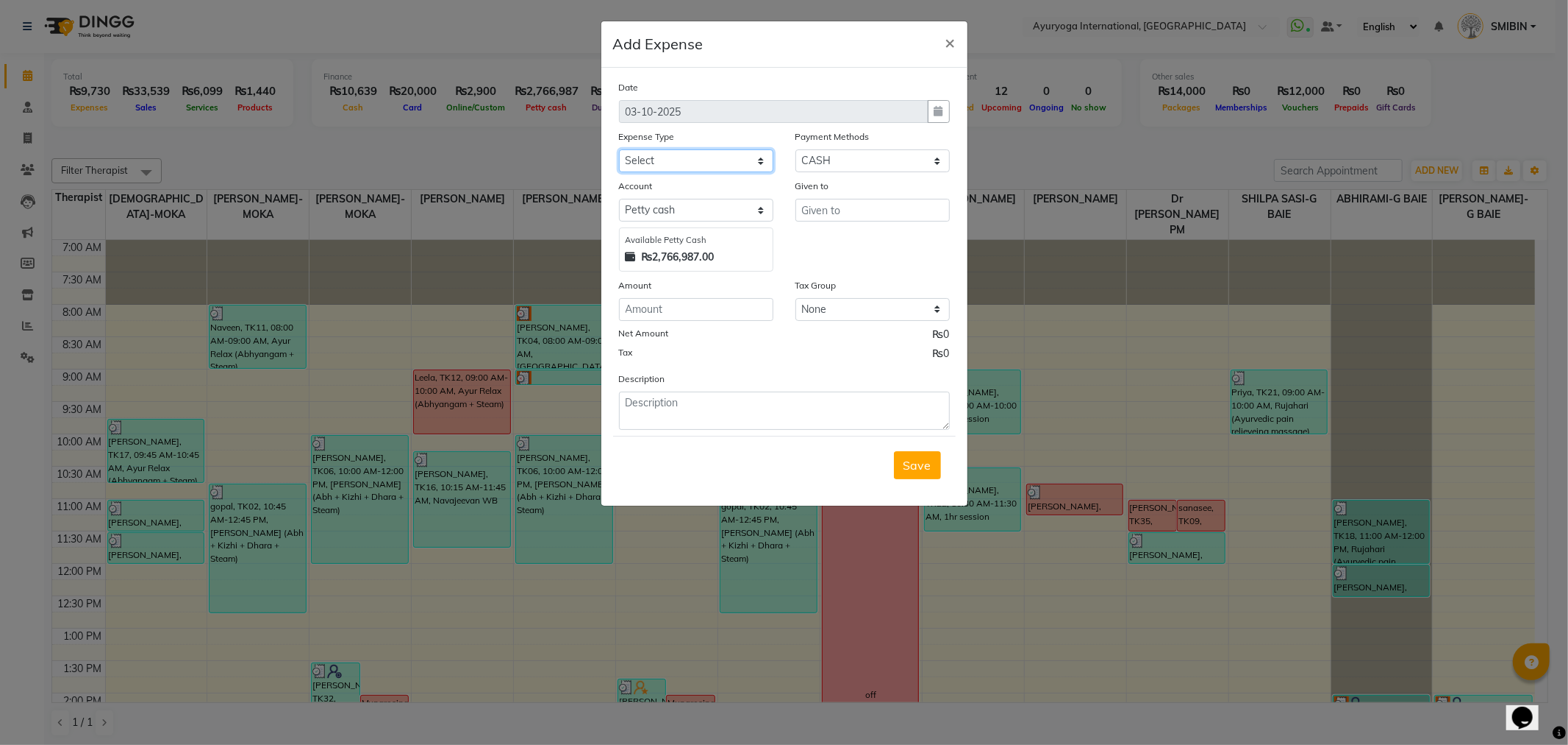
click at [641, 172] on select "Select Advertising and Promotional Expenses Audit Charge BANK CHARGES CAR LOAN …" at bounding box center [696, 161] width 154 height 23
select select "78"
click at [619, 150] on select "Select Advertising and Promotional Expenses Audit Charge BANK CHARGES CAR LOAN …" at bounding box center [696, 161] width 154 height 23
click at [817, 157] on select "Select Cheque CASH CARD Prepaid Package Voucher Bank PhonePe Family Complimenta…" at bounding box center [873, 161] width 154 height 23
select select "2"
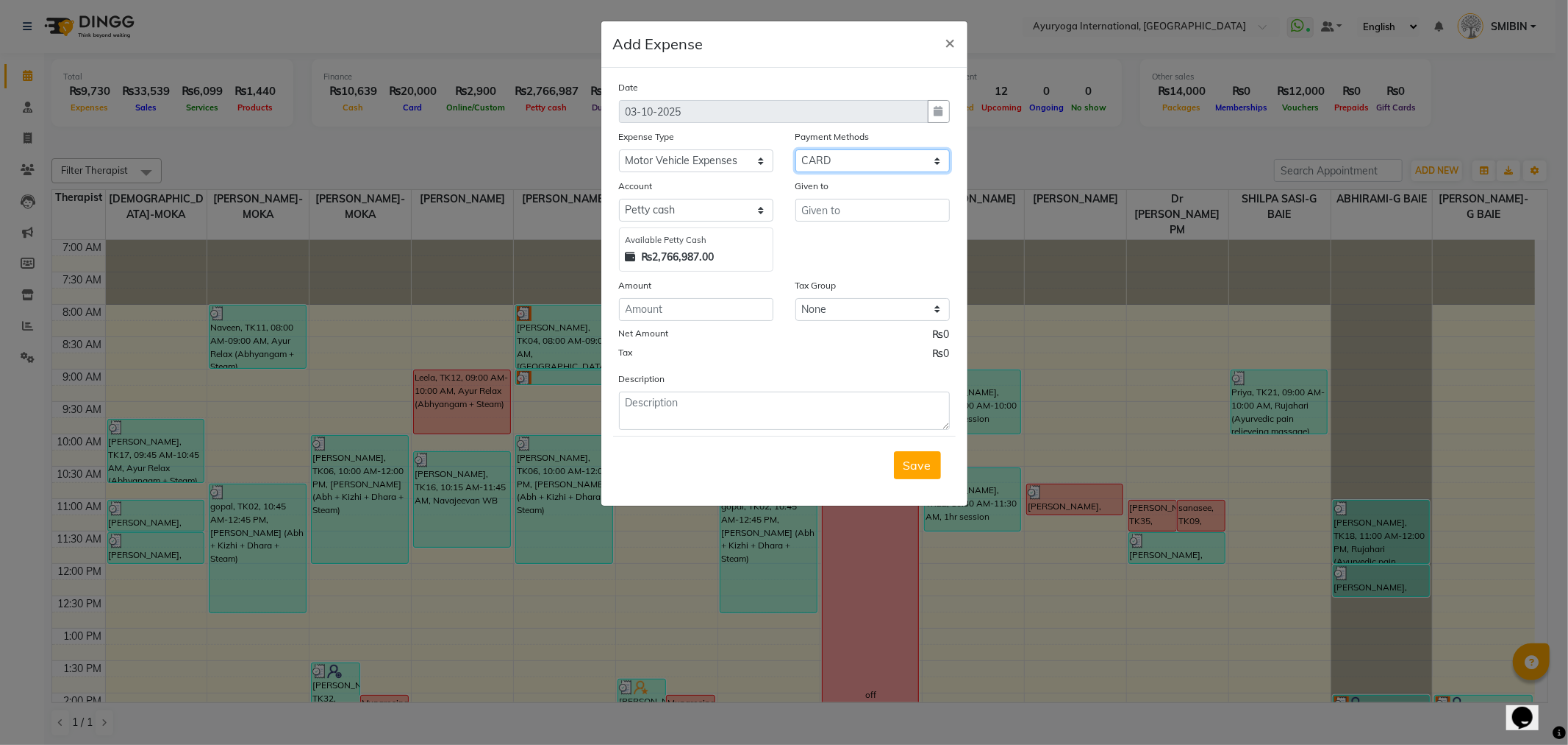
click at [796, 150] on select "Select Cheque CASH CARD Prepaid Package Voucher Bank PhonePe Family Complimenta…" at bounding box center [873, 161] width 154 height 23
select select "815"
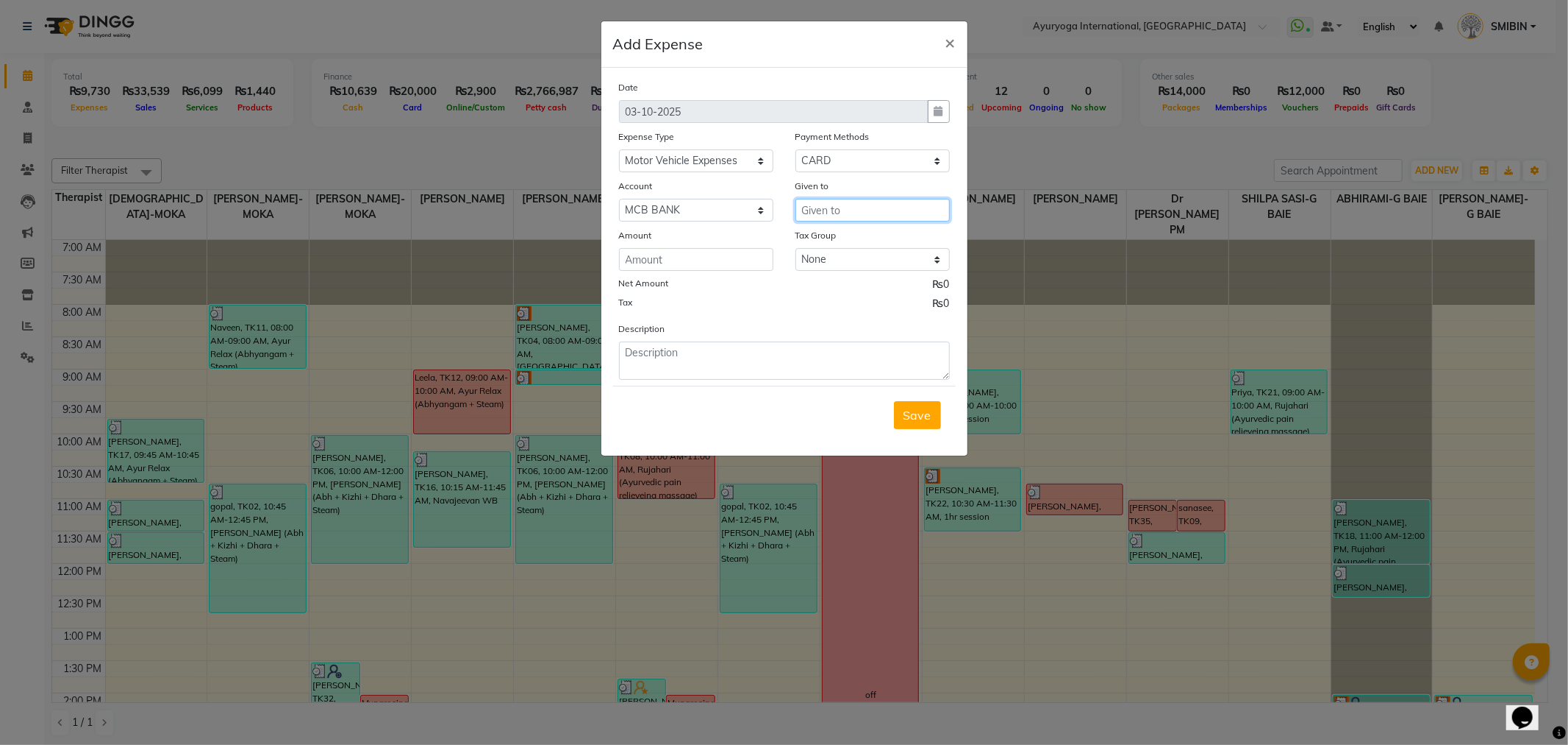
click at [838, 210] on input "text" at bounding box center [873, 209] width 154 height 23
type input "Axess Limited"
click at [674, 262] on input "number" at bounding box center [696, 259] width 154 height 23
type input "17591.85"
click at [663, 353] on textarea at bounding box center [784, 361] width 330 height 39
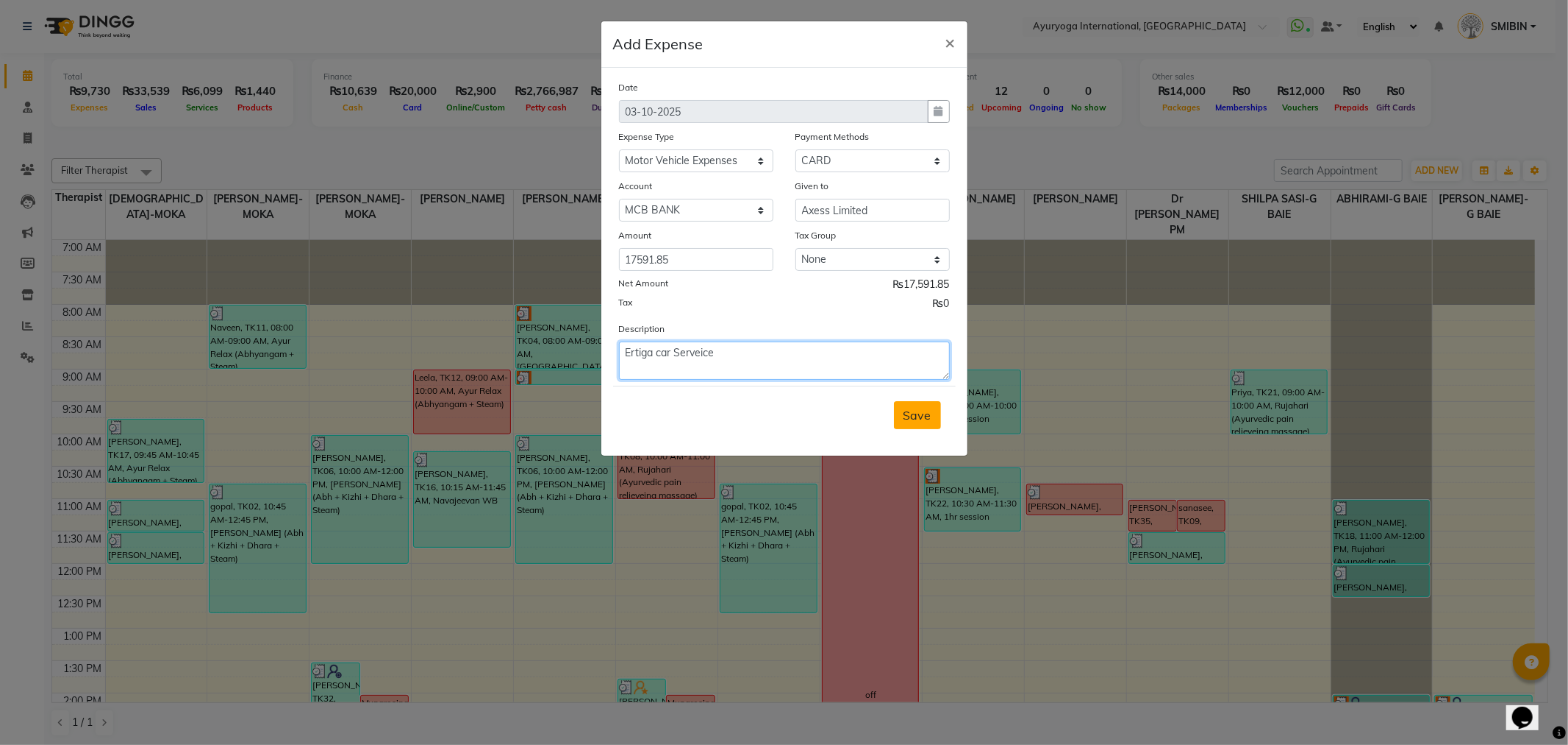
type textarea "Ertiga car Serveice"
click at [921, 420] on span "Save" at bounding box center [917, 415] width 28 height 15
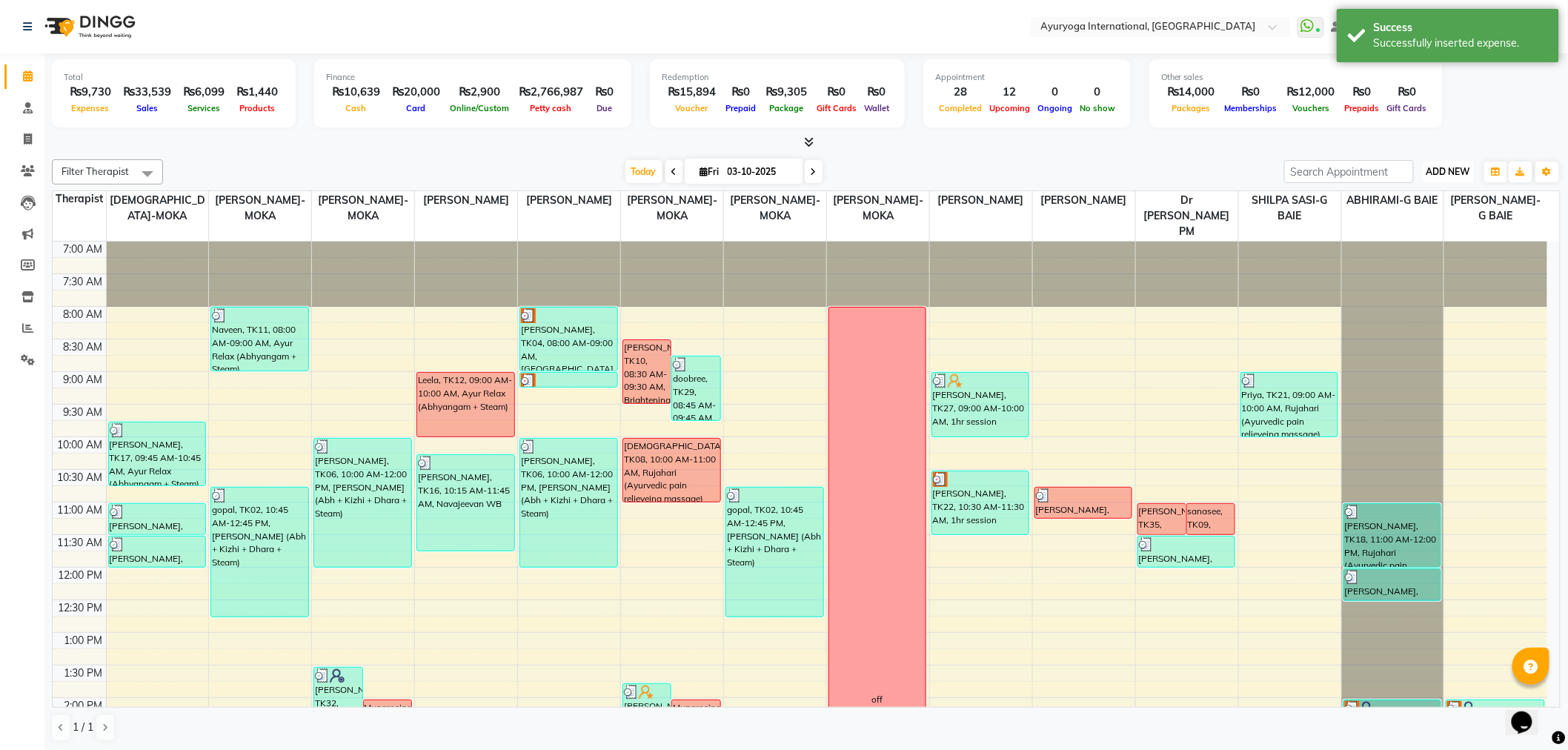
click at [1451, 176] on span "ADD NEW" at bounding box center [1448, 171] width 43 height 11
click at [1398, 242] on link "Add Expense" at bounding box center [1415, 238] width 117 height 19
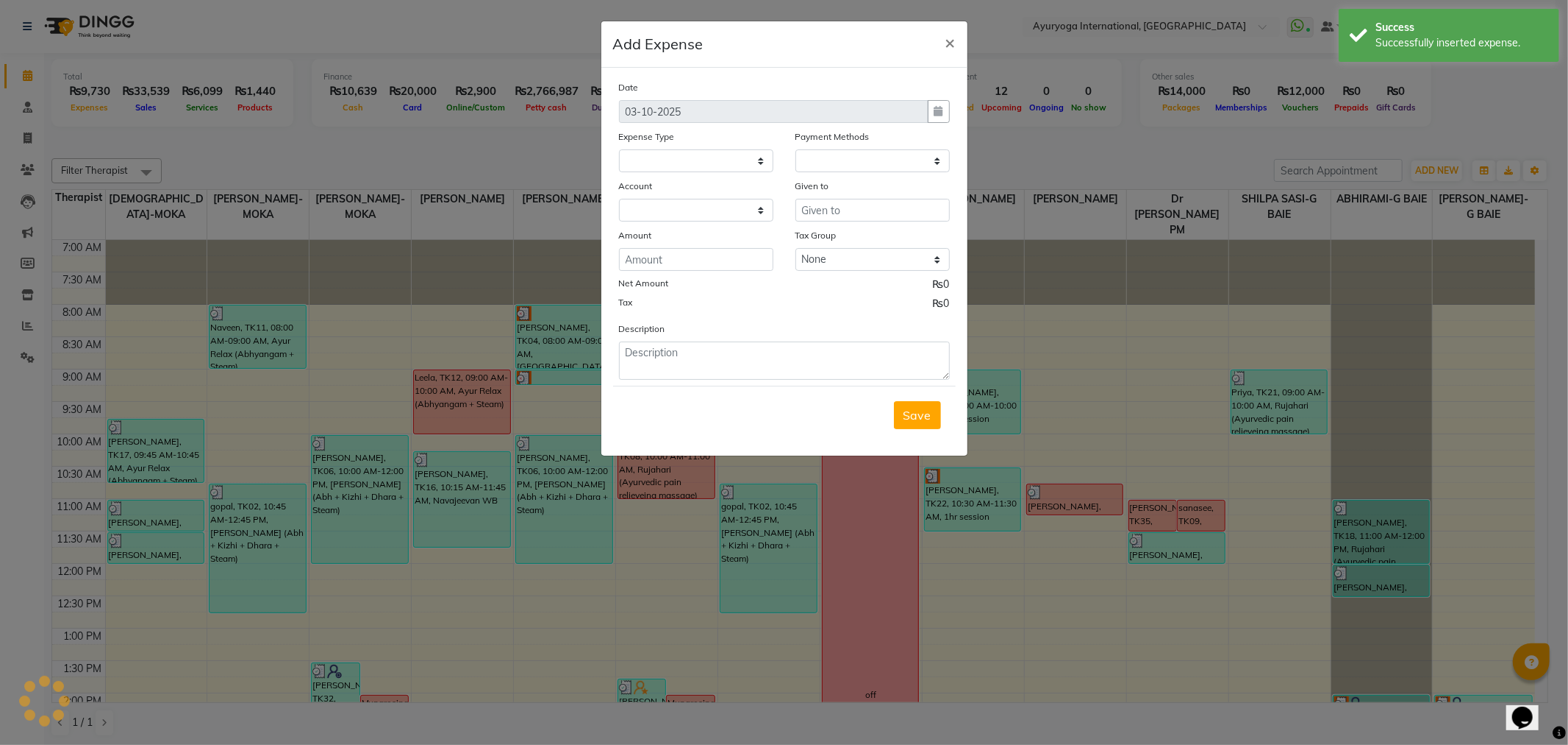
select select
select select "1"
select select "2477"
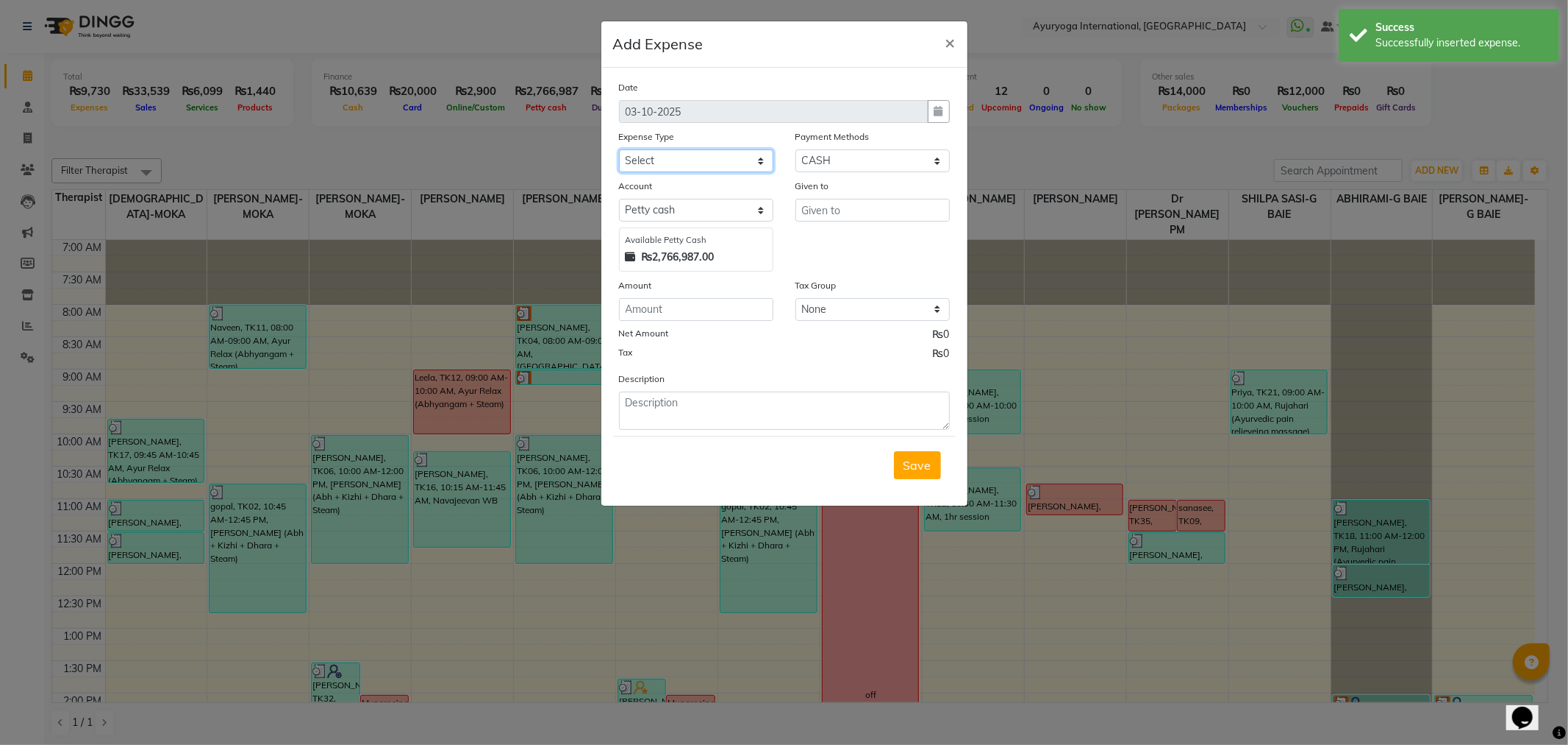
click at [652, 161] on select "Select Advertising and Promotional Expenses Audit Charge BANK CHARGES CAR LOAN …" at bounding box center [696, 161] width 154 height 23
select select "78"
click at [619, 150] on select "Select Advertising and Promotional Expenses Audit Charge BANK CHARGES CAR LOAN …" at bounding box center [696, 161] width 154 height 23
click at [809, 164] on select "Select Cheque CASH CARD Prepaid Package Voucher Bank PhonePe Family Complimenta…" at bounding box center [873, 161] width 154 height 23
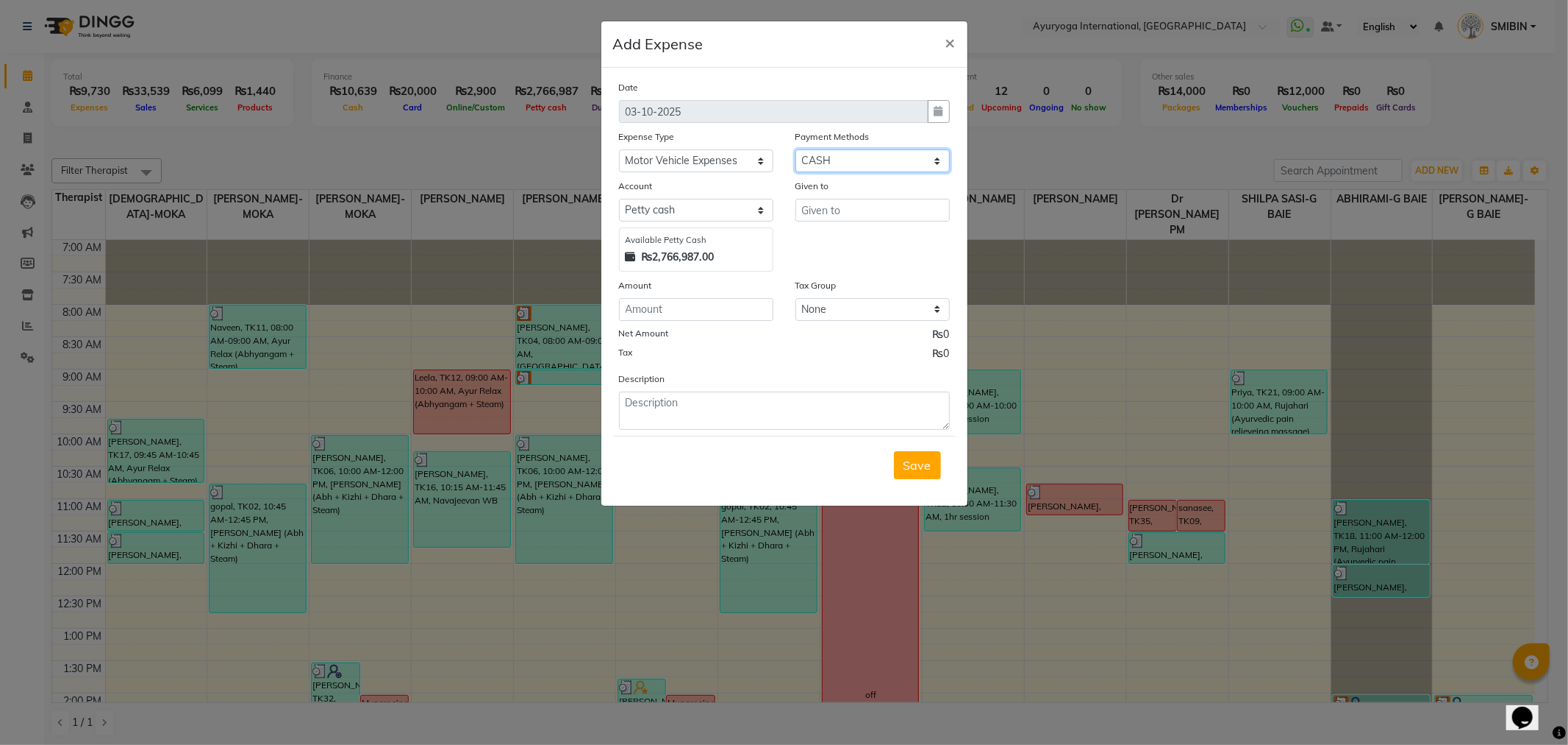
select select "2"
click at [796, 150] on select "Select Cheque CASH CARD Prepaid Package Voucher Bank PhonePe Family Complimenta…" at bounding box center [873, 161] width 154 height 23
select select "815"
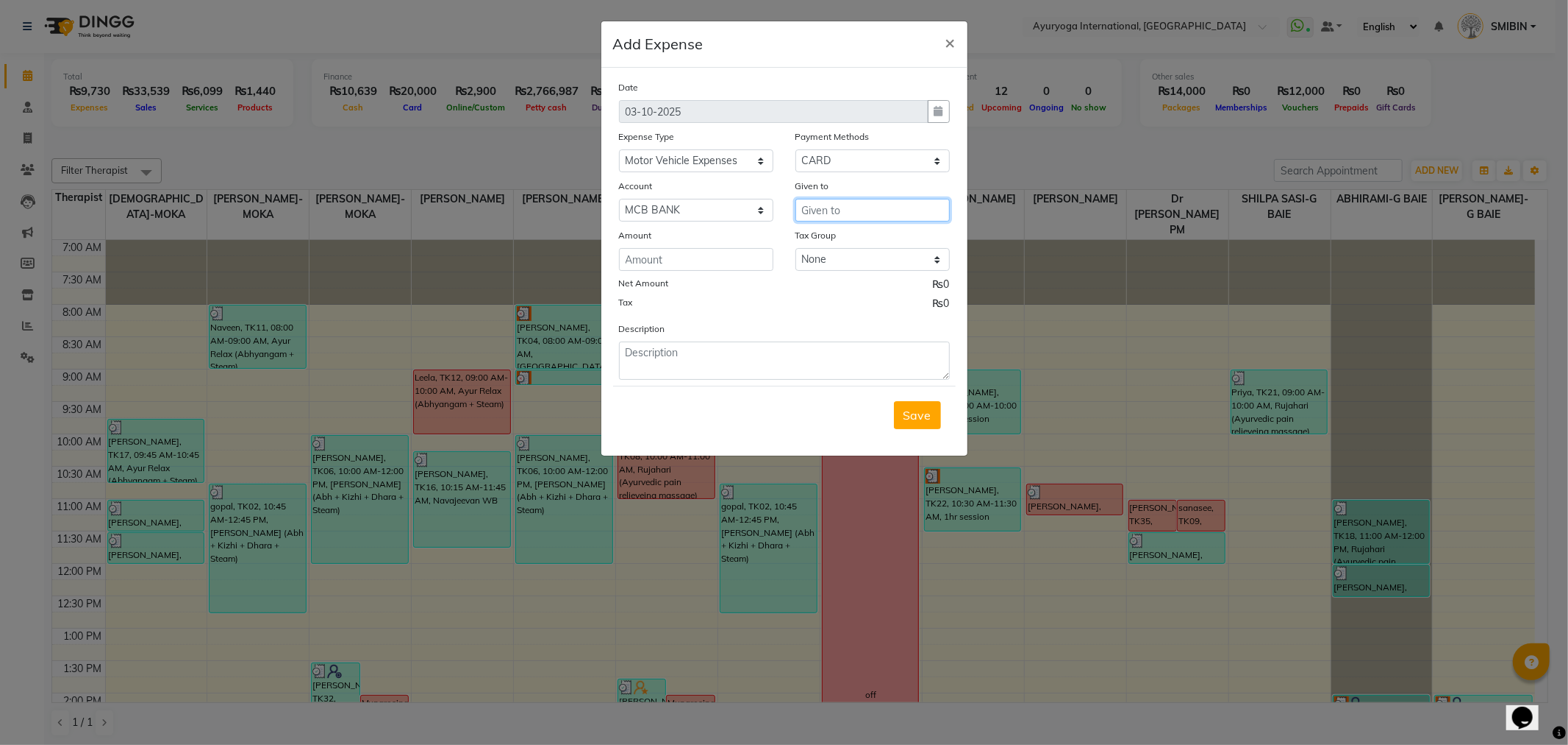
click at [846, 216] on input "text" at bounding box center [873, 209] width 154 height 23
type input "Axess Limited"
click at [674, 259] on input "number" at bounding box center [696, 259] width 154 height 23
type input "2645"
click at [678, 352] on textarea at bounding box center [784, 361] width 330 height 39
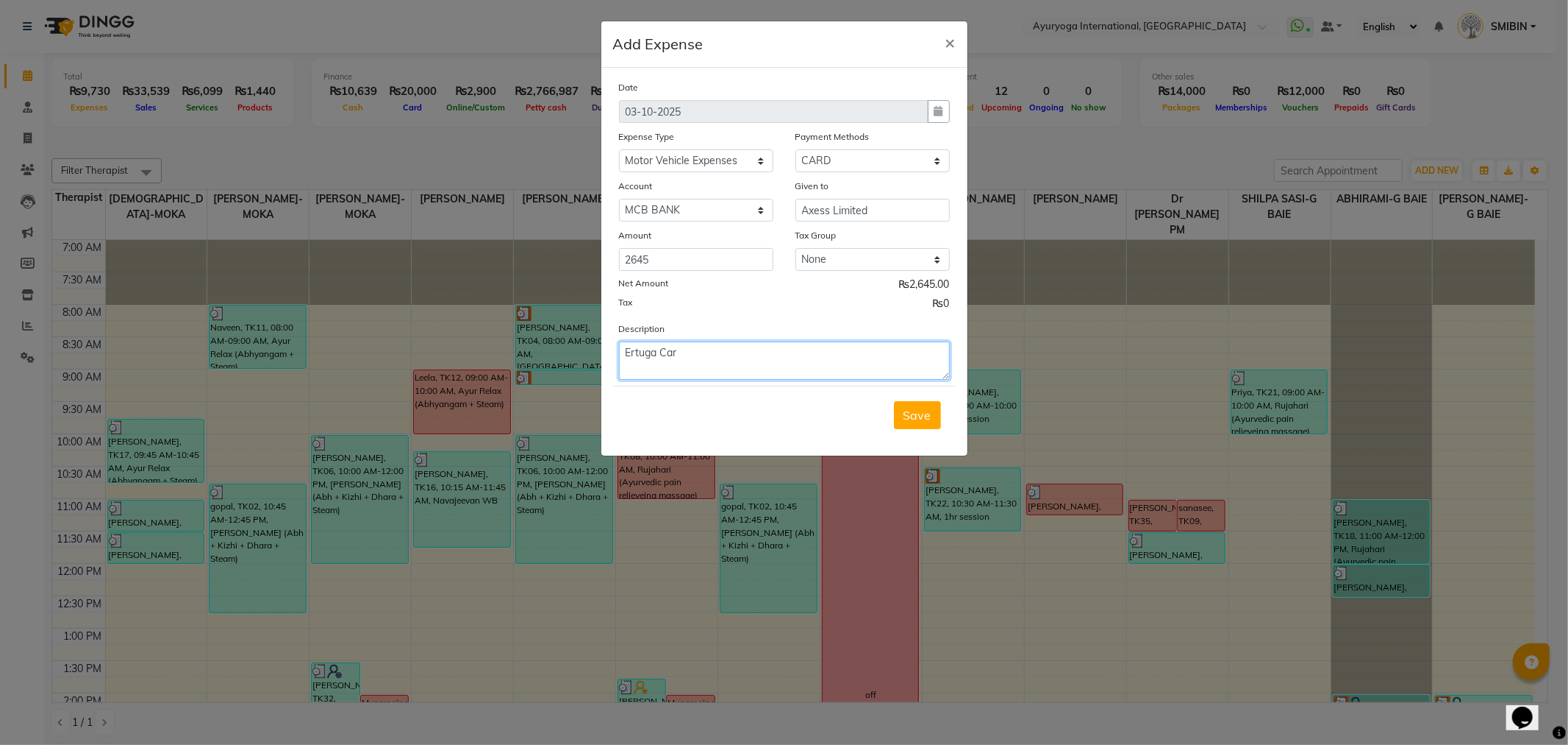
click at [644, 347] on textarea "Ertuga Car" at bounding box center [784, 361] width 330 height 39
click at [724, 351] on textarea "Ertiga Car Serveice - Cooling fan and Labour charge" at bounding box center [784, 361] width 330 height 39
type textarea "Ertiga Car Serveice - Renew Cooling fan and Labour charge"
click at [658, 268] on input "2645" at bounding box center [696, 259] width 154 height 23
type input "2645.00"
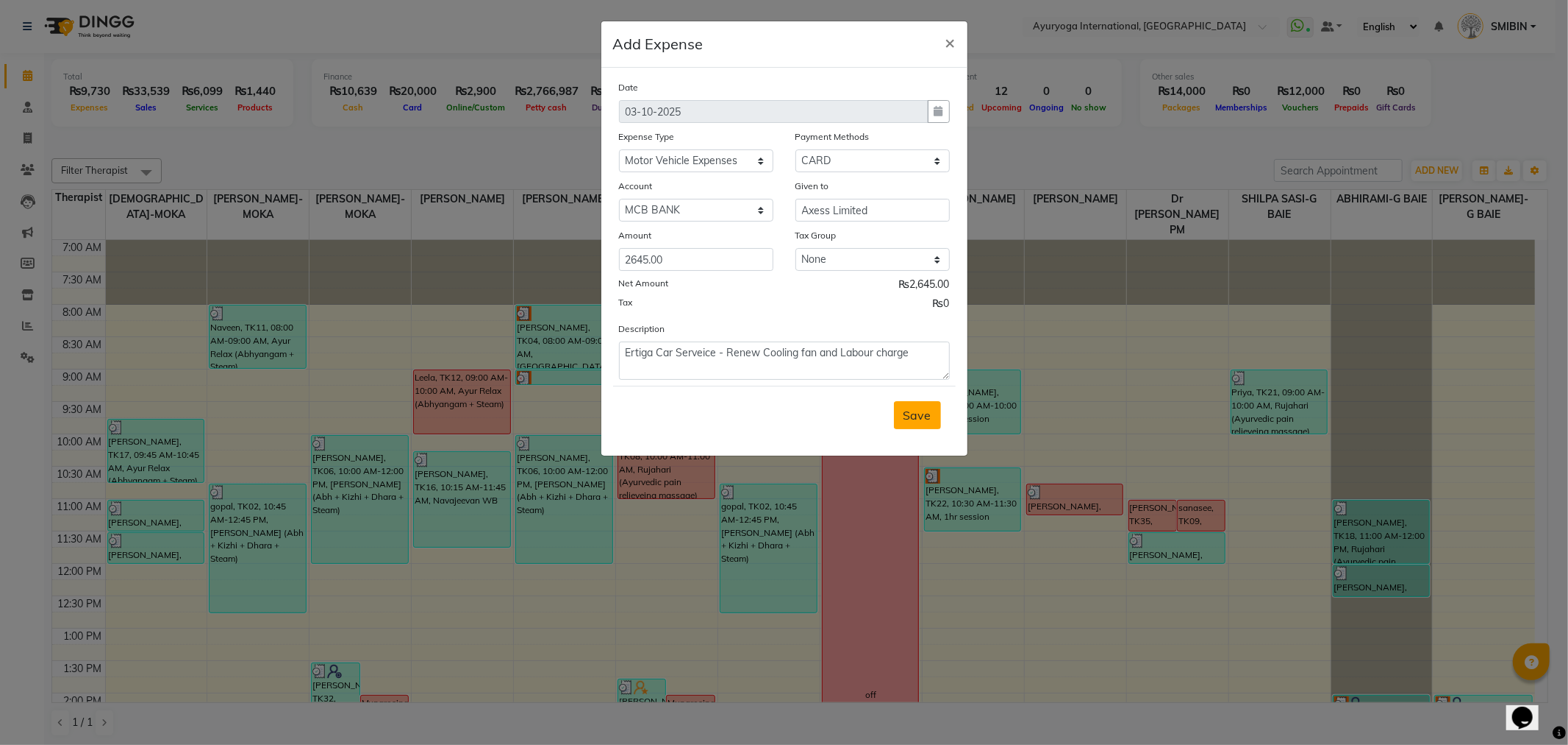
click at [905, 412] on span "Save" at bounding box center [917, 415] width 28 height 15
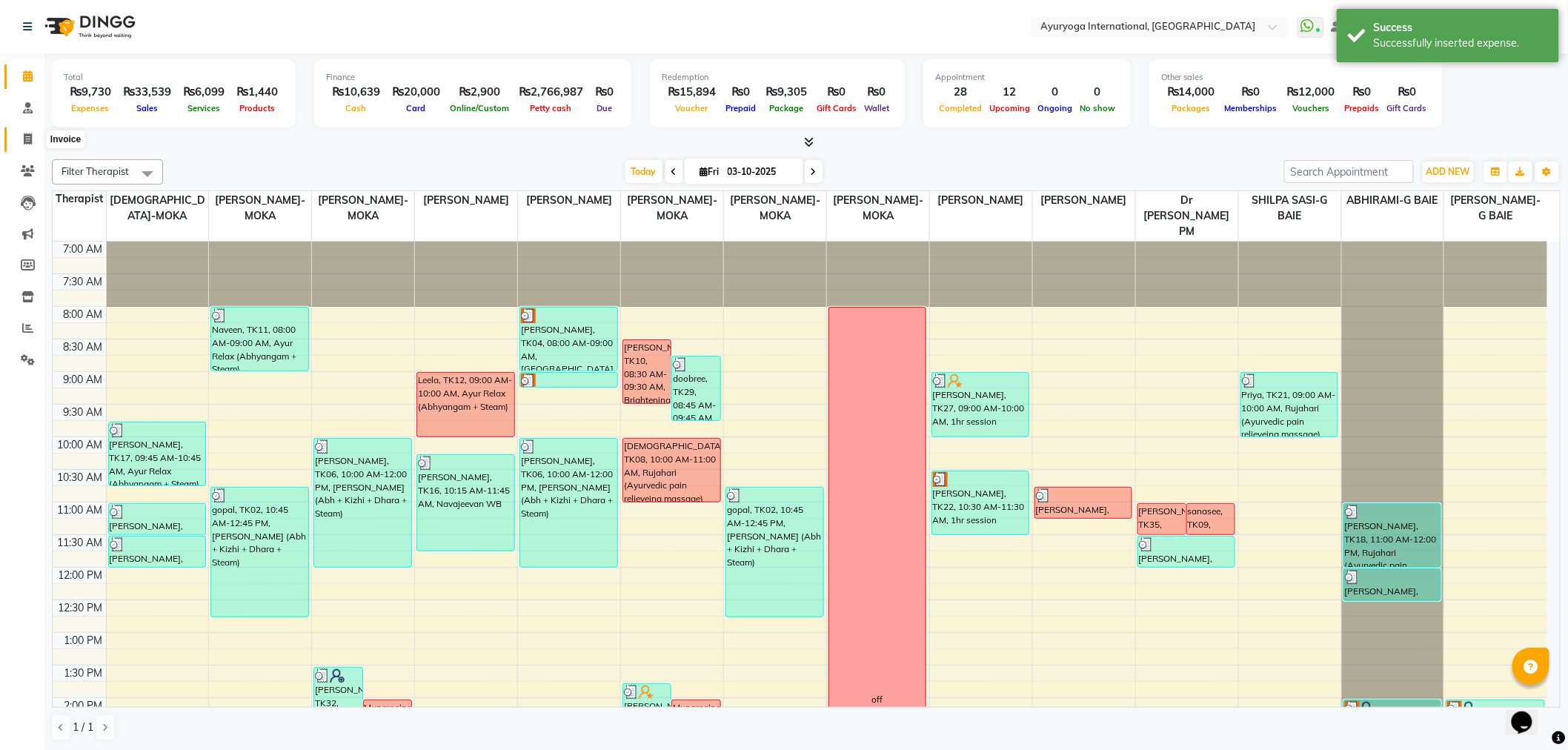
click at [28, 136] on icon at bounding box center [28, 139] width 8 height 11
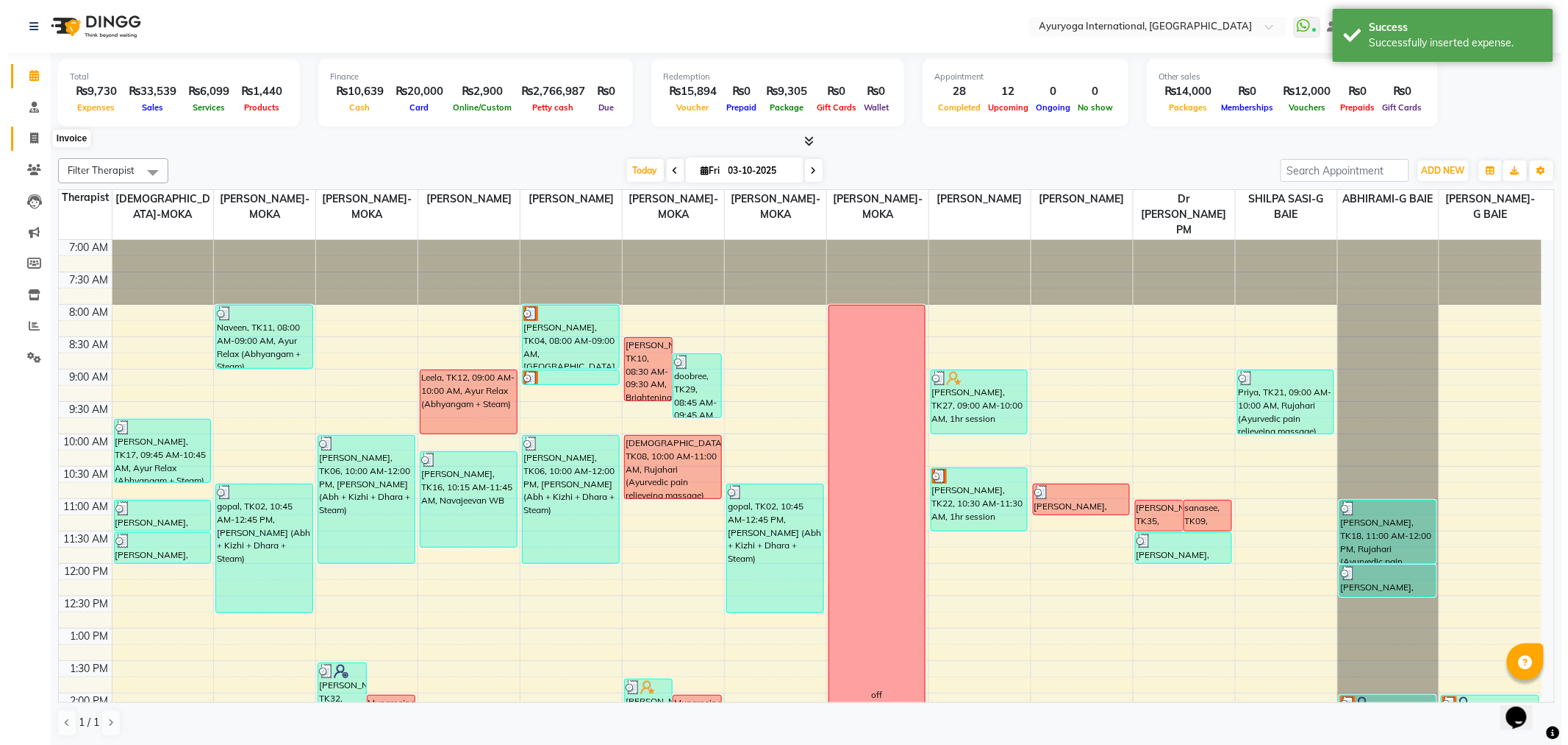
select select "service"
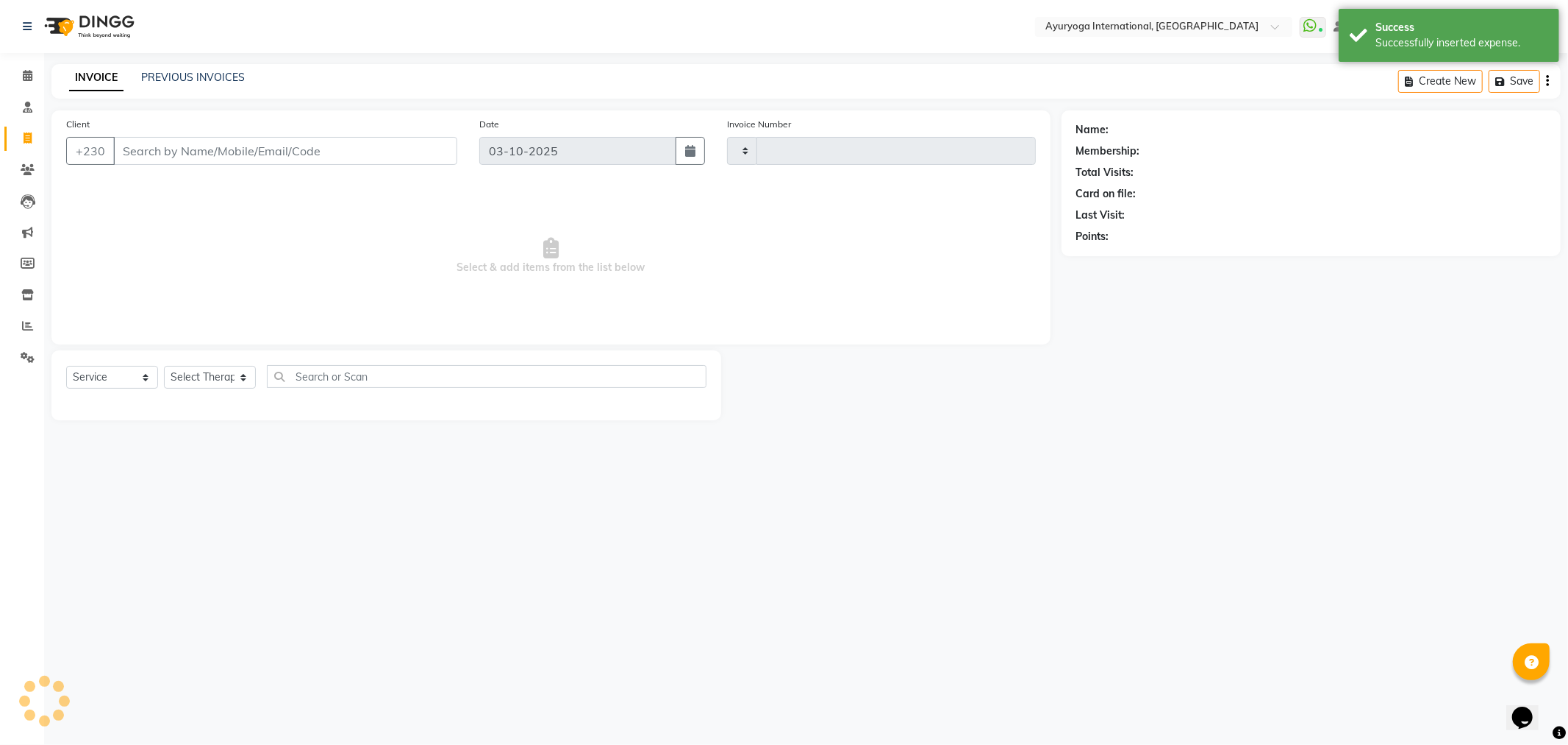
type input "6022"
select select "730"
click at [29, 87] on link "Calendar" at bounding box center [22, 76] width 35 height 24
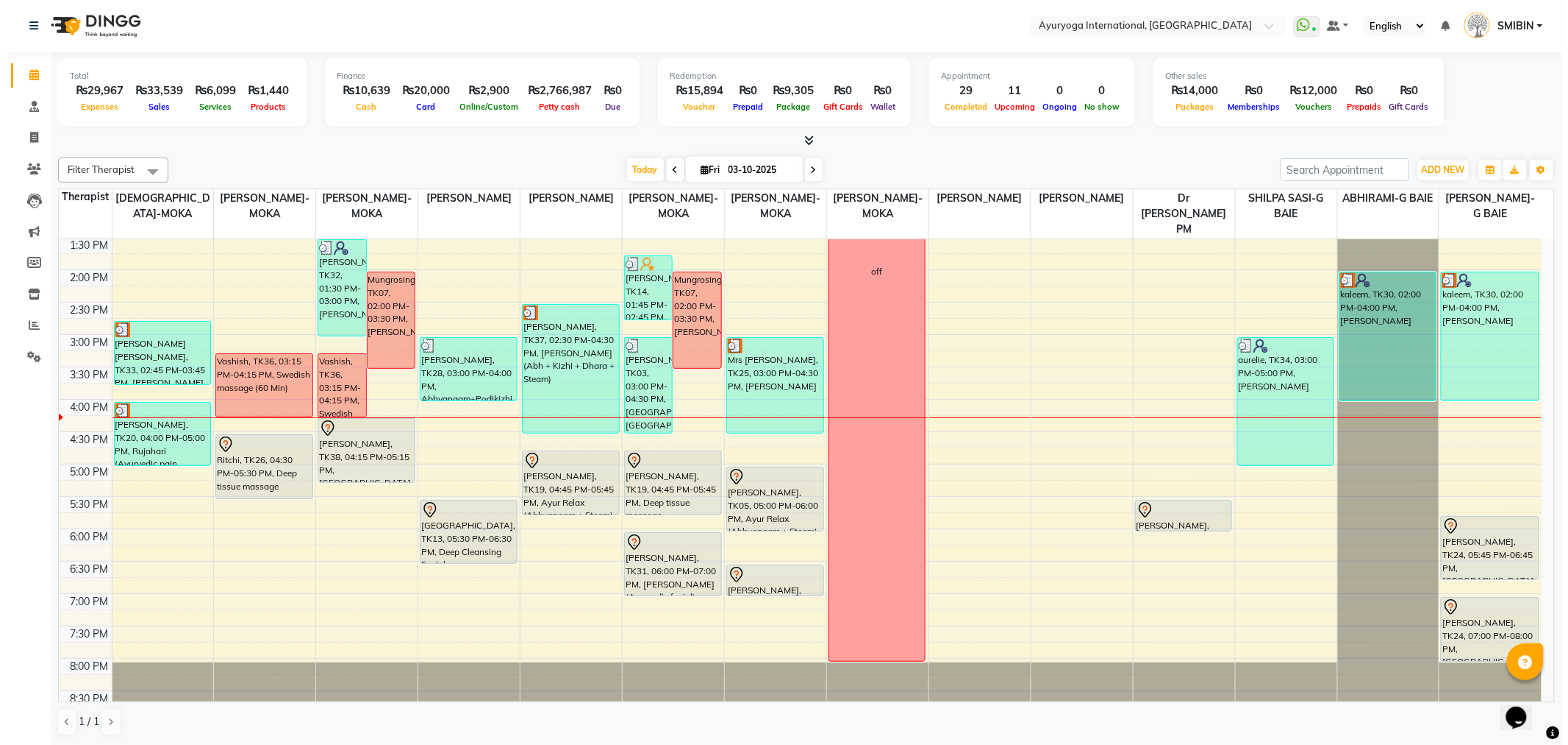
scroll to position [447, 0]
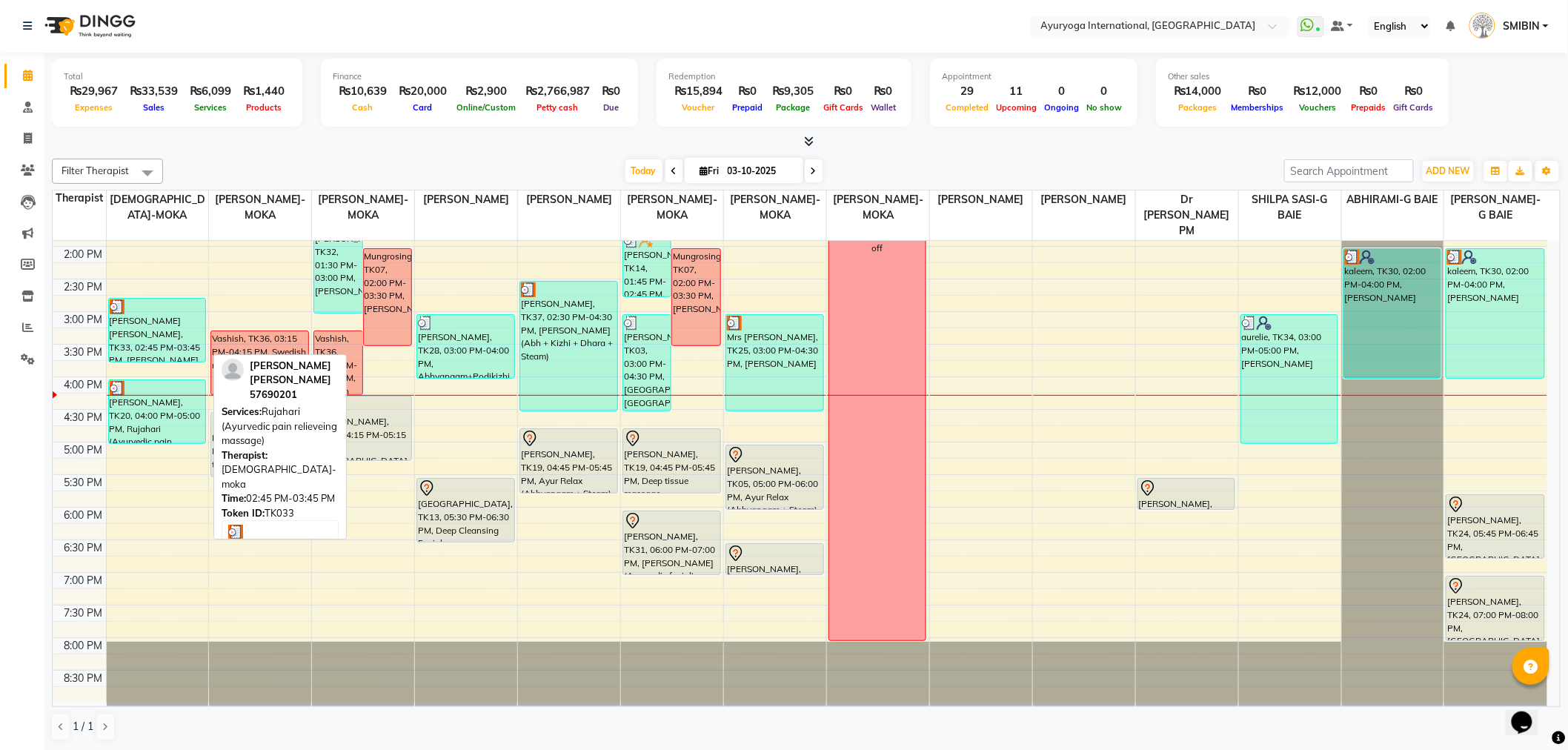
click at [158, 332] on div "[PERSON_NAME] [PERSON_NAME], TK33, 02:45 PM-03:45 PM, [PERSON_NAME] (Ayurvedic …" at bounding box center [157, 330] width 96 height 63
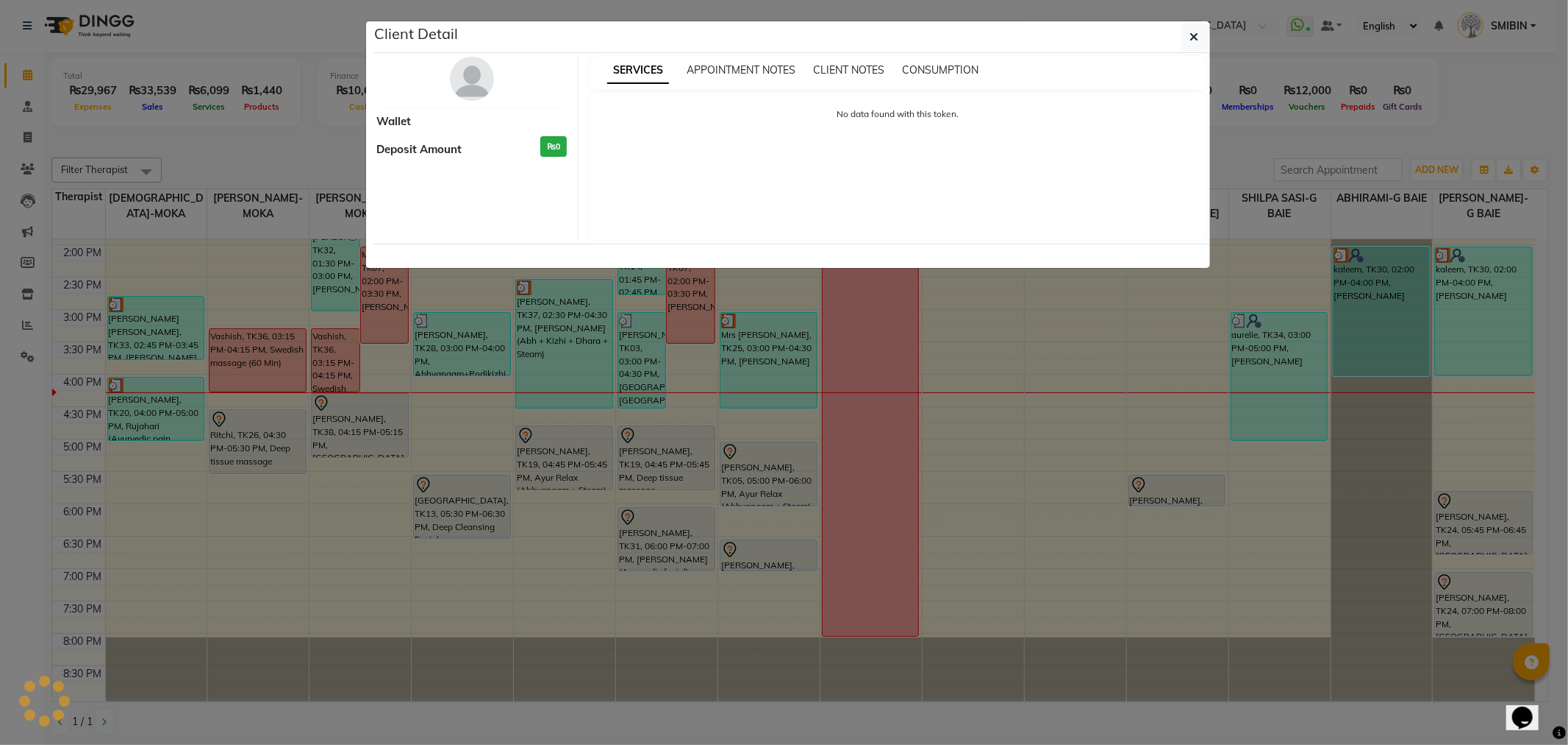
select select "3"
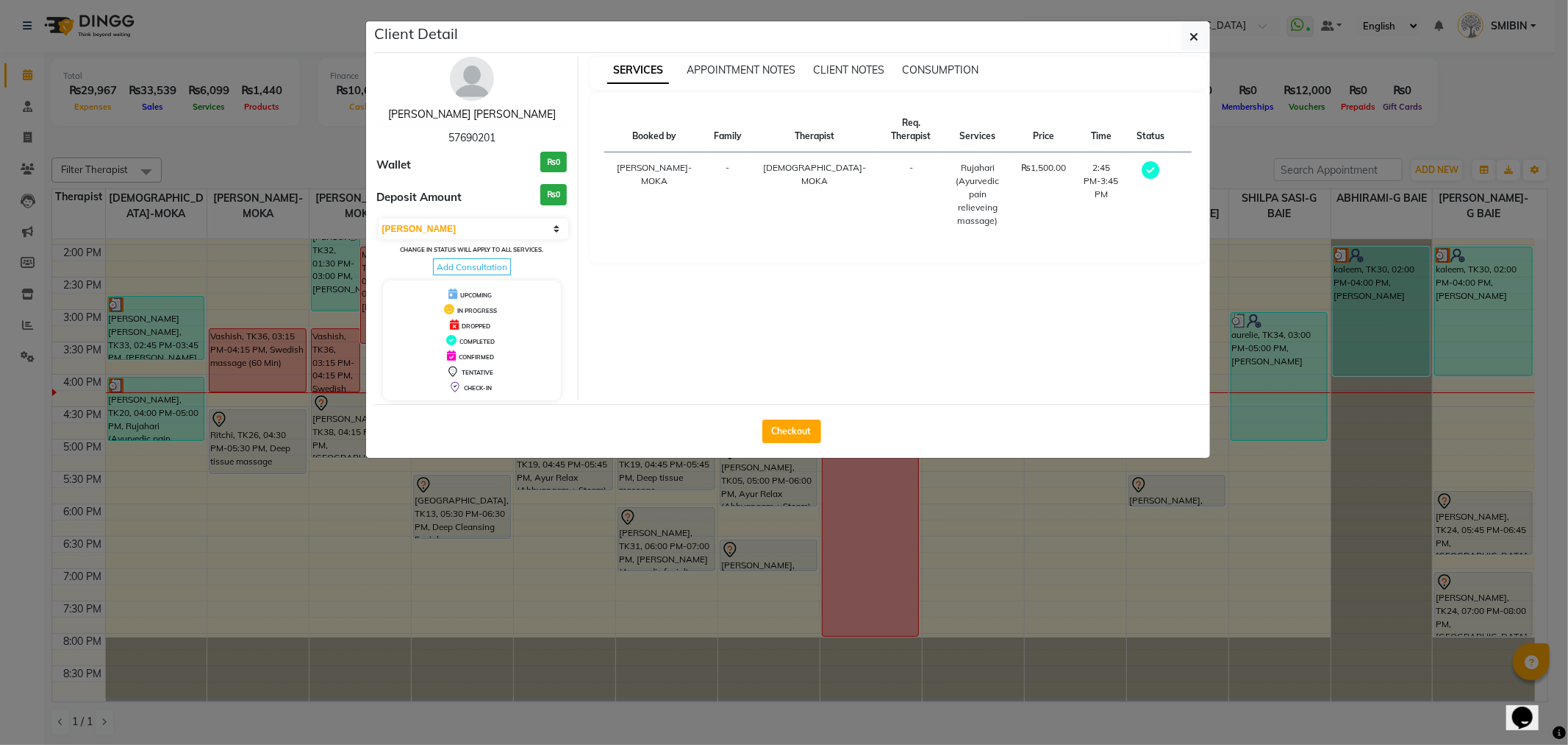
click at [479, 116] on link "[PERSON_NAME] [PERSON_NAME]" at bounding box center [472, 114] width 168 height 13
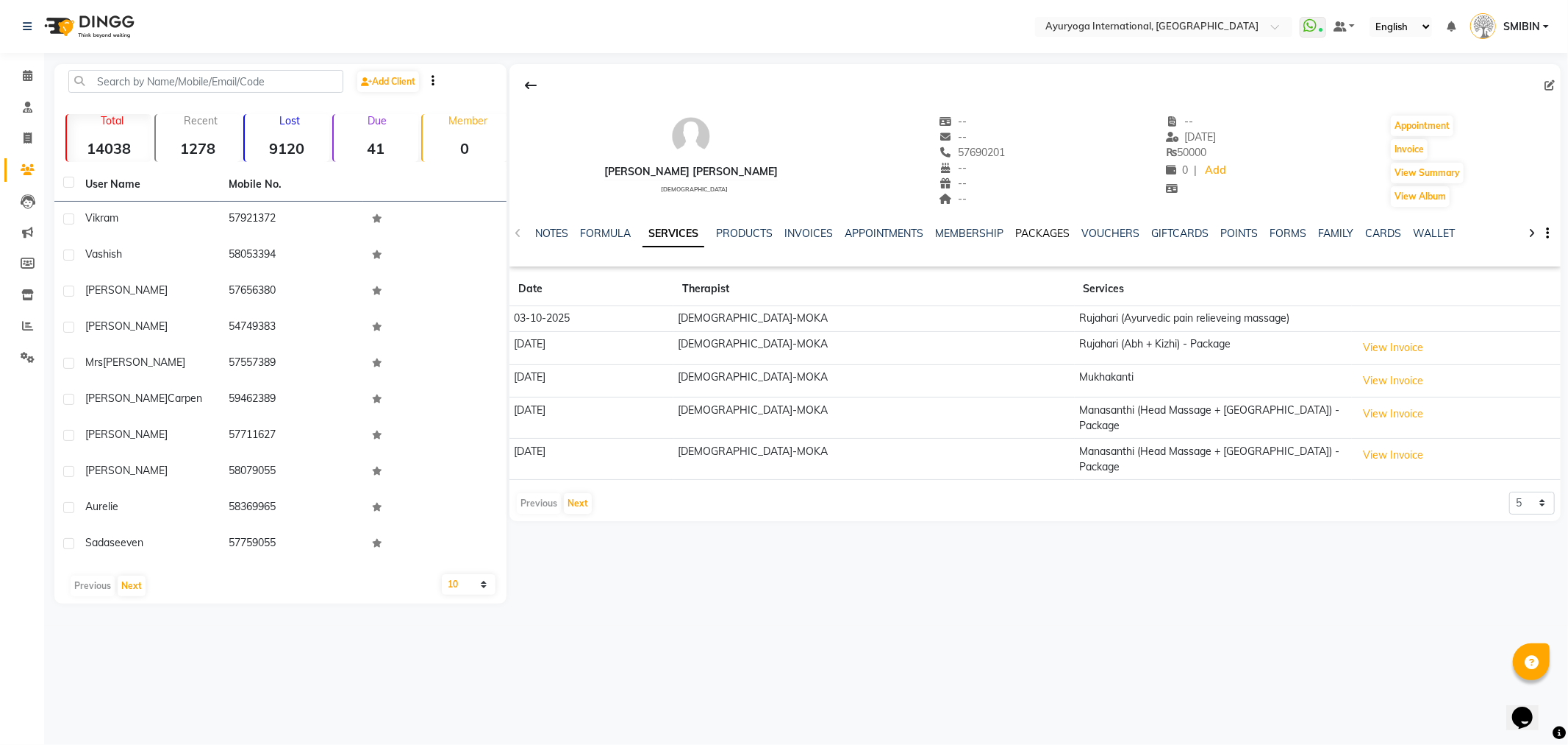
click at [1033, 230] on link "PACKAGES" at bounding box center [1043, 233] width 54 height 13
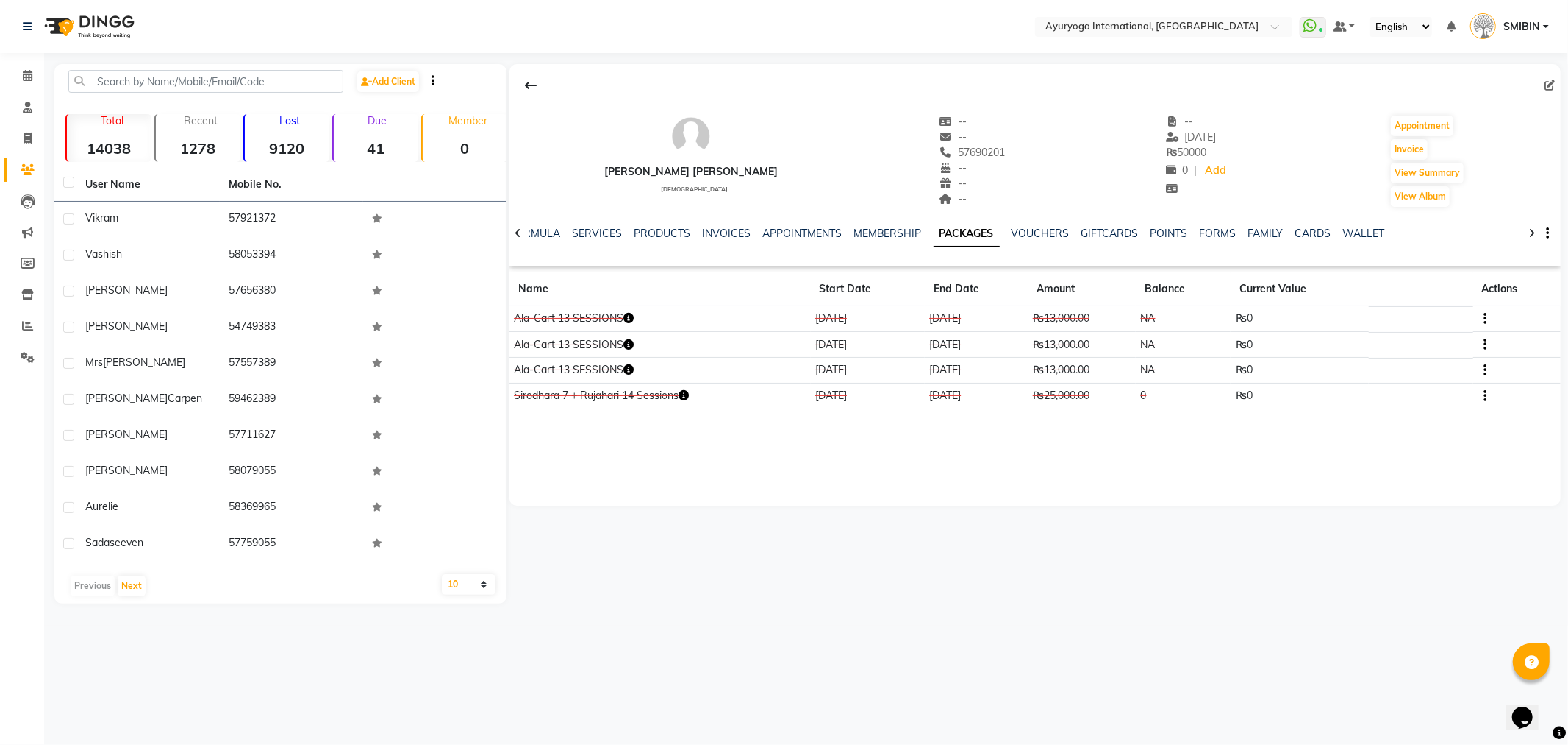
click at [633, 318] on icon "button" at bounding box center [628, 317] width 10 height 10
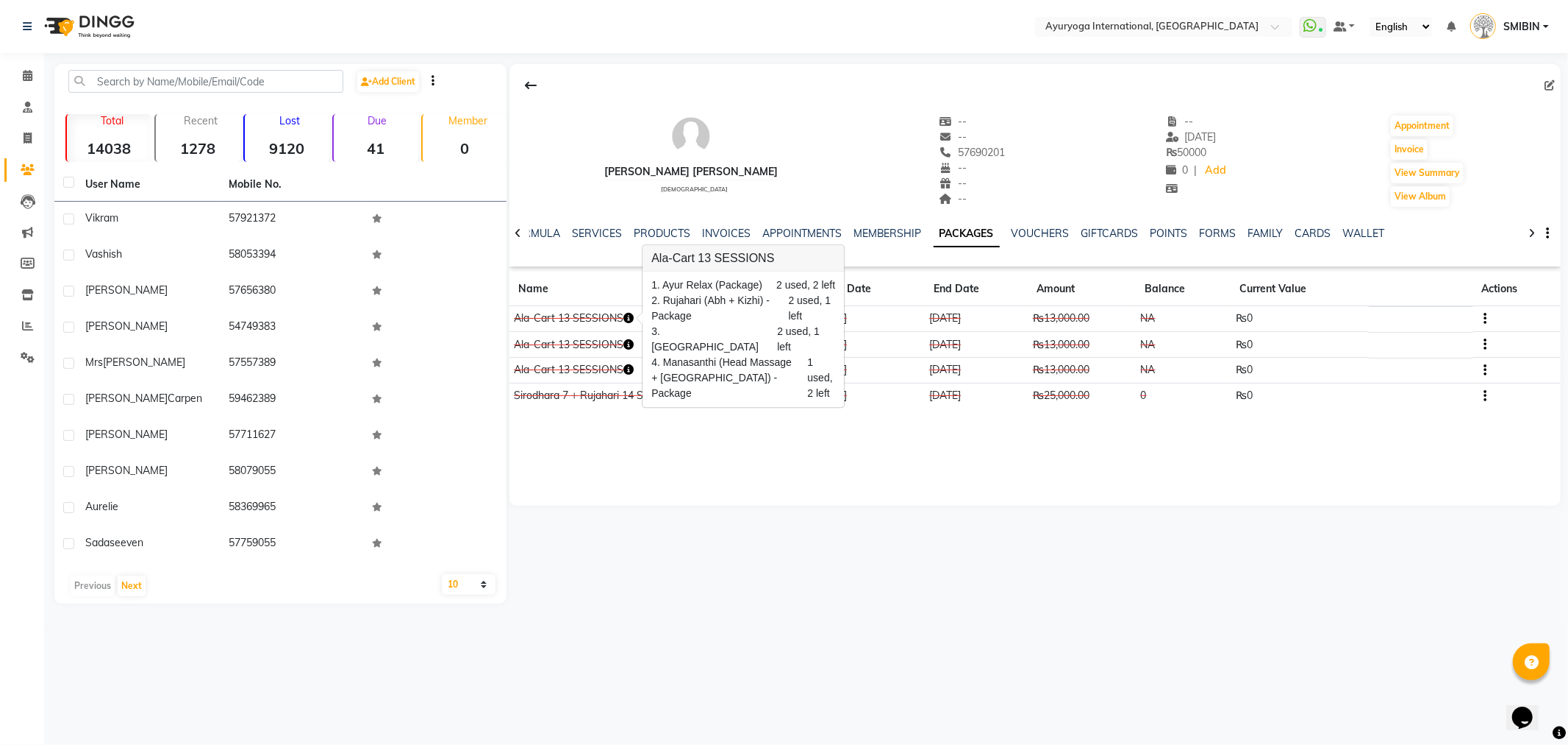
click at [630, 345] on icon "button" at bounding box center [628, 344] width 10 height 10
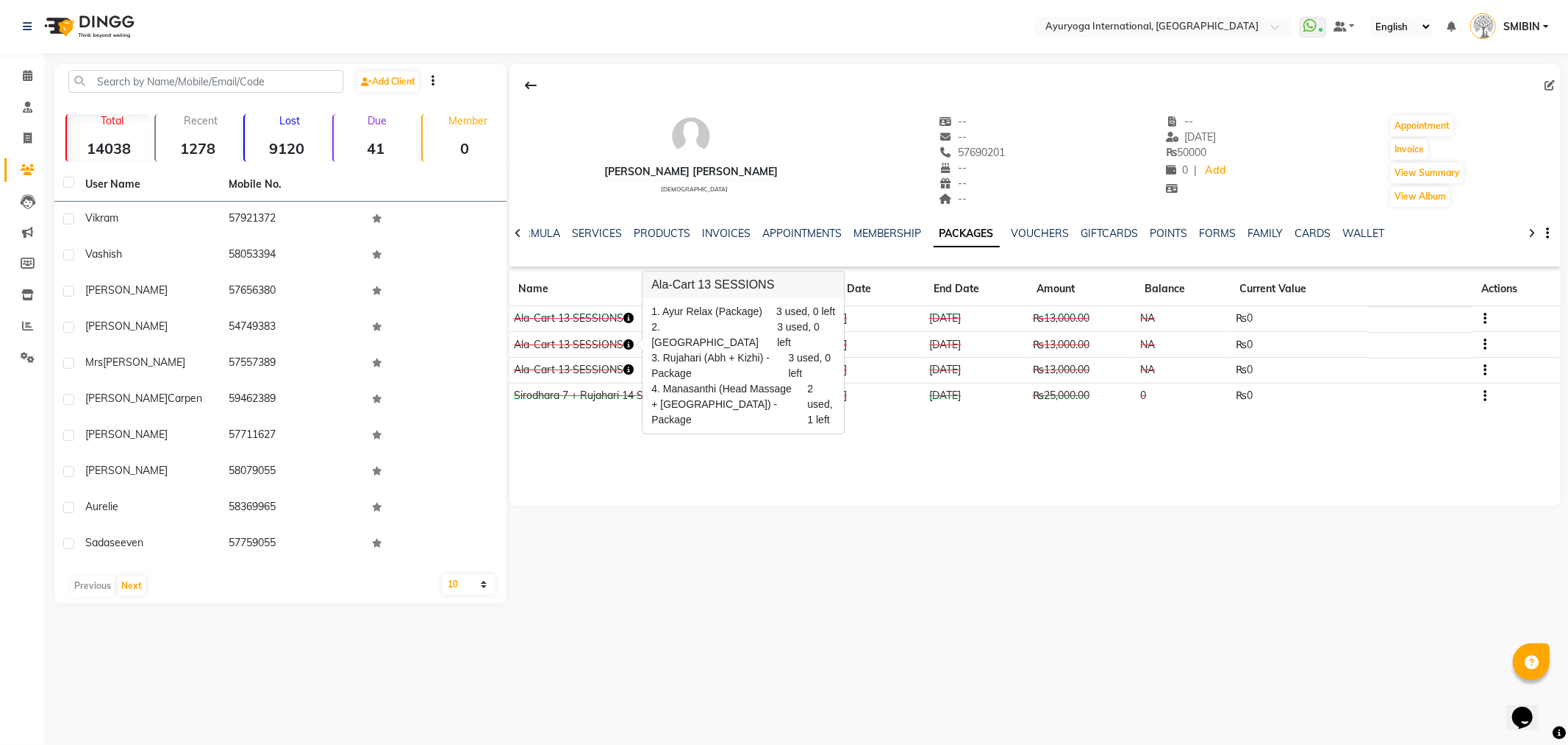
click at [633, 367] on icon "button" at bounding box center [628, 368] width 10 height 10
click at [631, 347] on icon "button" at bounding box center [628, 344] width 10 height 10
click at [1487, 344] on icon "button" at bounding box center [1484, 344] width 3 height 1
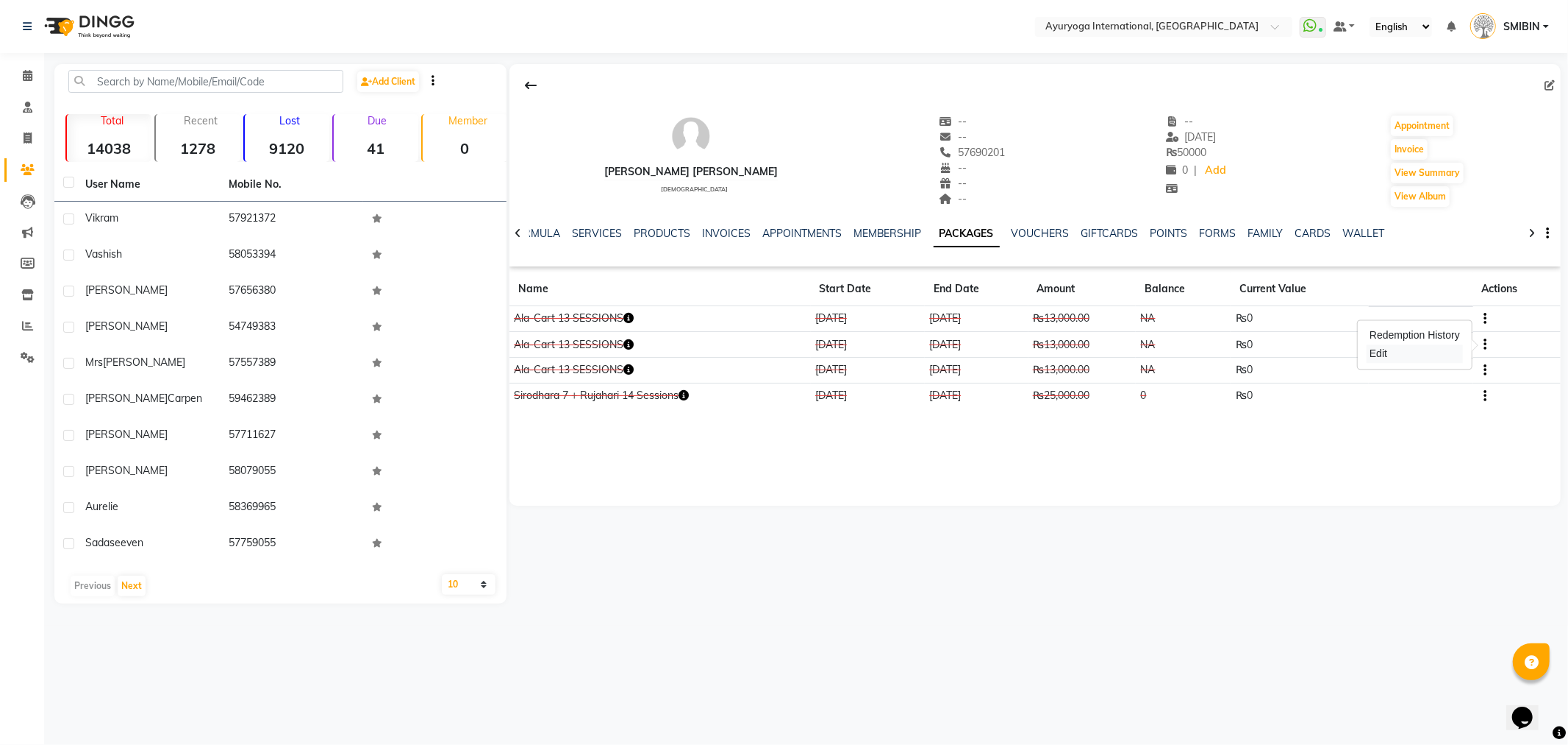
click at [1400, 346] on div "Edit" at bounding box center [1415, 354] width 96 height 18
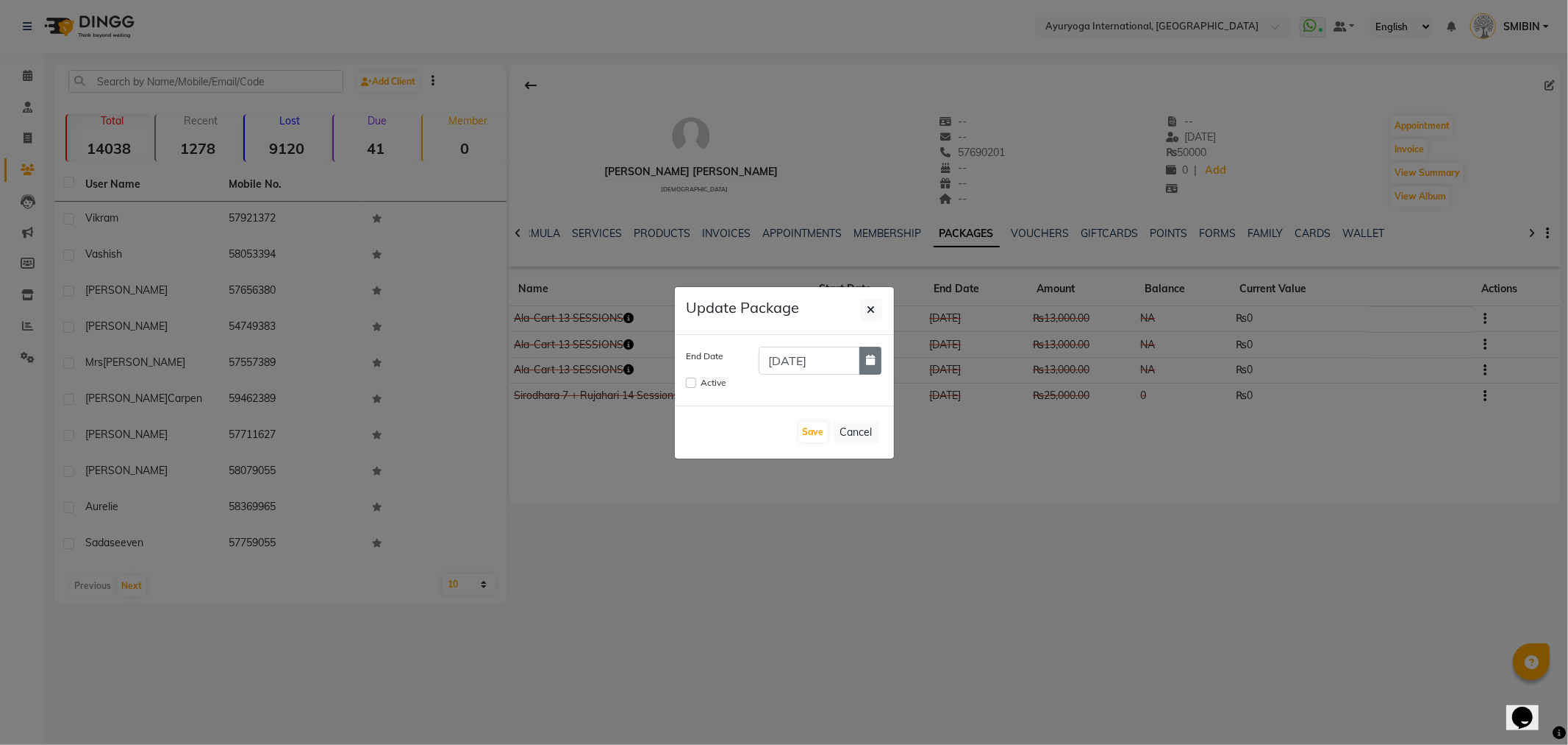
click at [867, 364] on icon "button" at bounding box center [871, 359] width 9 height 10
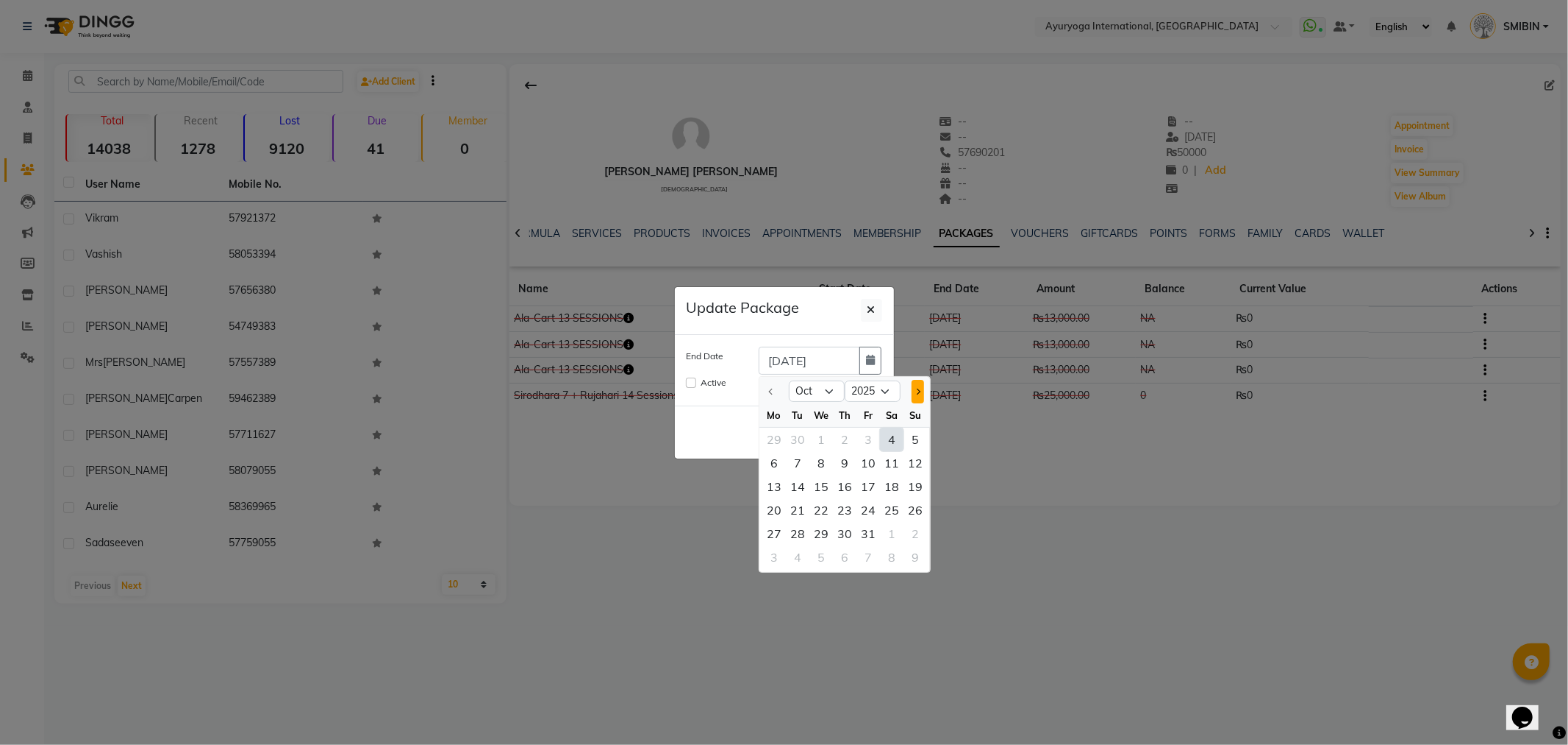
click at [914, 391] on button "Next month" at bounding box center [918, 391] width 13 height 24
select select "1"
select select "2026"
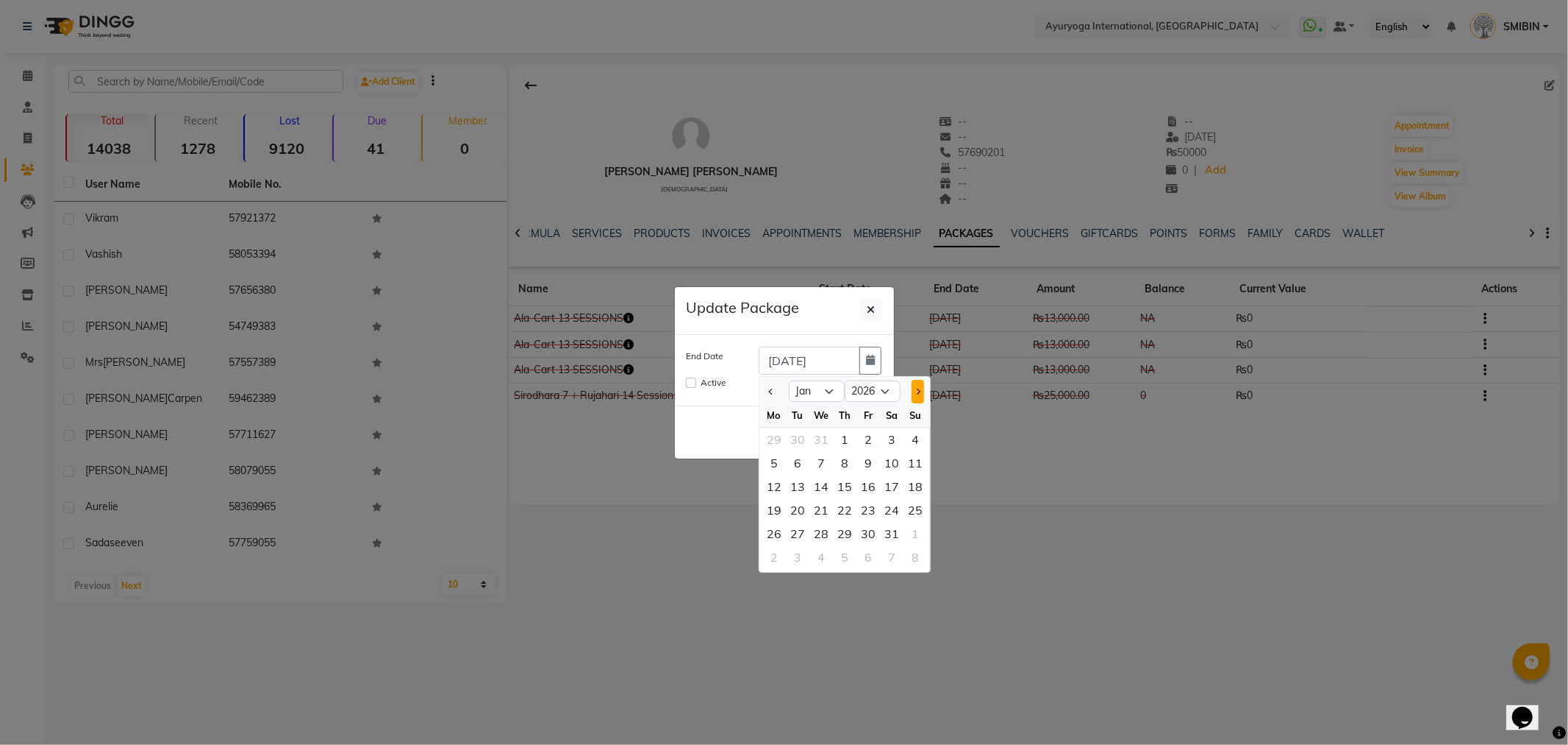
click at [914, 391] on button "Next month" at bounding box center [918, 391] width 13 height 24
select select "2"
click at [778, 457] on div "2" at bounding box center [775, 463] width 24 height 24
type input "[DATE]"
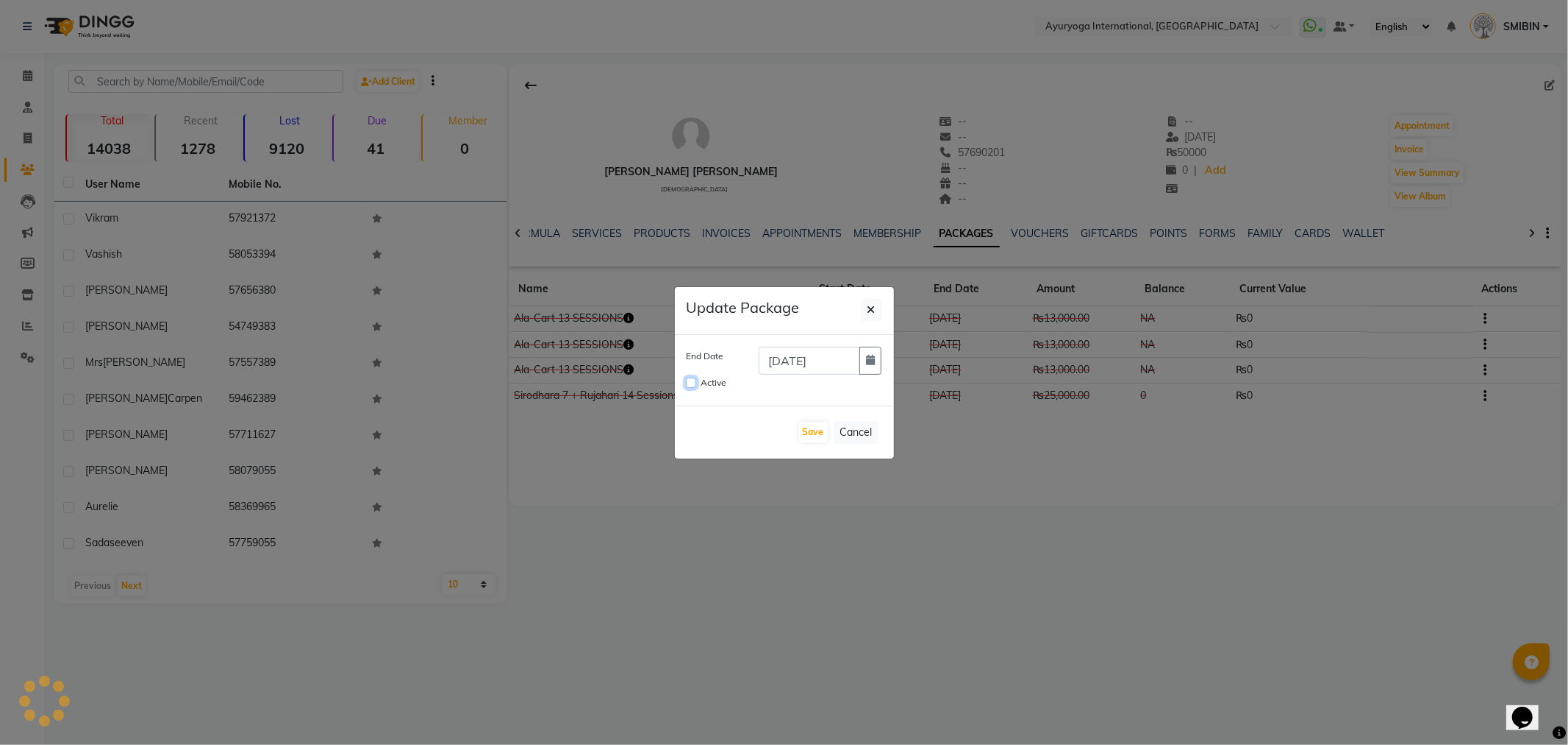
click at [689, 381] on input "Active" at bounding box center [690, 382] width 10 height 10
checkbox input "true"
click at [807, 435] on button "Save" at bounding box center [813, 432] width 28 height 20
checkbox input "false"
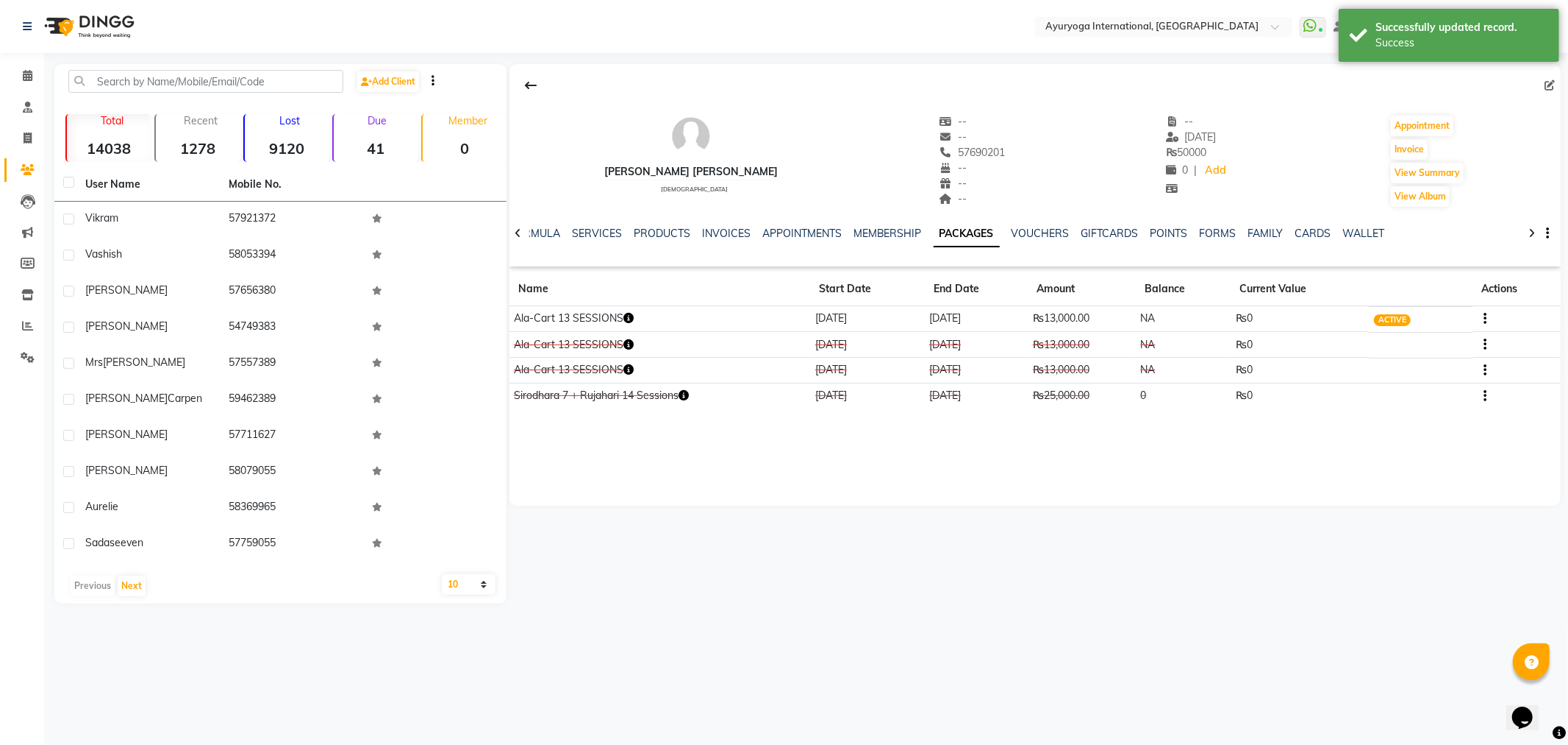
click at [633, 317] on icon "button" at bounding box center [628, 317] width 10 height 10
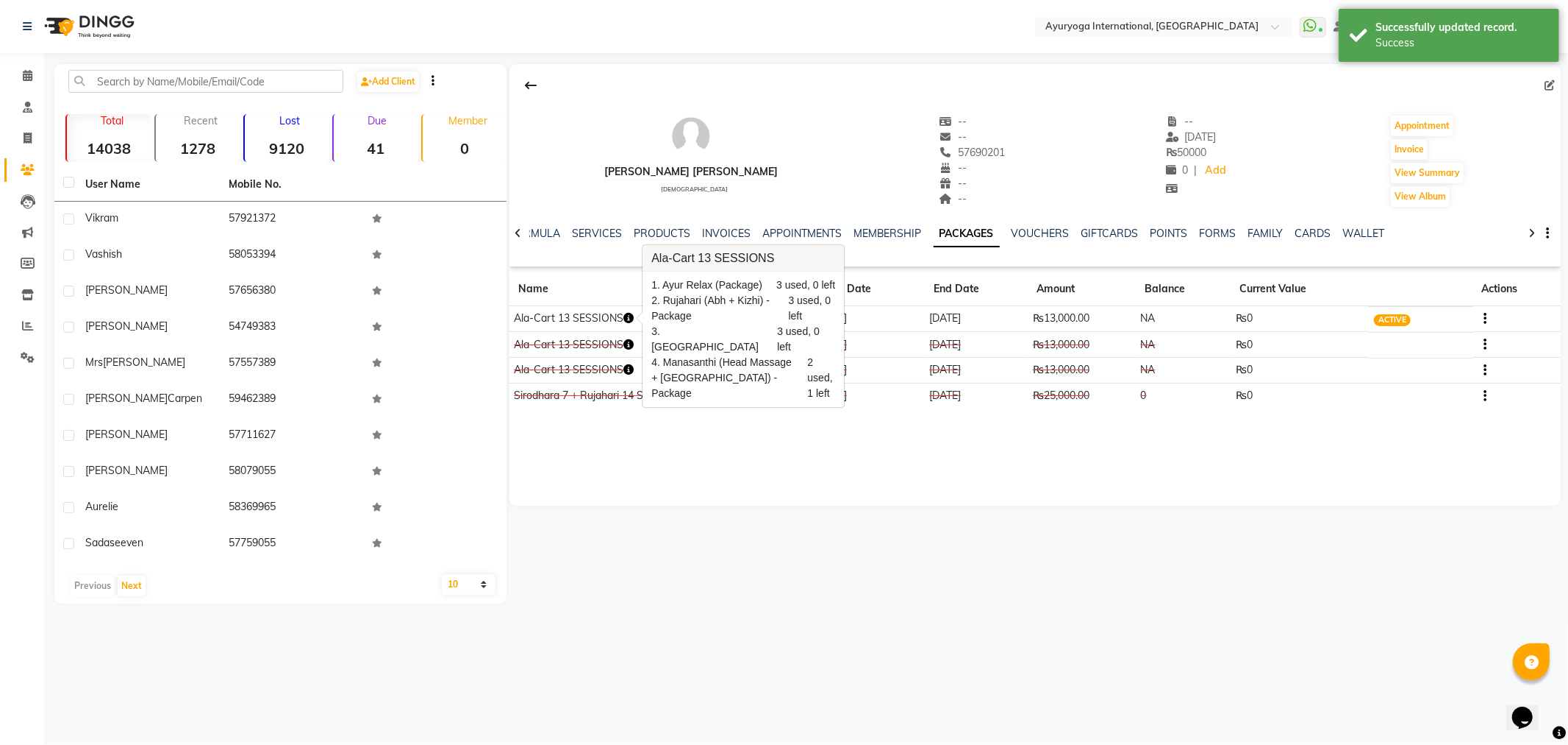
click at [633, 317] on icon "button" at bounding box center [628, 317] width 10 height 10
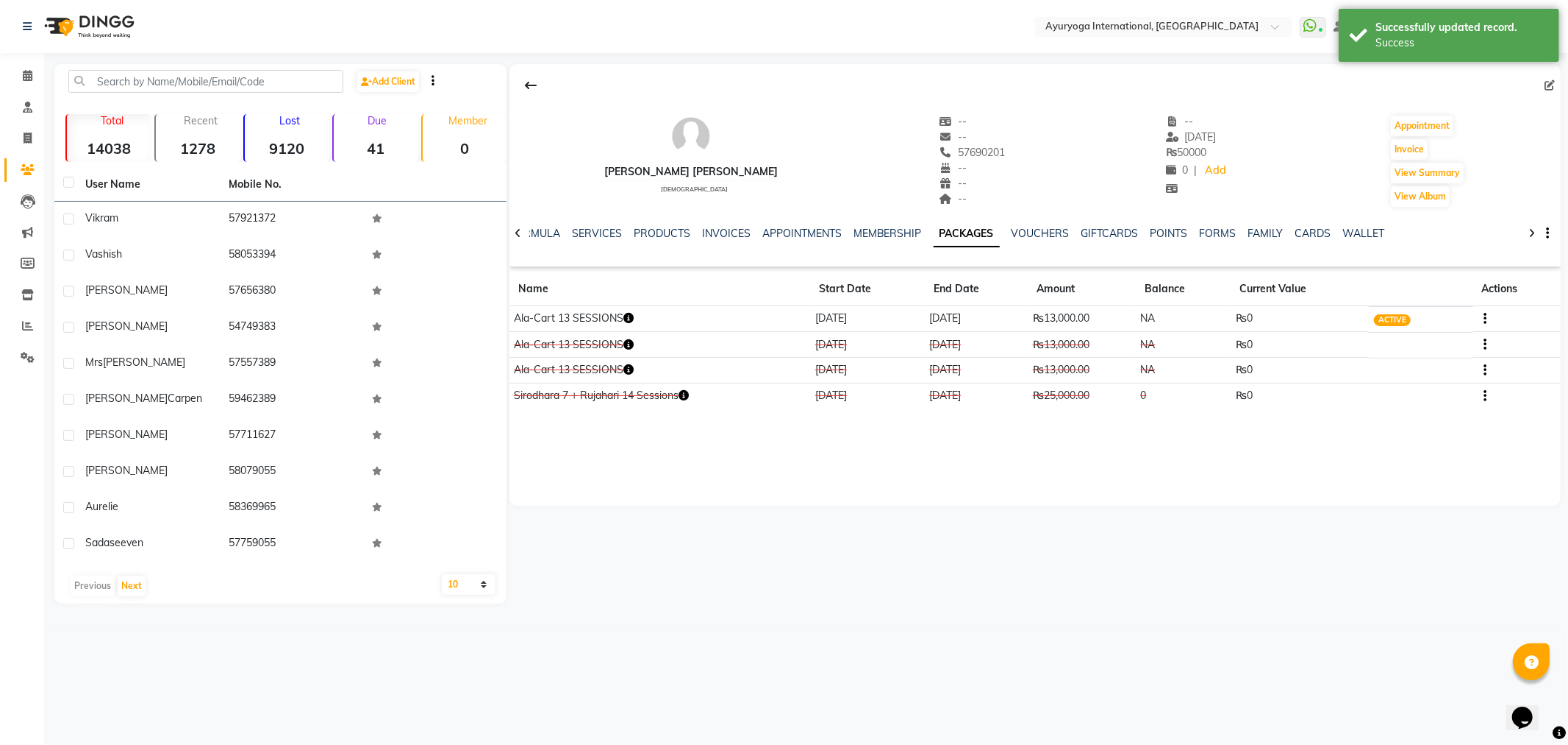
click at [630, 342] on icon "button" at bounding box center [628, 344] width 10 height 10
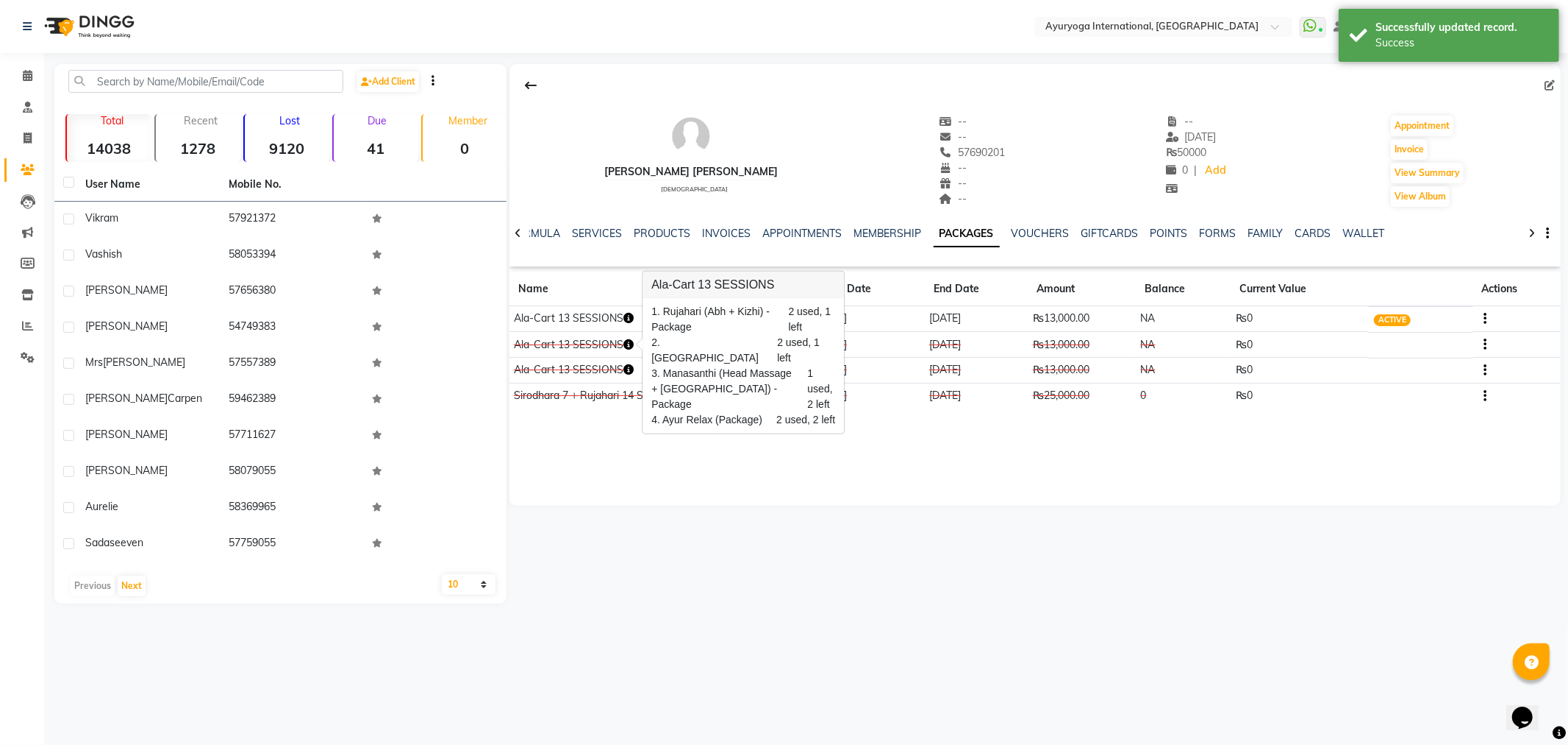
click at [1487, 345] on icon "button" at bounding box center [1484, 344] width 3 height 1
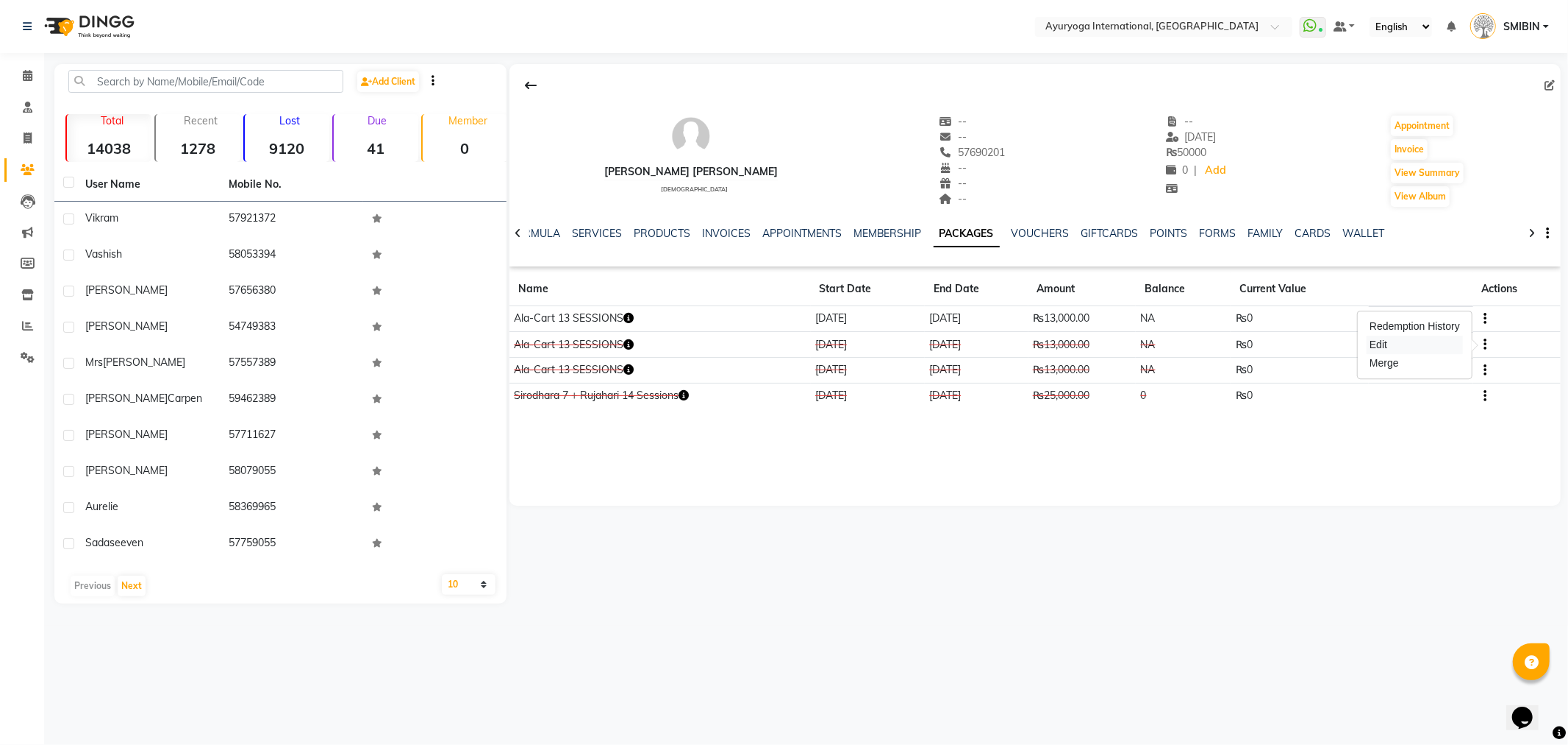
click at [1391, 340] on div "Edit" at bounding box center [1415, 344] width 96 height 18
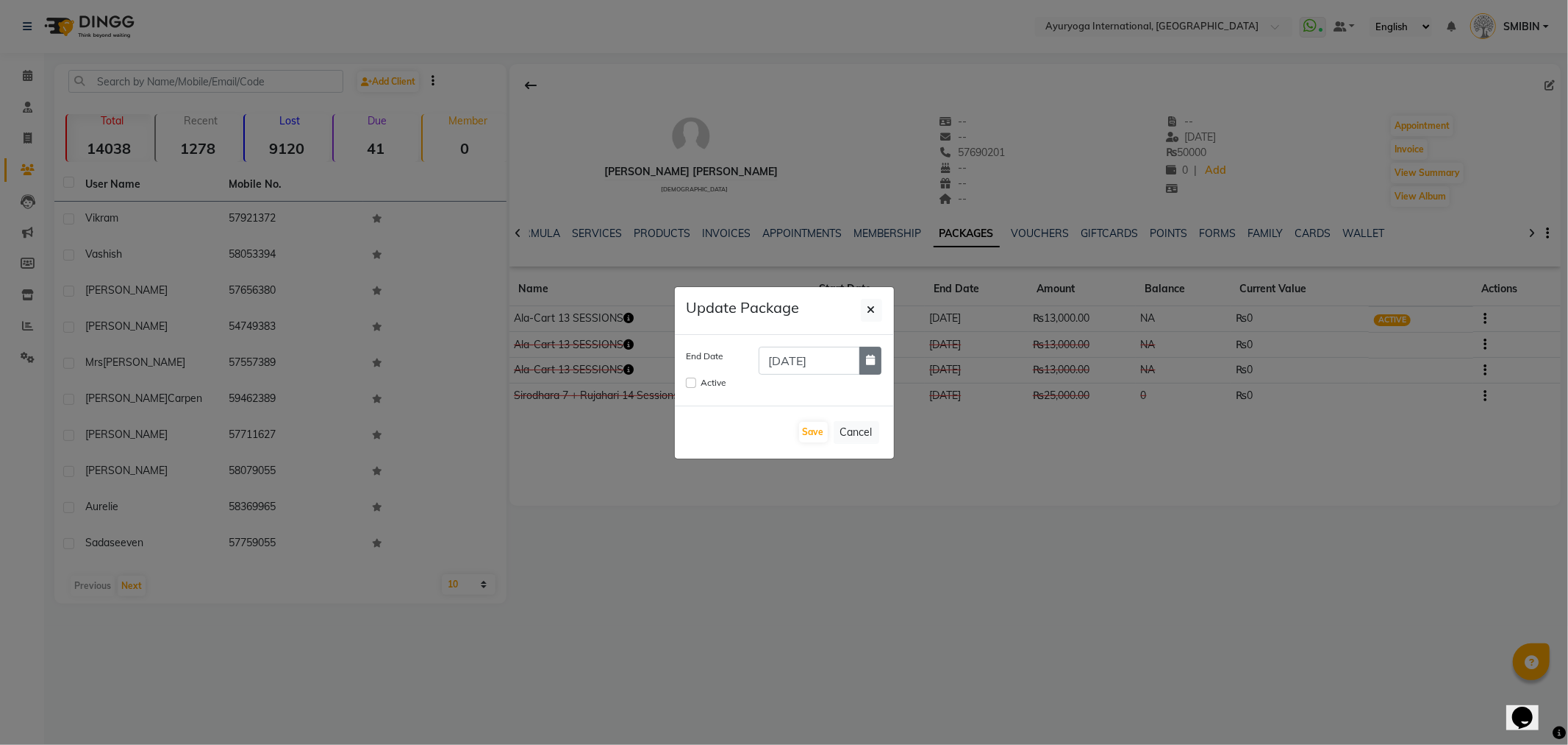
click at [864, 361] on button "button" at bounding box center [870, 360] width 22 height 28
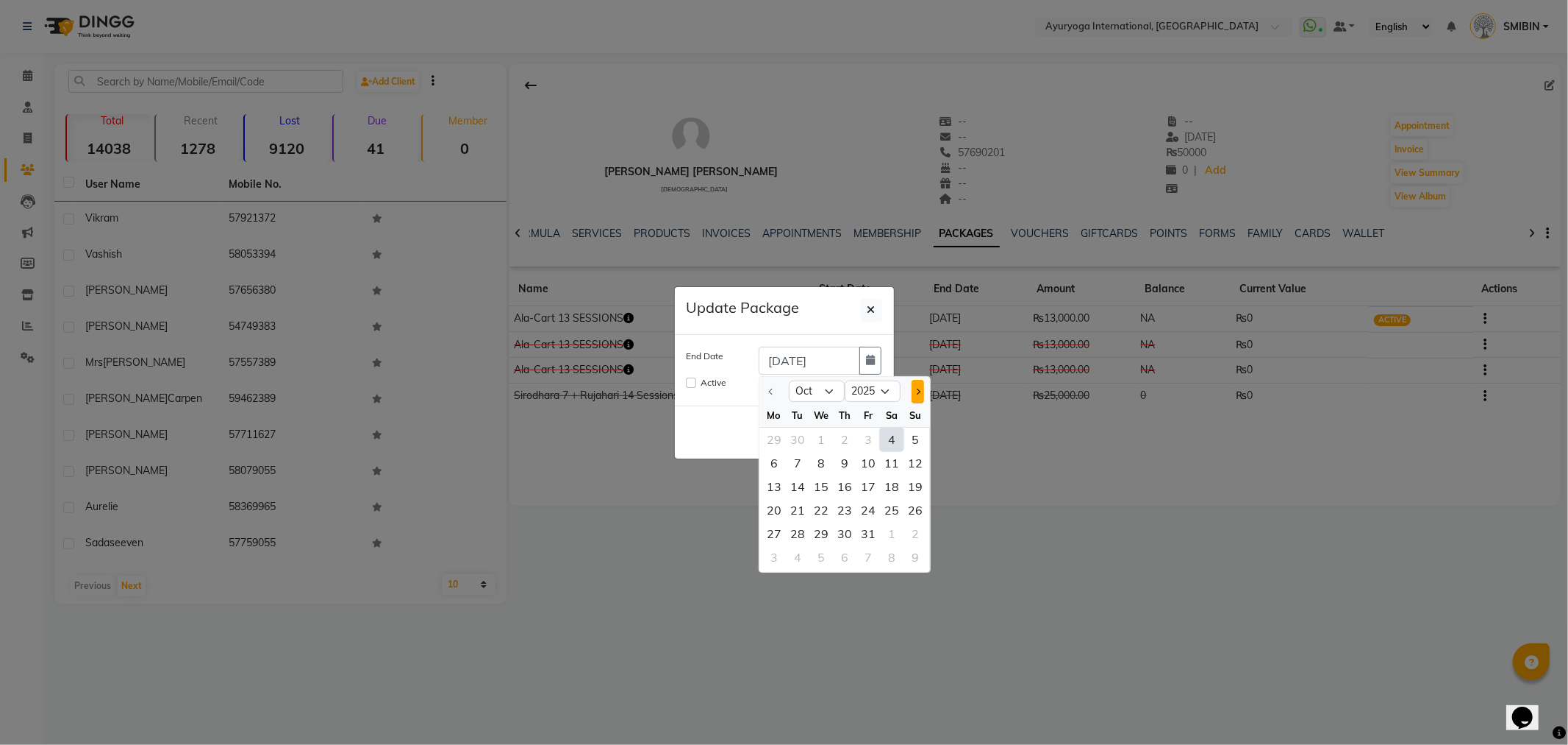
click at [920, 385] on button "Next month" at bounding box center [918, 391] width 13 height 24
select select "1"
select select "2026"
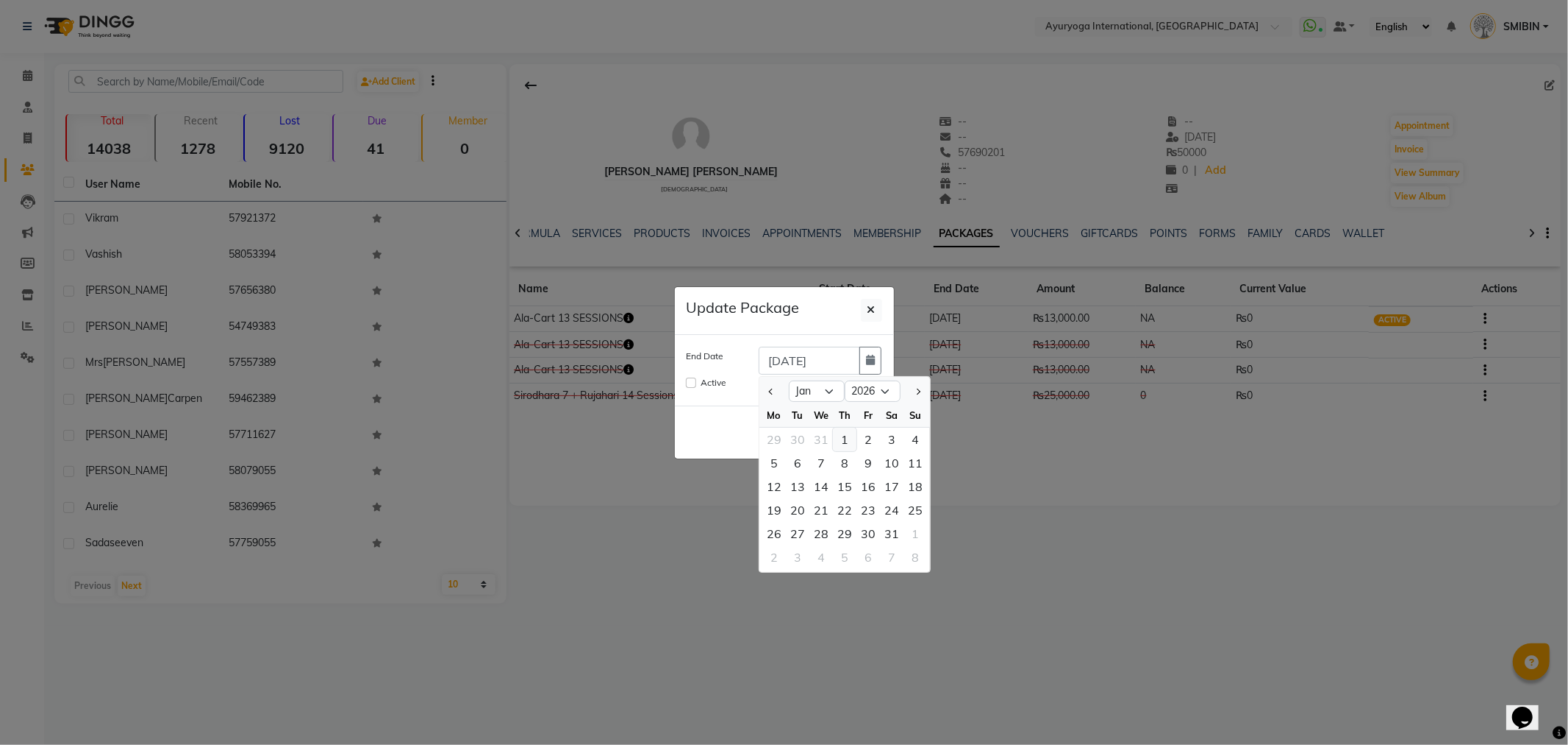
click at [847, 435] on div "1" at bounding box center [846, 439] width 24 height 24
type input "[DATE]"
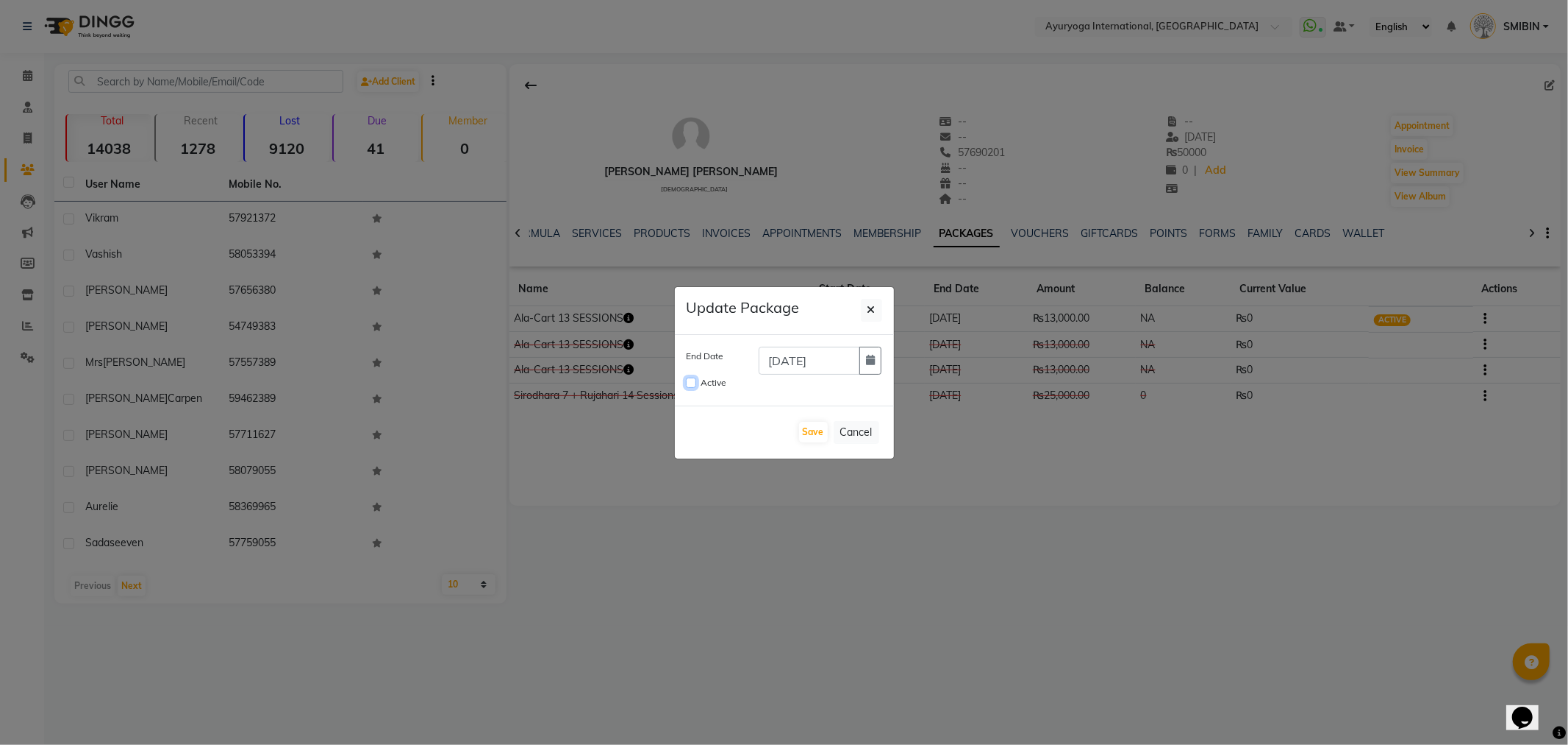
click at [686, 383] on input "Active" at bounding box center [690, 382] width 10 height 10
checkbox input "true"
click at [813, 432] on button "Save" at bounding box center [813, 432] width 28 height 20
checkbox input "false"
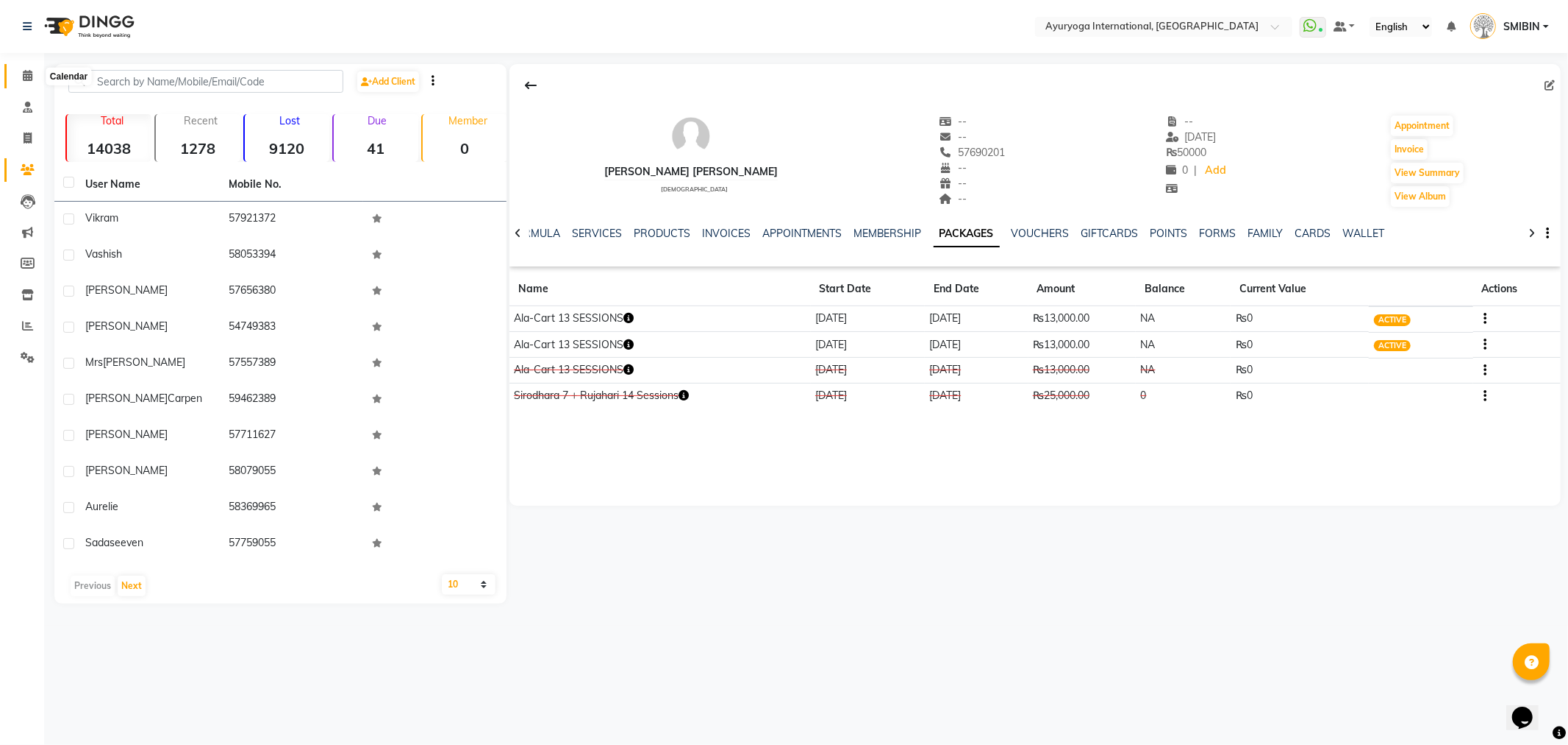
click at [30, 75] on icon at bounding box center [28, 75] width 9 height 11
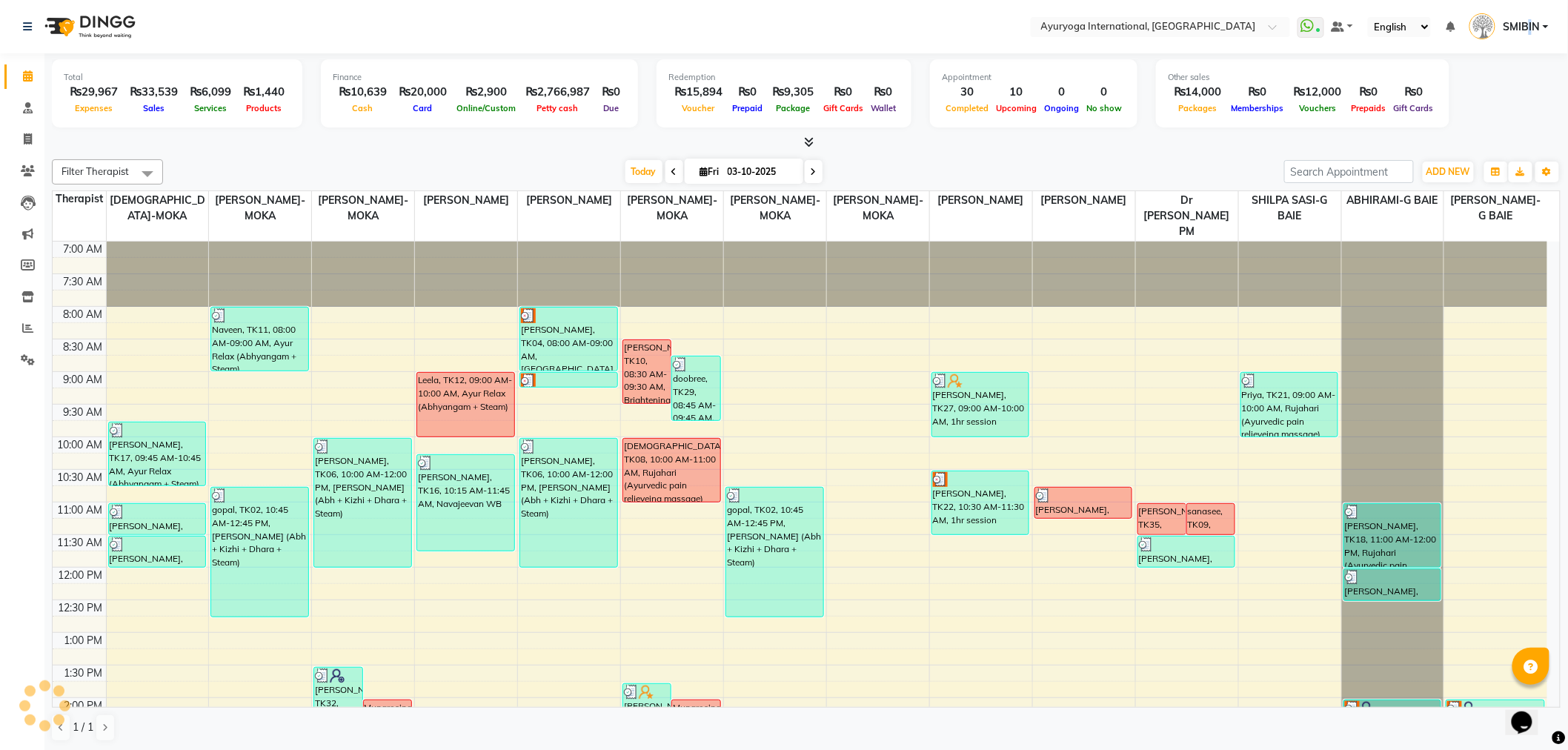
click at [1532, 31] on span "SMIBIN" at bounding box center [1521, 27] width 37 height 16
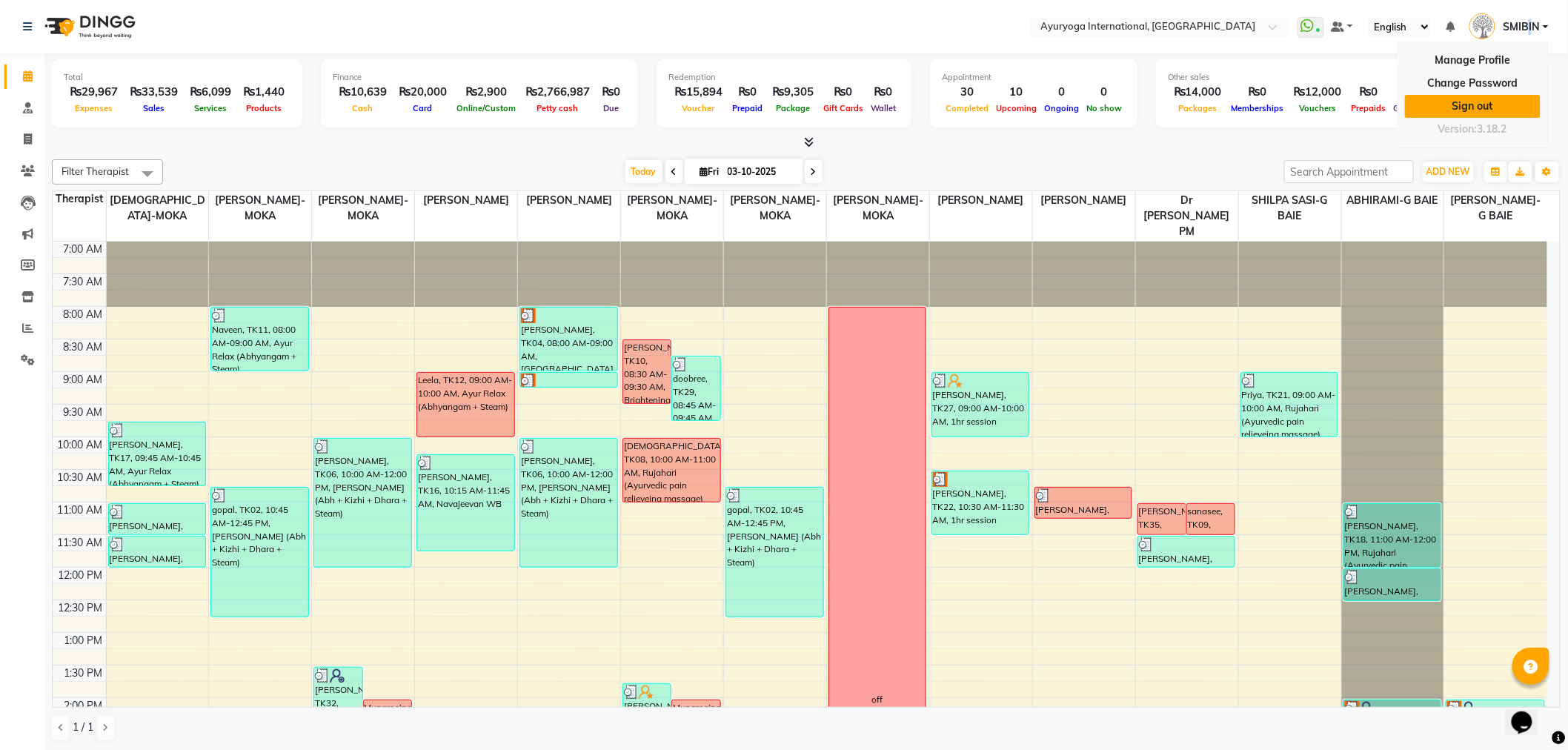
click at [1480, 105] on link "Sign out" at bounding box center [1473, 106] width 136 height 23
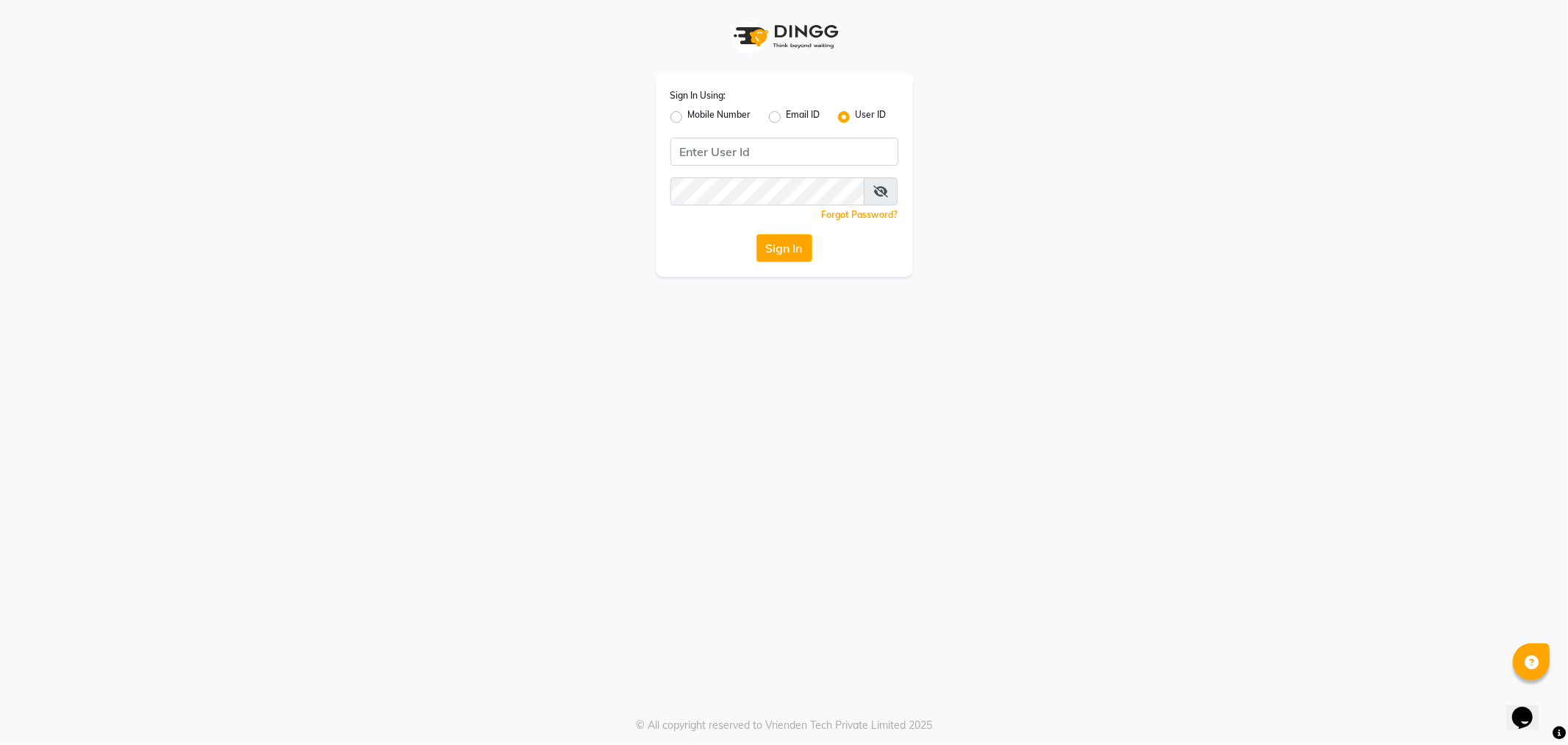
click at [843, 103] on div "Sign In Using: Mobile Number Email ID User ID" at bounding box center [784, 107] width 228 height 39
